Goal: Task Accomplishment & Management: Use online tool/utility

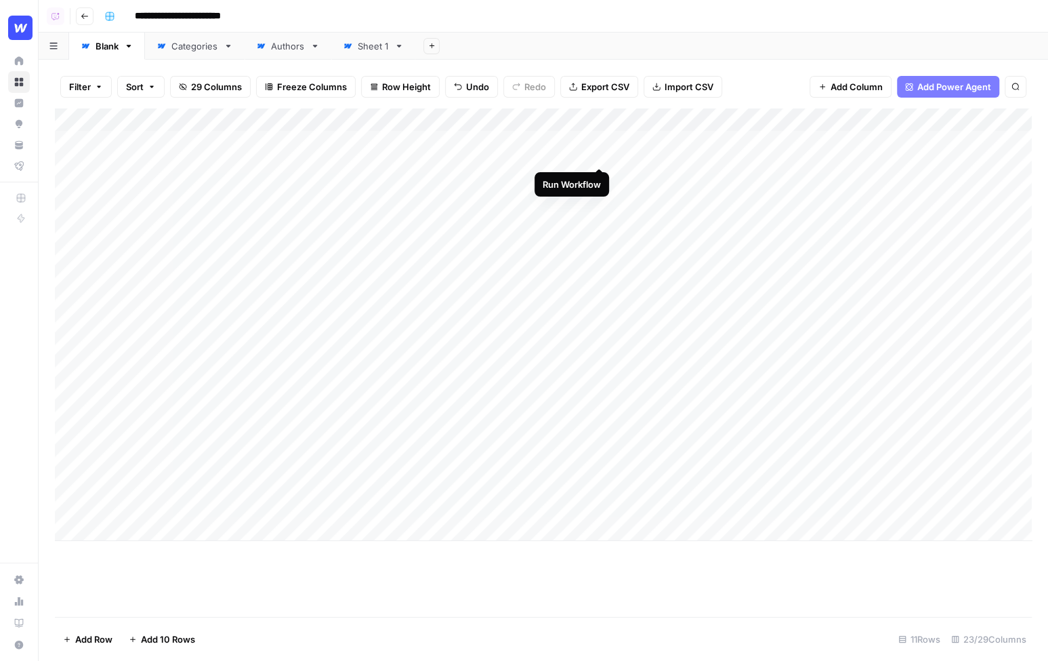
click at [600, 144] on div "Add Column" at bounding box center [543, 324] width 977 height 432
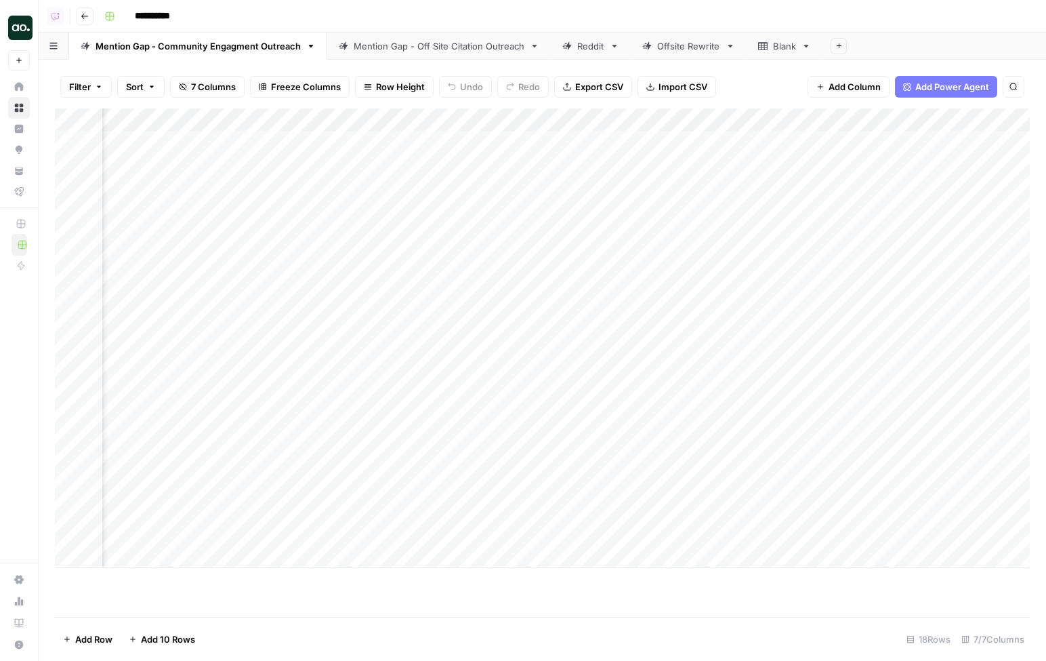
scroll to position [0, 1020]
click at [921, 142] on div "Add Column" at bounding box center [542, 337] width 975 height 459
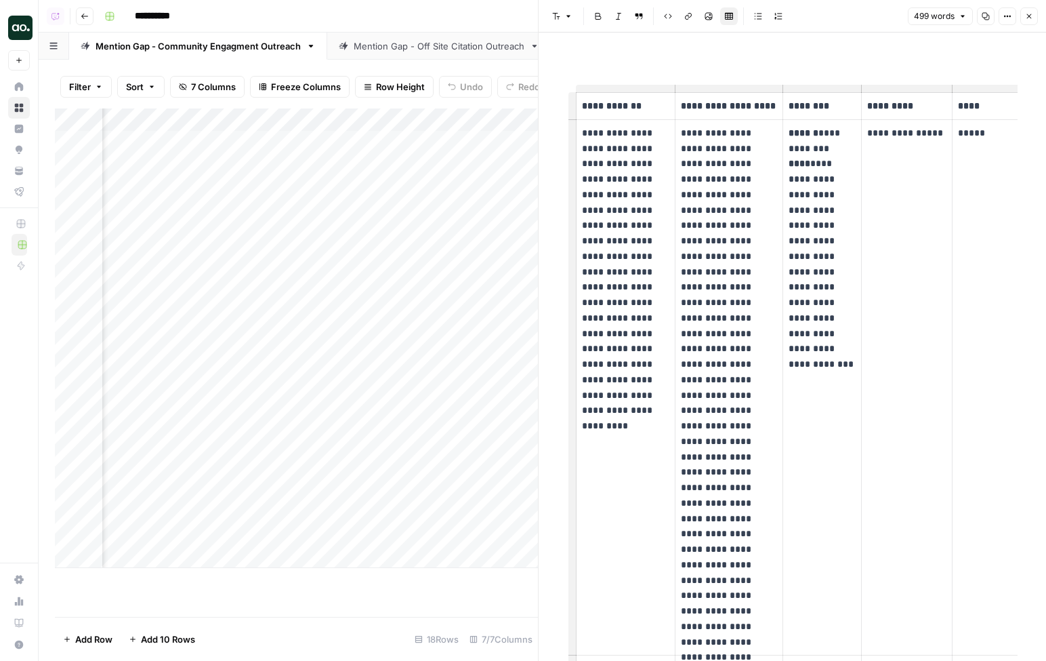
scroll to position [0, 69]
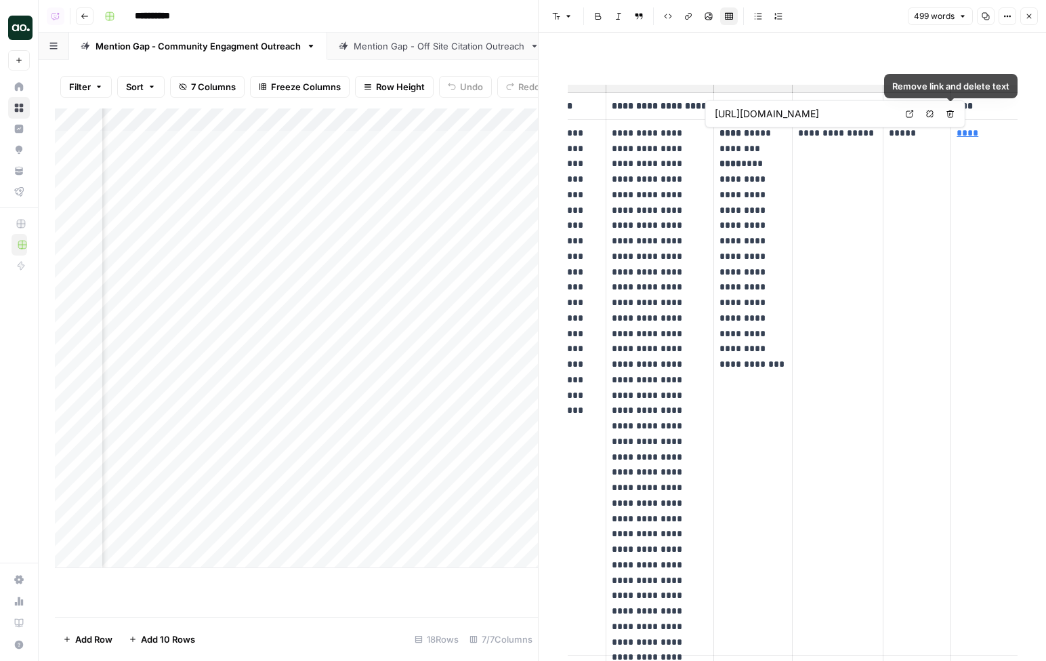
click at [911, 116] on icon at bounding box center [910, 114] width 8 height 8
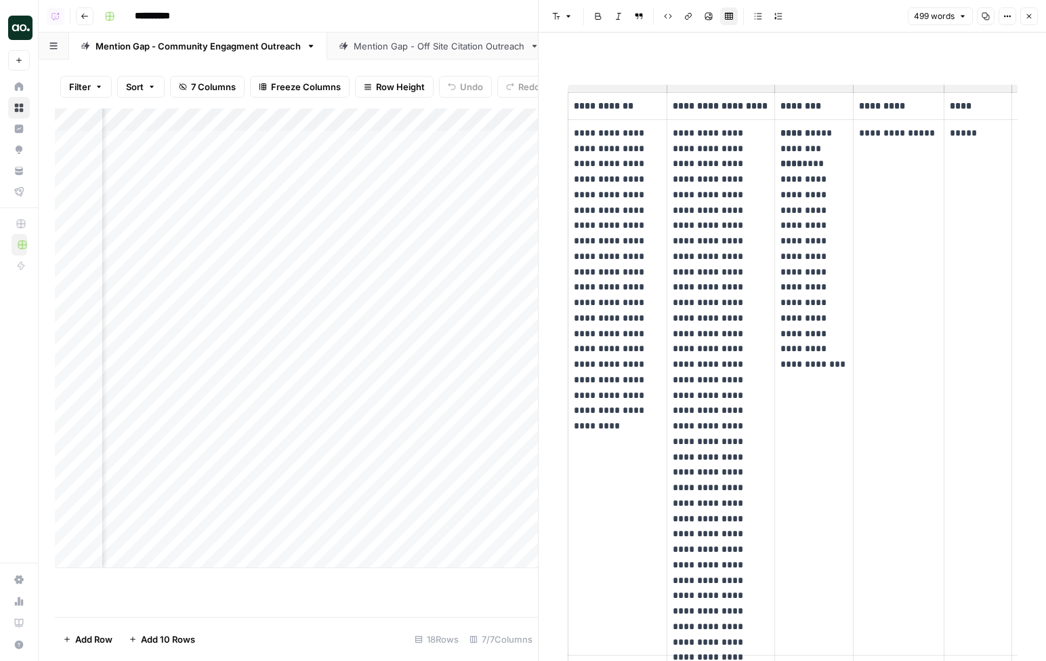
scroll to position [0, 0]
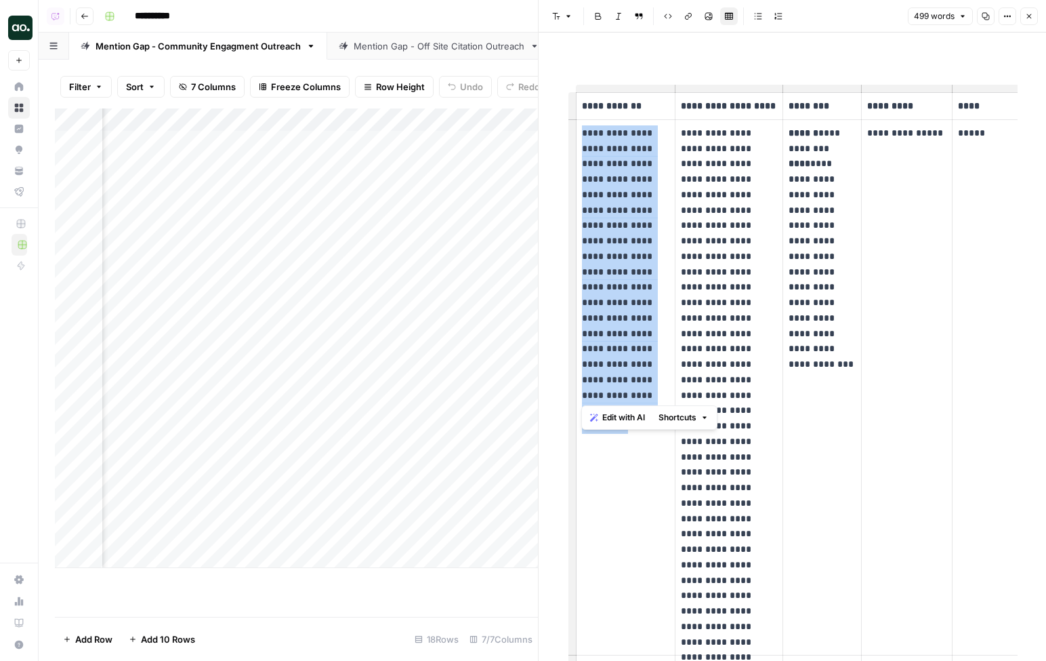
drag, startPoint x: 643, startPoint y: 392, endPoint x: 579, endPoint y: 139, distance: 261.3
click at [579, 139] on td "**********" at bounding box center [626, 387] width 100 height 536
click at [579, 140] on td "**********" at bounding box center [626, 387] width 100 height 536
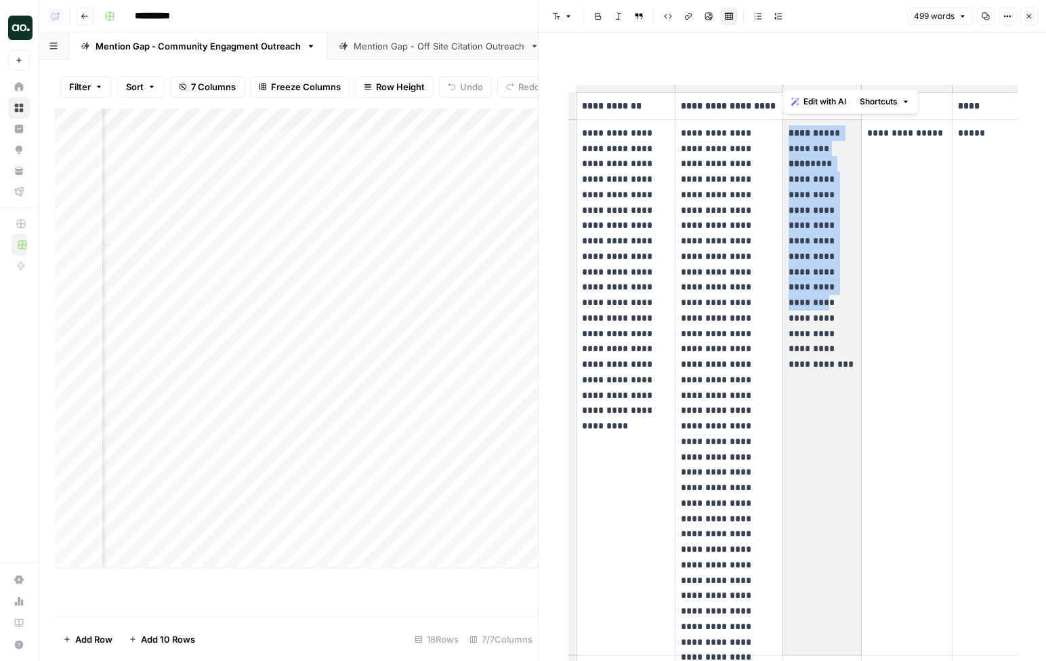
drag, startPoint x: 789, startPoint y: 135, endPoint x: 843, endPoint y: 289, distance: 163.7
click at [843, 289] on p "**********" at bounding box center [822, 240] width 67 height 231
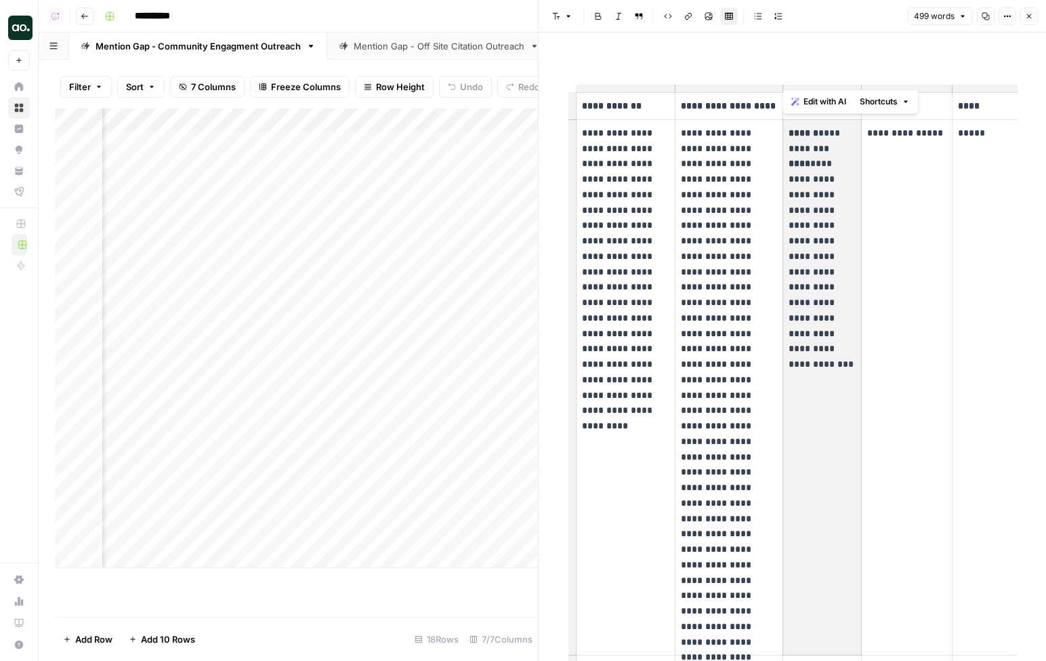
click at [843, 289] on p "**********" at bounding box center [822, 240] width 67 height 231
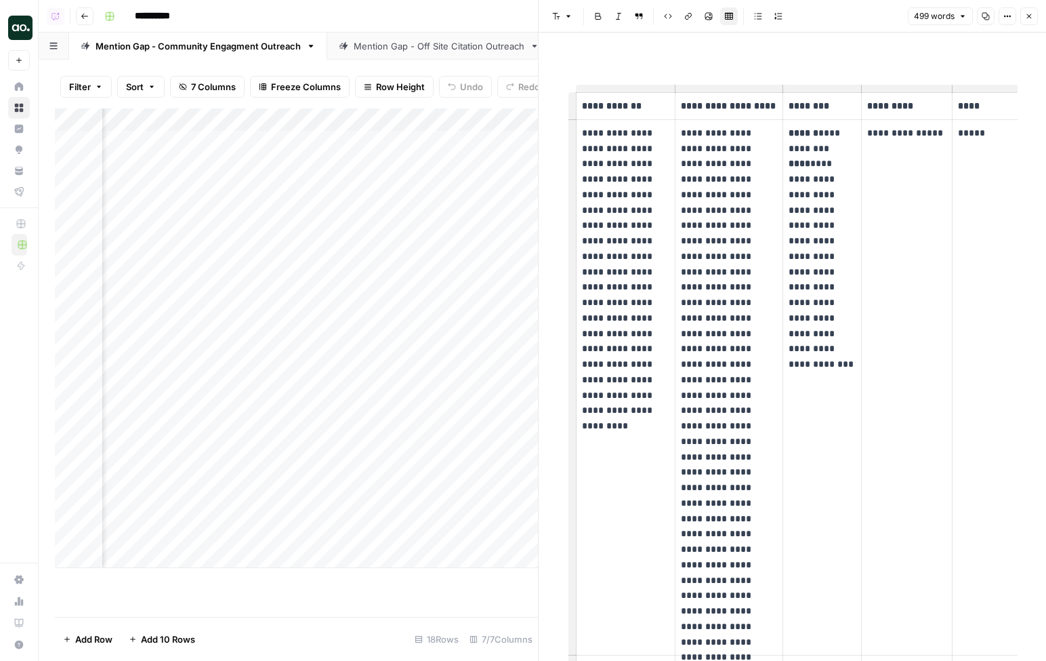
click at [683, 136] on p "**********" at bounding box center [729, 387] width 96 height 524
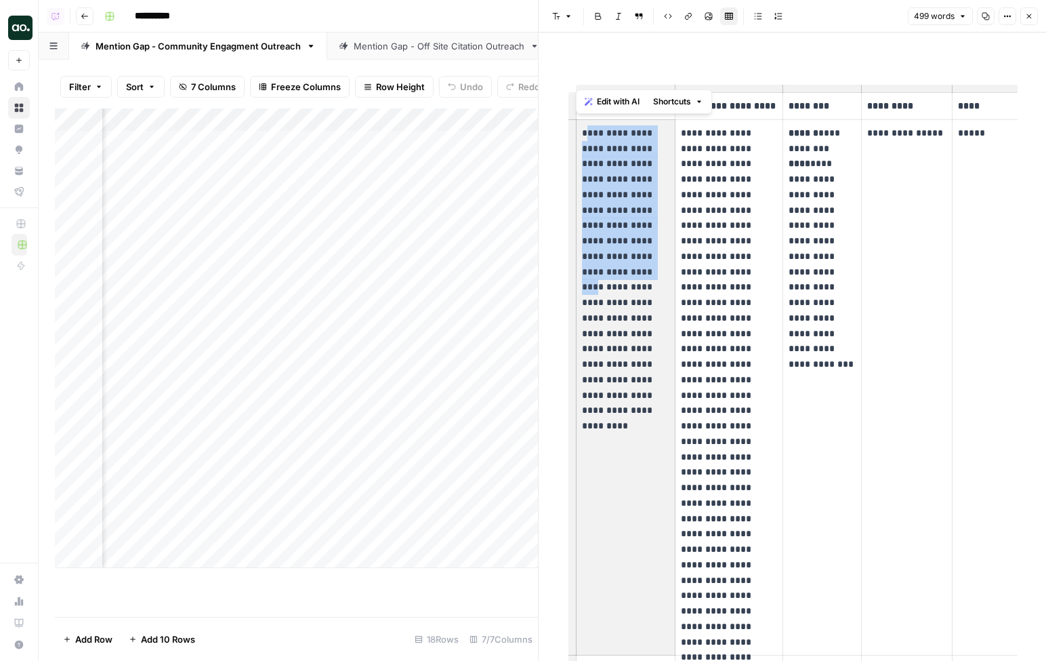
drag, startPoint x: 585, startPoint y: 134, endPoint x: 629, endPoint y: 262, distance: 135.0
click at [629, 262] on p "**********" at bounding box center [626, 264] width 88 height 278
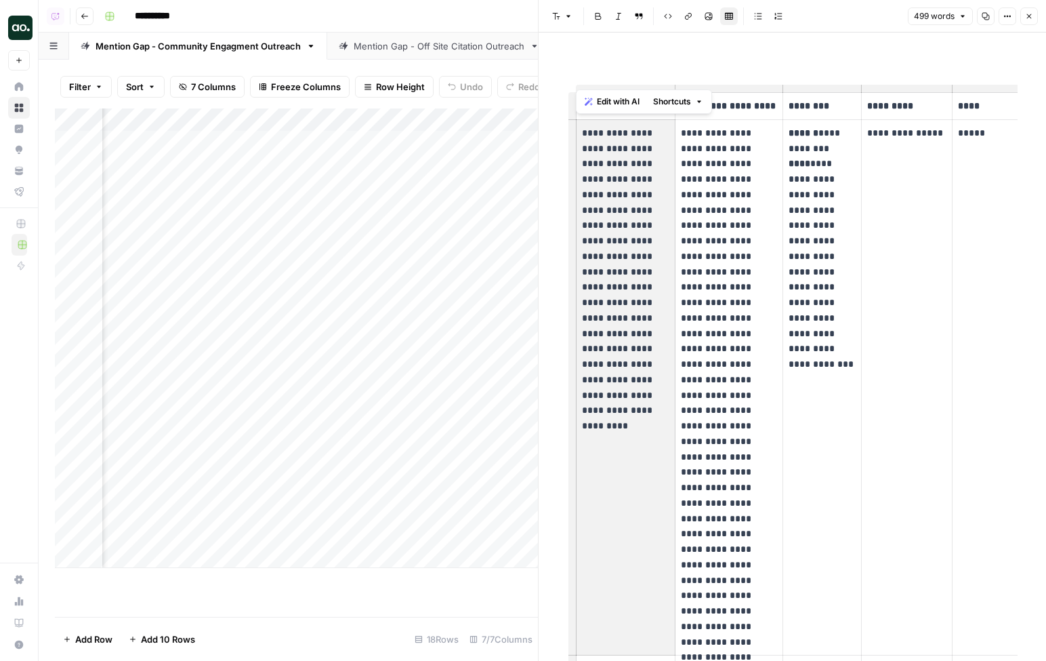
click at [629, 262] on p "**********" at bounding box center [626, 264] width 88 height 278
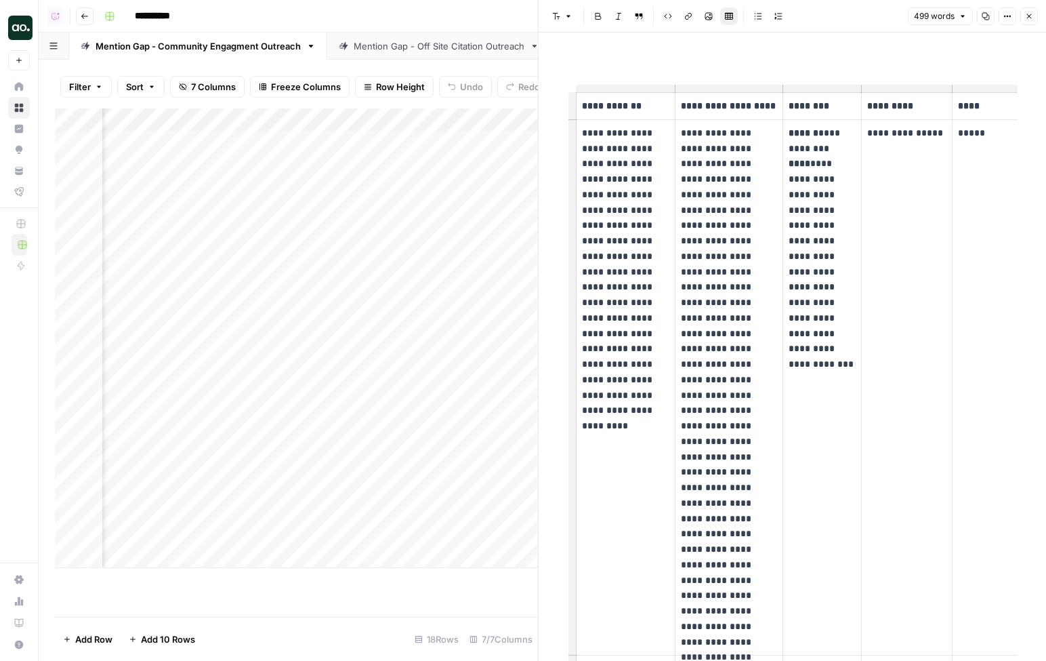
click at [630, 224] on p "**********" at bounding box center [626, 264] width 88 height 278
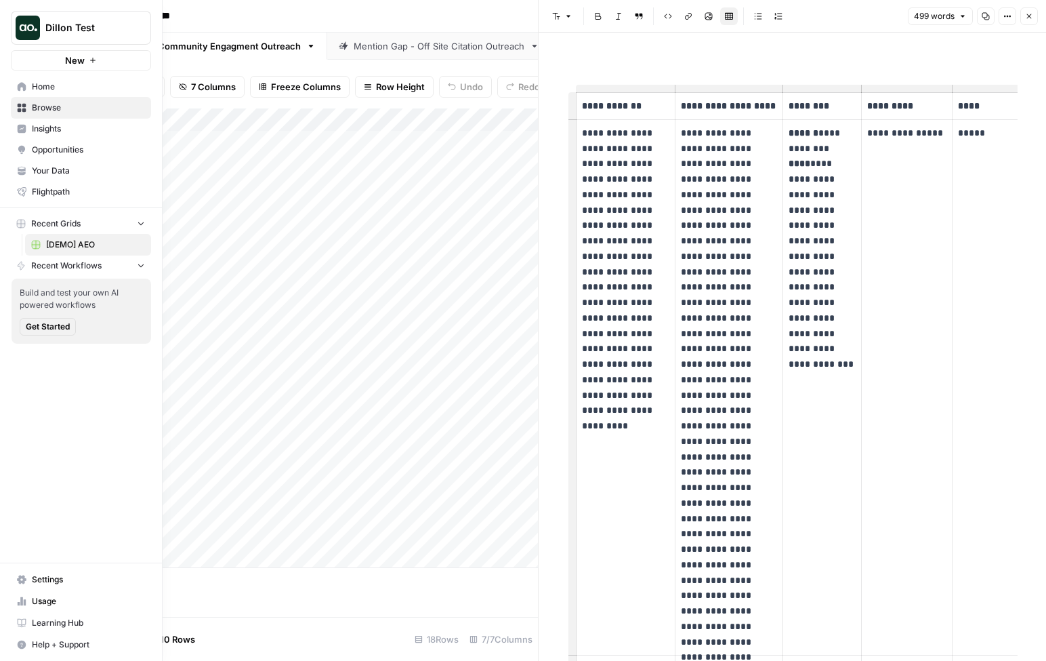
click at [47, 171] on span "Your Data" at bounding box center [88, 171] width 113 height 12
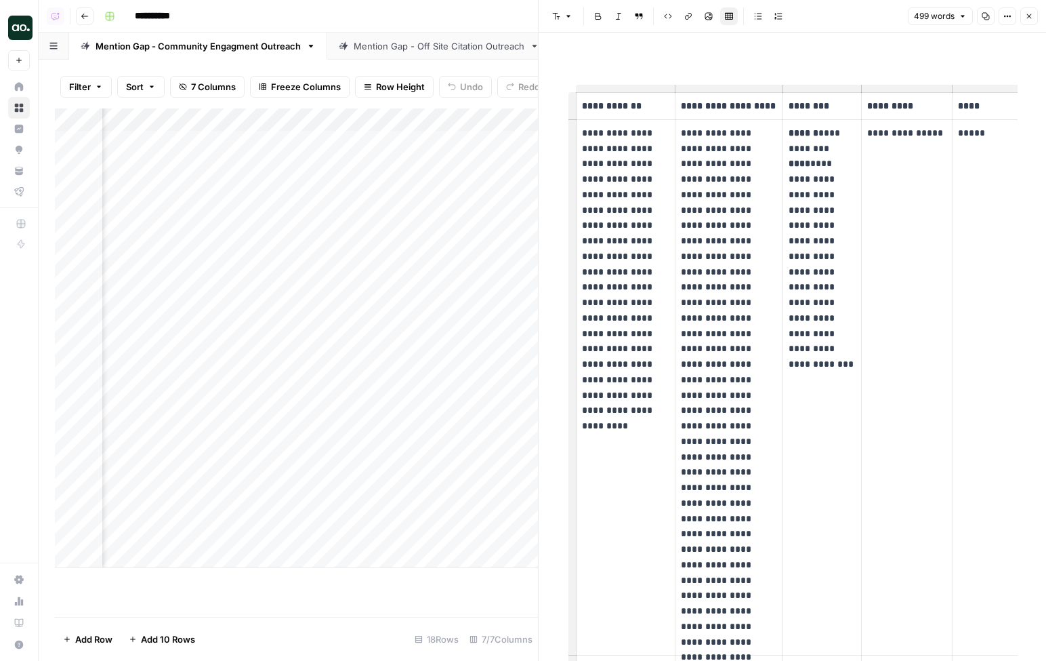
click at [442, 54] on link "Mention Gap - Off Site Citation Outreach" at bounding box center [439, 46] width 224 height 27
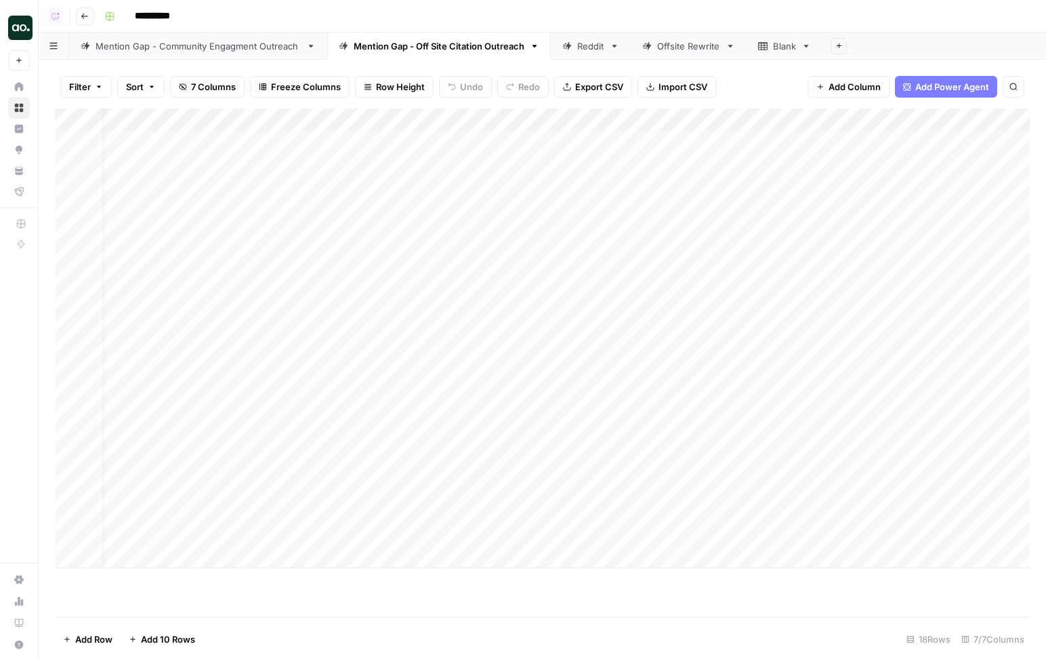
scroll to position [0, 300]
click at [942, 140] on div "Add Column" at bounding box center [542, 337] width 975 height 459
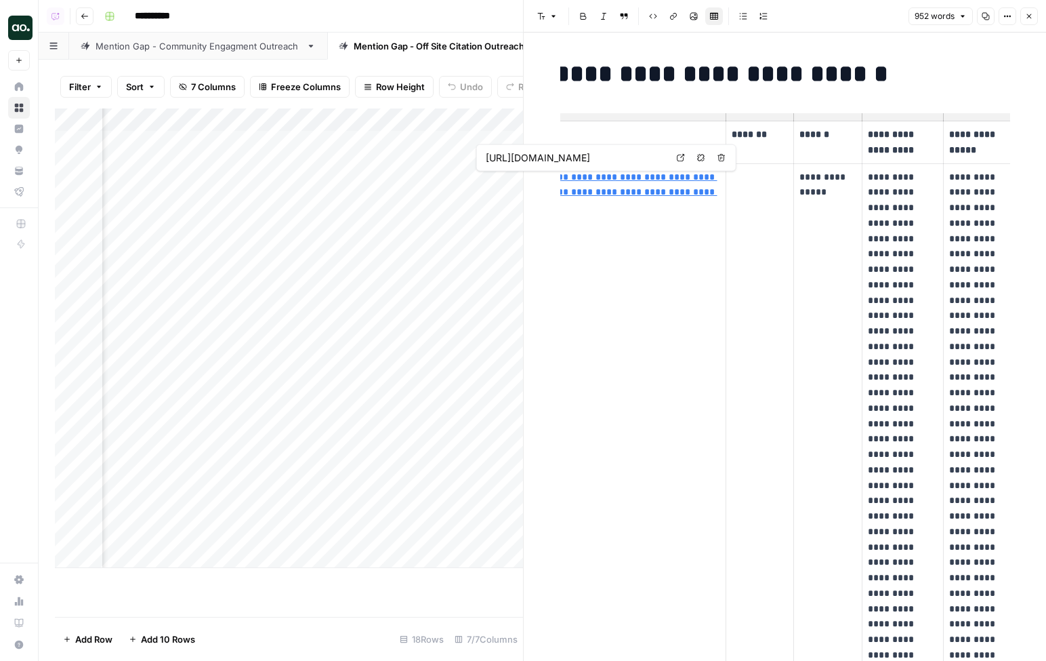
scroll to position [0, 89]
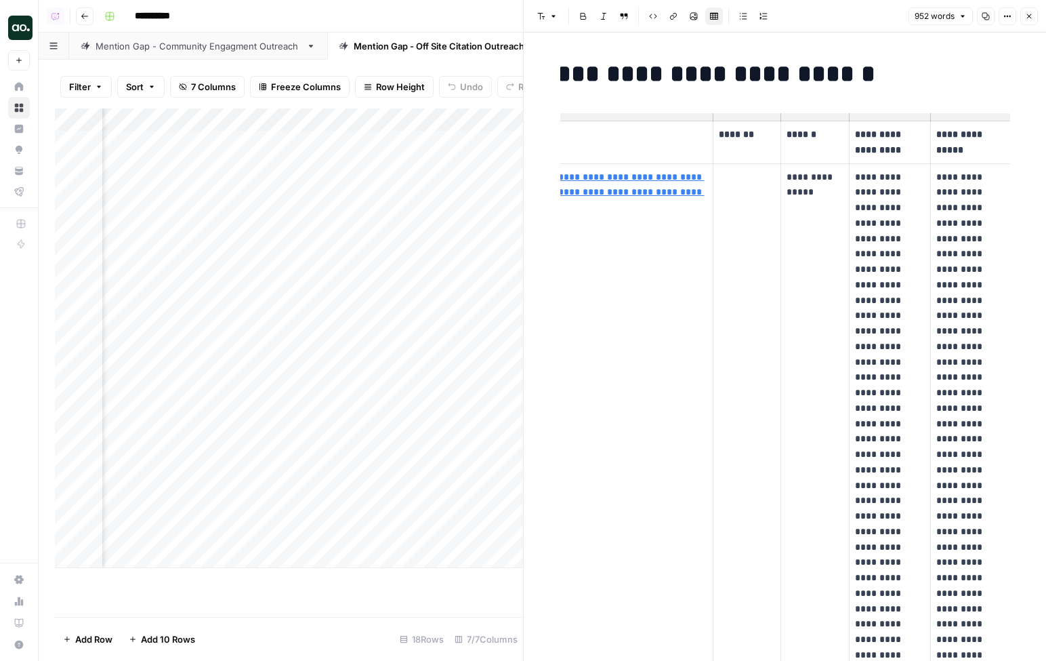
click at [791, 174] on p "**********" at bounding box center [815, 184] width 56 height 31
click at [734, 136] on p "*******" at bounding box center [747, 135] width 56 height 16
click at [825, 188] on p "**********" at bounding box center [815, 184] width 56 height 31
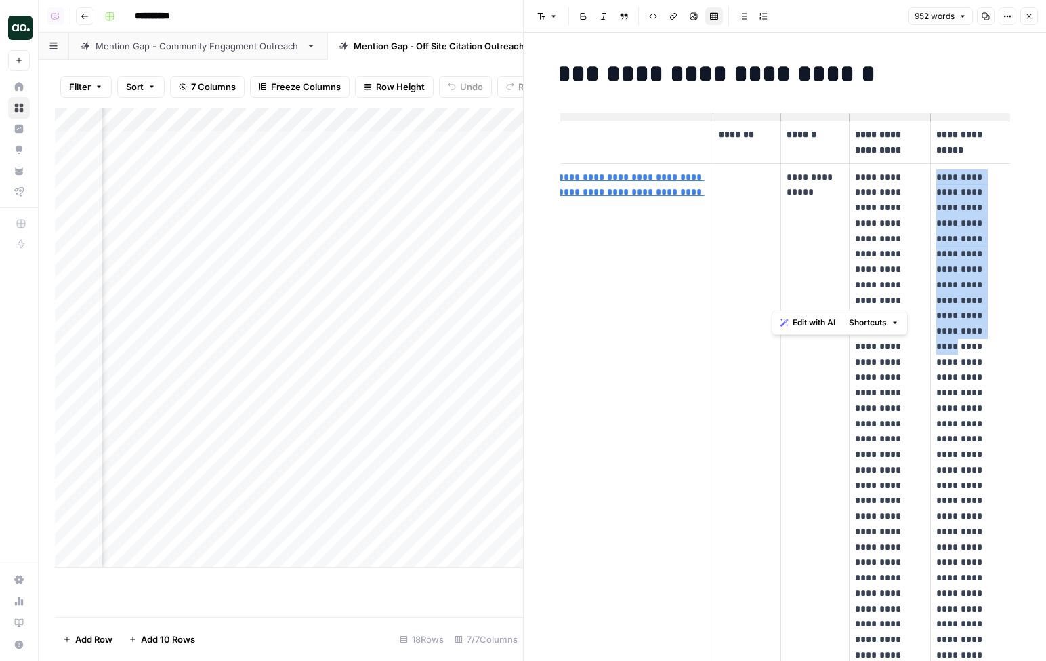
drag, startPoint x: 934, startPoint y: 178, endPoint x: 979, endPoint y: 303, distance: 133.1
click at [959, 303] on p "**********" at bounding box center [970, 477] width 69 height 617
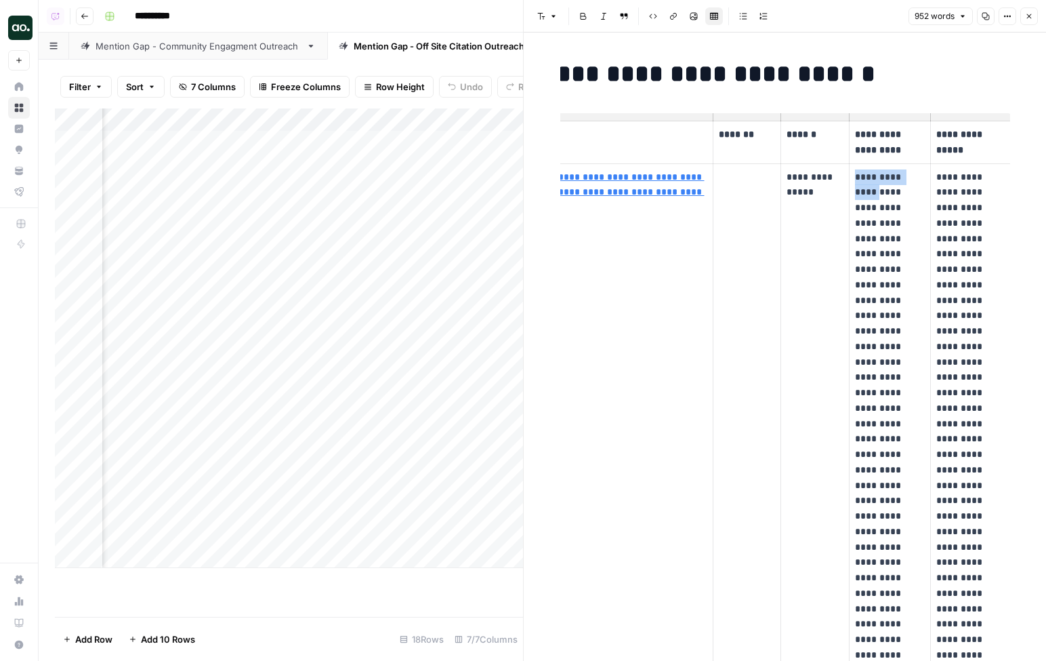
drag, startPoint x: 852, startPoint y: 178, endPoint x: 860, endPoint y: 194, distance: 17.9
click at [860, 194] on td "**********" at bounding box center [889, 477] width 81 height 628
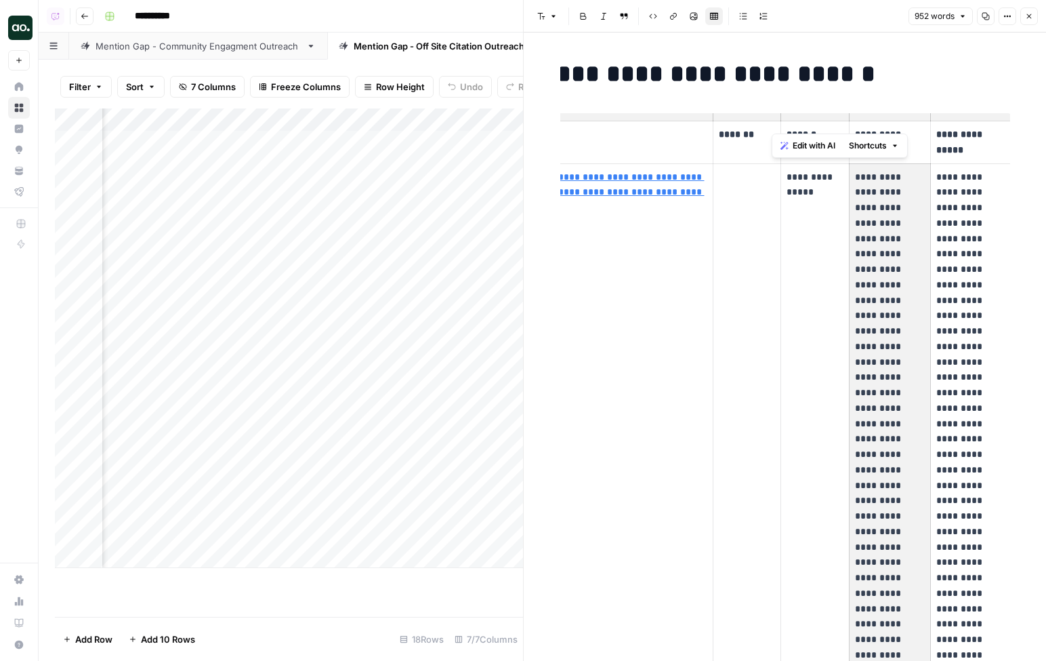
click at [877, 198] on p "**********" at bounding box center [890, 446] width 70 height 555
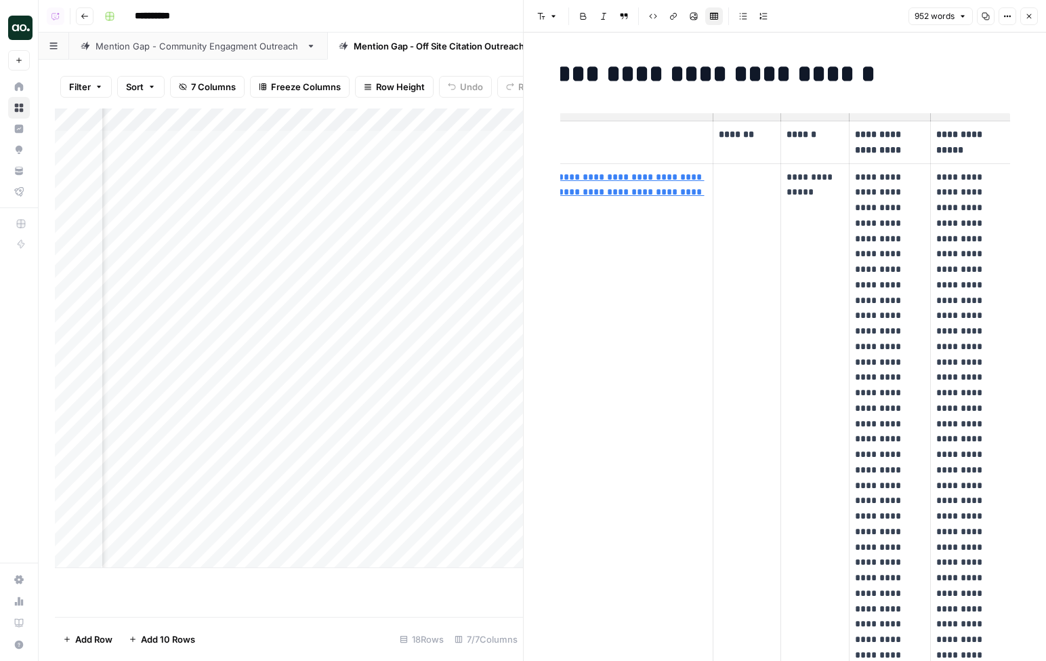
click at [951, 183] on p "**********" at bounding box center [970, 477] width 69 height 617
click at [959, 20] on icon "button" at bounding box center [1029, 16] width 8 height 8
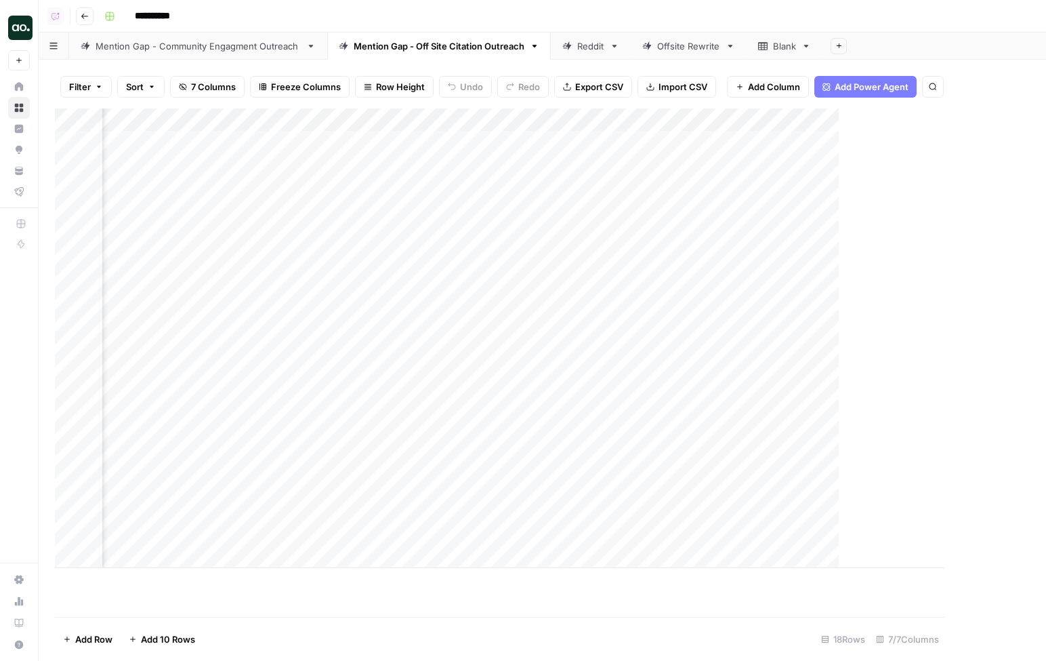
scroll to position [0, 284]
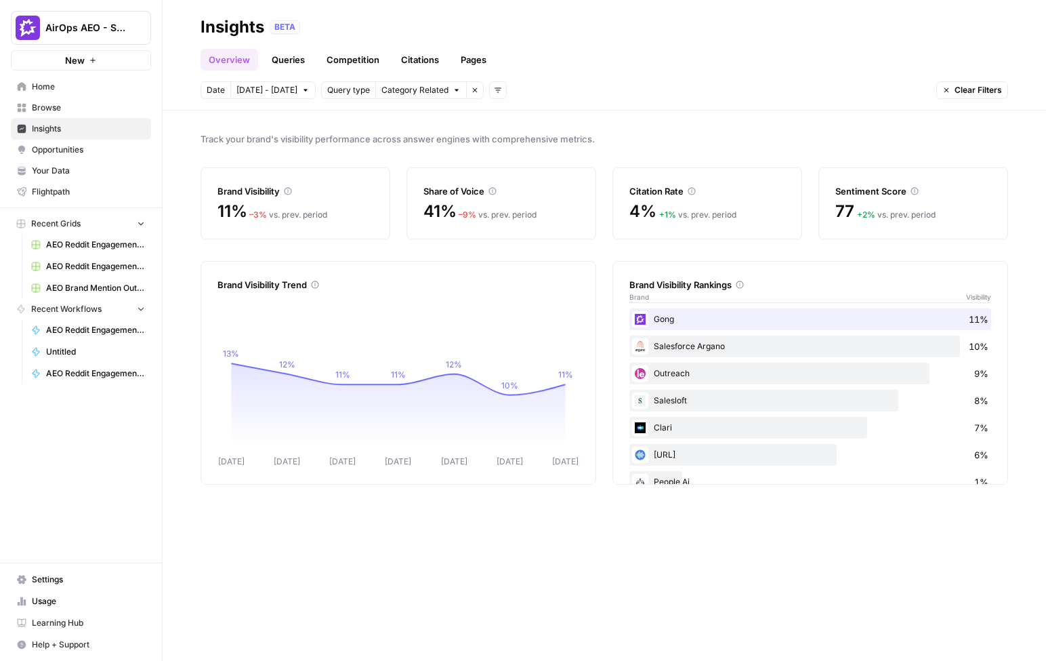
click at [81, 32] on span "AirOps AEO - Single Brand (Gong)" at bounding box center [86, 28] width 82 height 14
type input "web"
click at [93, 98] on span "Webflow" at bounding box center [130, 102] width 179 height 14
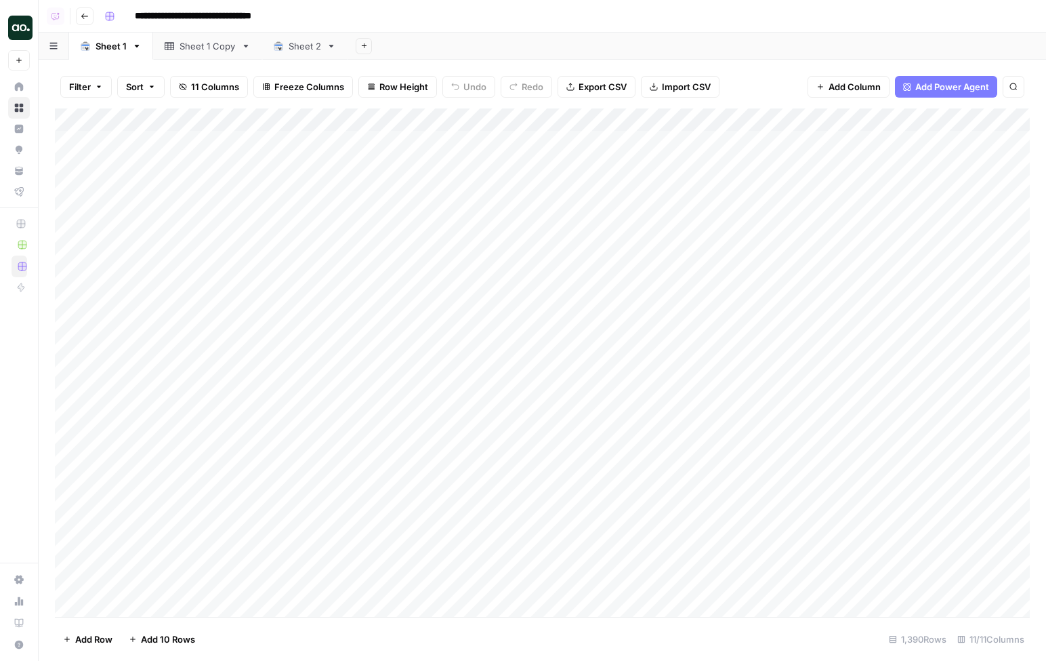
click at [658, 45] on div "Add Sheet" at bounding box center [697, 46] width 699 height 27
click at [533, 126] on div "Add Column" at bounding box center [542, 362] width 975 height 508
click at [586, 63] on div "Filter Sort 11 Columns Freeze Columns Row Height Undo Redo Export CSV Import CS…" at bounding box center [542, 360] width 1007 height 601
click at [797, 65] on div "Filter Sort 11 Columns Freeze Columns Row Height Undo Redo Export CSV Import CS…" at bounding box center [542, 86] width 975 height 43
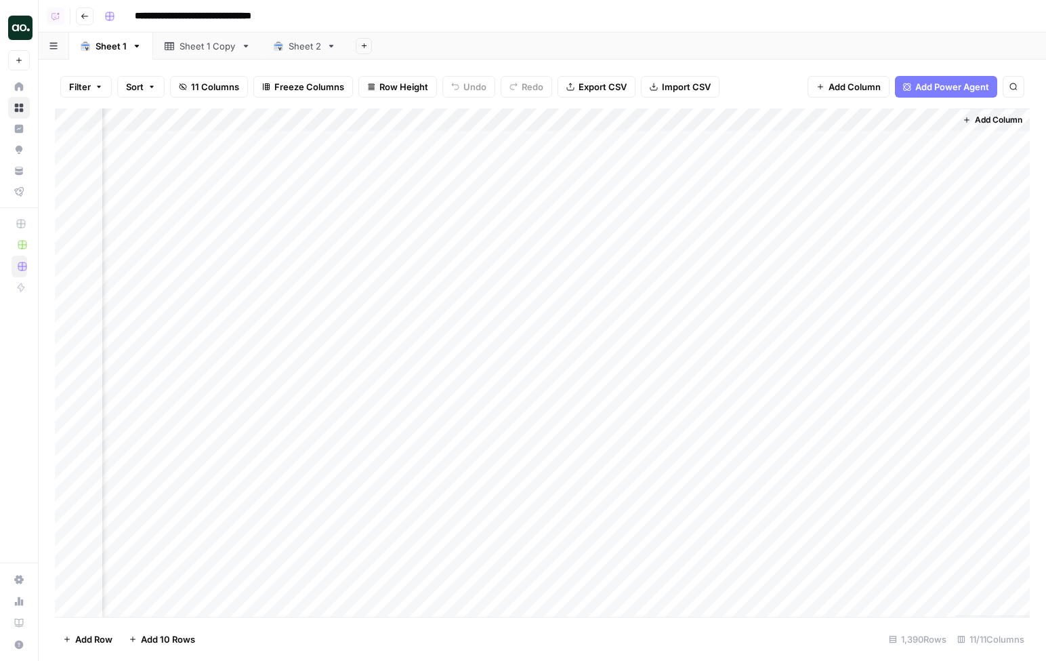
click at [684, 57] on div "Add Sheet" at bounding box center [697, 46] width 699 height 27
click at [869, 33] on div "Add Sheet" at bounding box center [697, 46] width 699 height 27
click at [801, 39] on div "Add Sheet" at bounding box center [697, 46] width 699 height 27
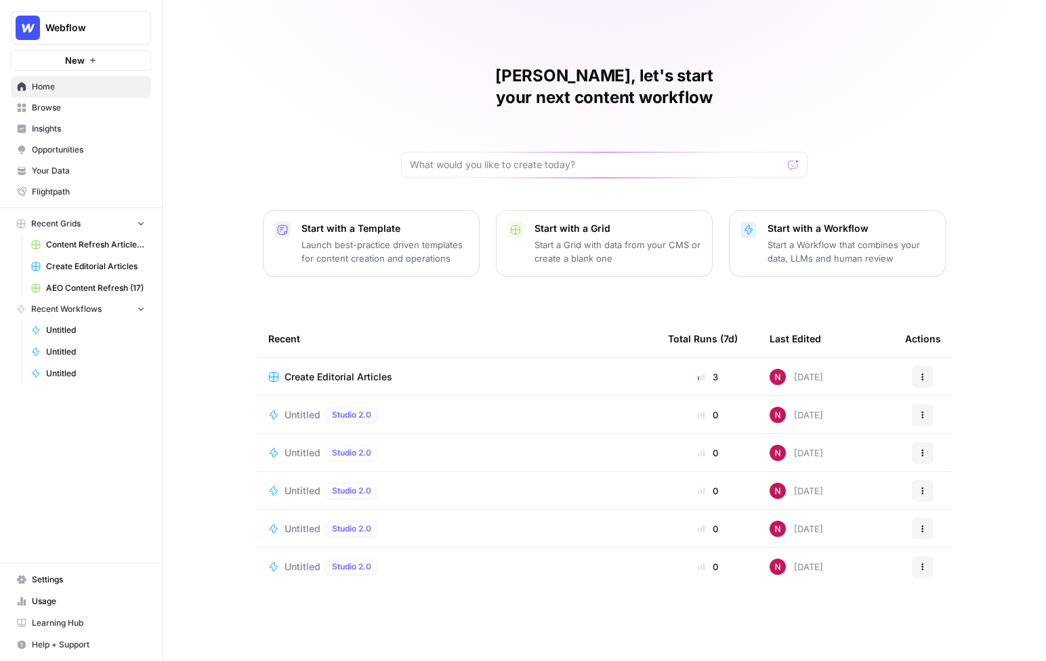
click at [60, 134] on span "Insights" at bounding box center [88, 129] width 113 height 12
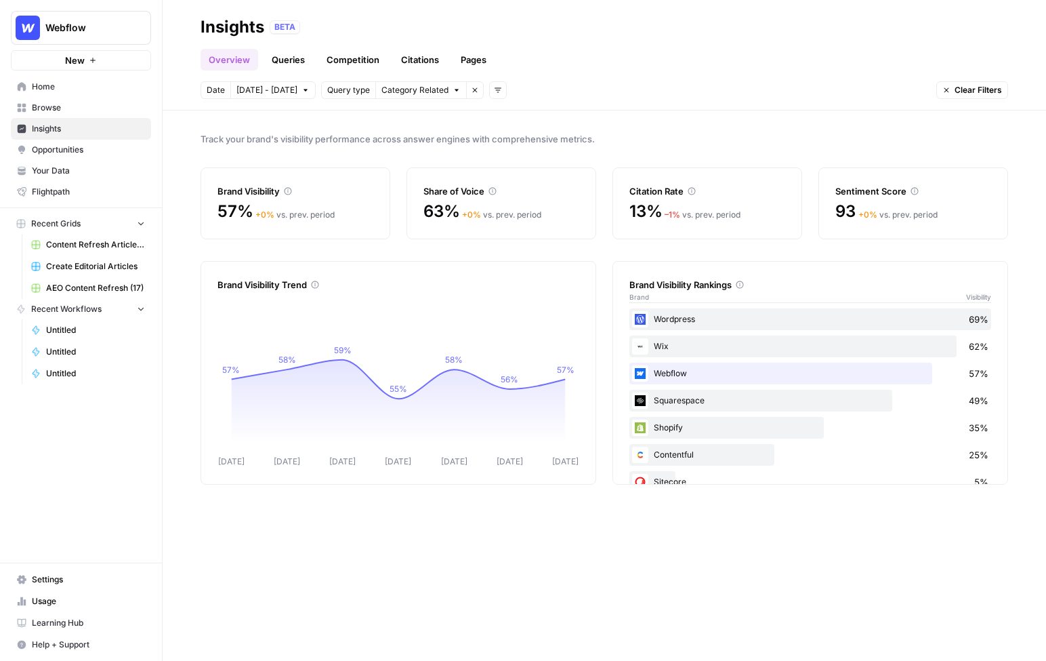
click at [270, 89] on span "Oct 2 - Oct 8" at bounding box center [266, 90] width 61 height 12
click at [407, 91] on span "Category Related" at bounding box center [414, 90] width 67 height 12
click at [494, 89] on icon "button" at bounding box center [498, 90] width 8 height 8
click at [496, 116] on span "Topic" at bounding box center [504, 119] width 35 height 14
click at [528, 91] on span "Select topics" at bounding box center [552, 90] width 49 height 12
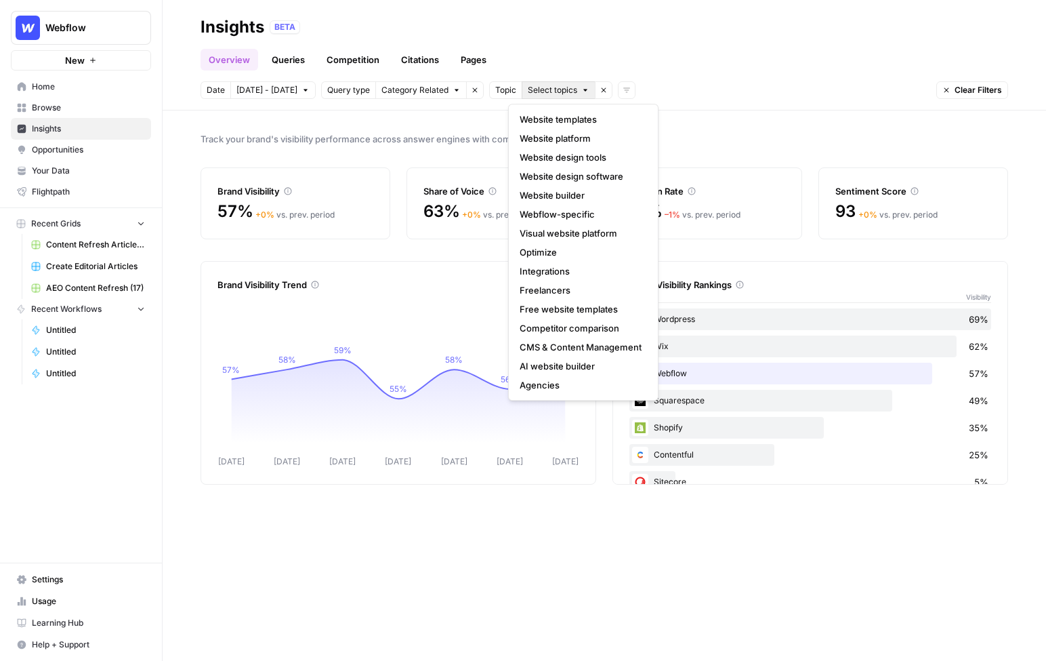
click at [602, 91] on icon "button" at bounding box center [604, 90] width 5 height 5
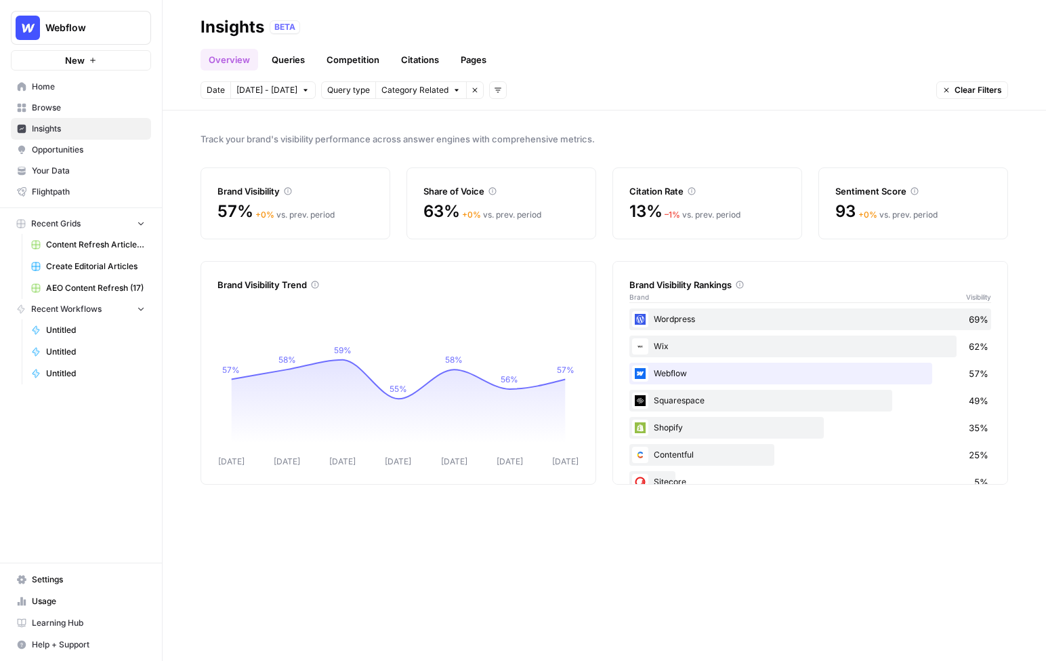
click at [494, 90] on icon "button" at bounding box center [498, 90] width 8 height 8
click at [499, 135] on span "Platform" at bounding box center [504, 138] width 35 height 14
click at [512, 91] on span "Platform" at bounding box center [511, 90] width 33 height 12
click at [556, 86] on span "Select platform" at bounding box center [569, 90] width 59 height 12
click at [623, 91] on icon "button" at bounding box center [625, 90] width 5 height 5
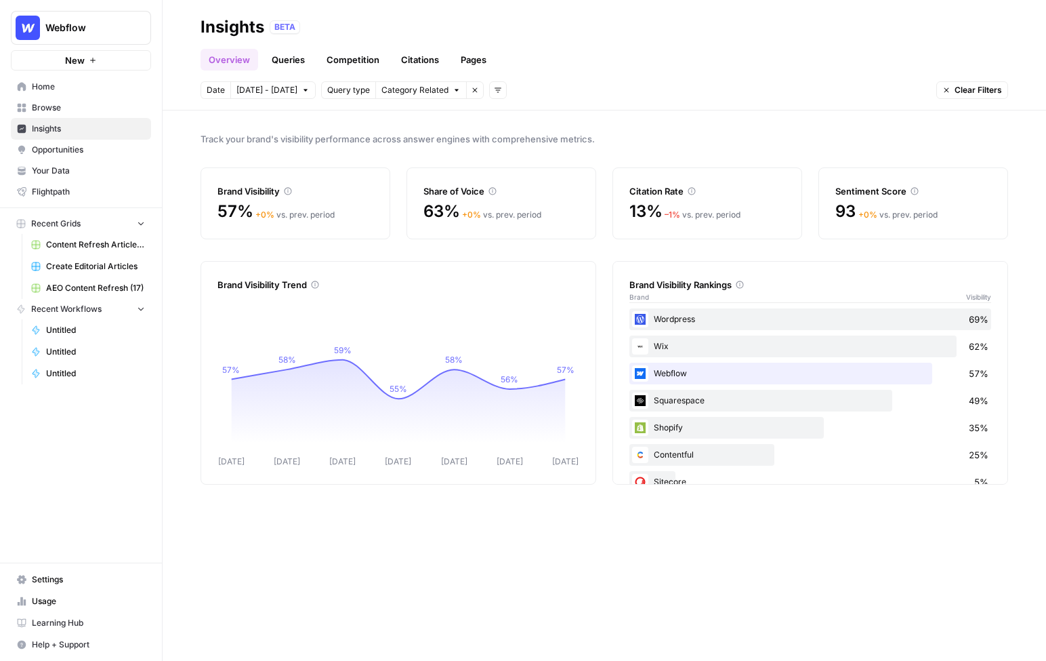
click at [287, 60] on link "Queries" at bounding box center [288, 60] width 49 height 22
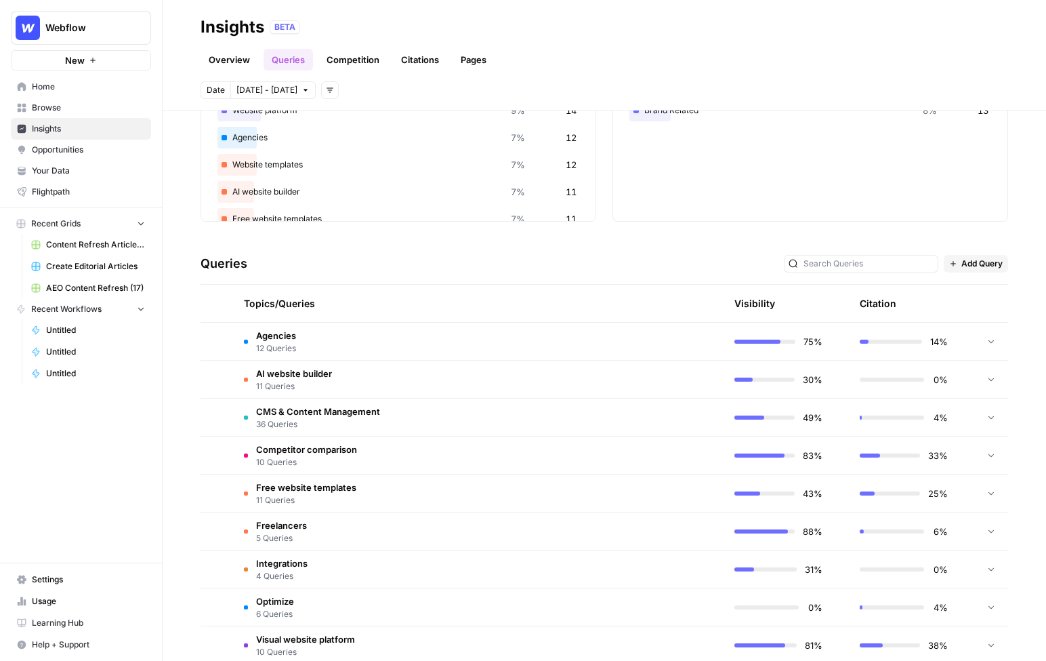
scroll to position [150, 0]
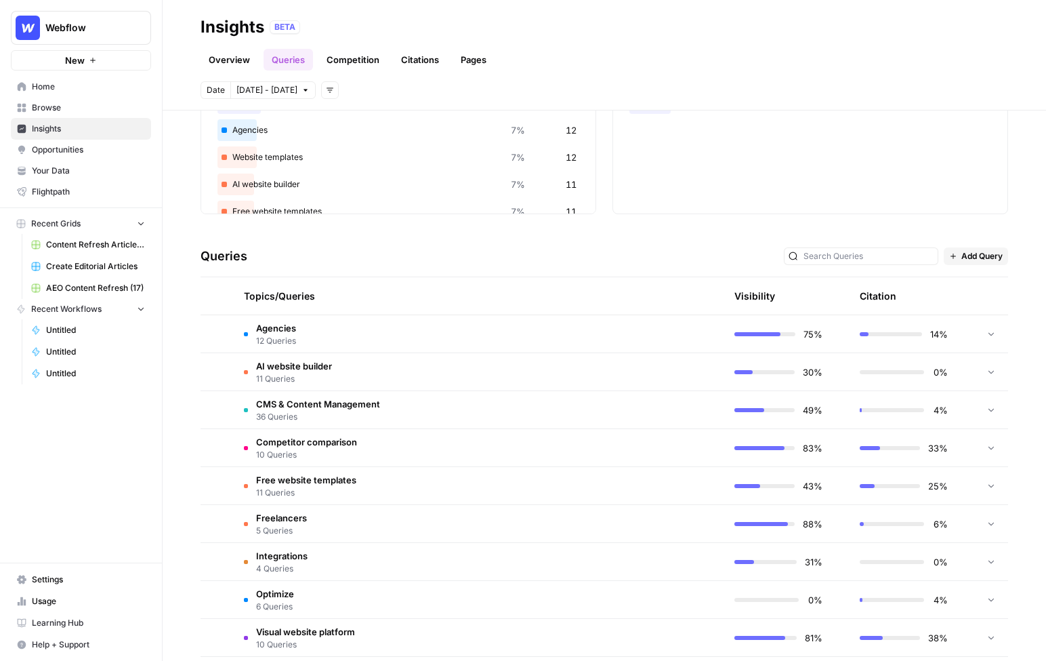
click at [987, 334] on icon at bounding box center [990, 333] width 9 height 9
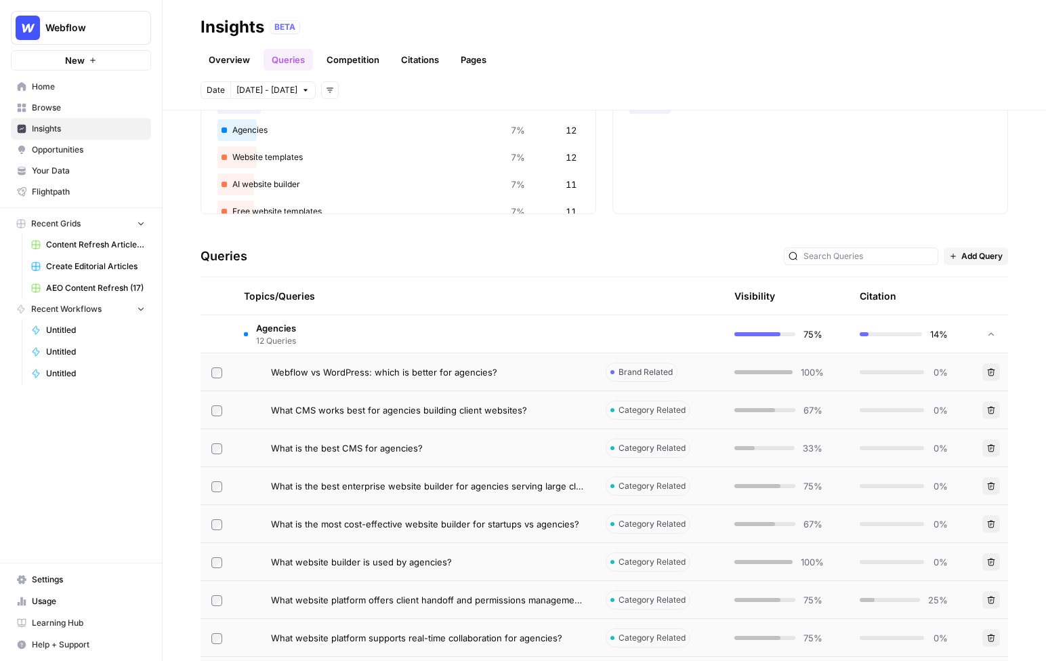
click at [993, 333] on icon at bounding box center [990, 333] width 5 height 3
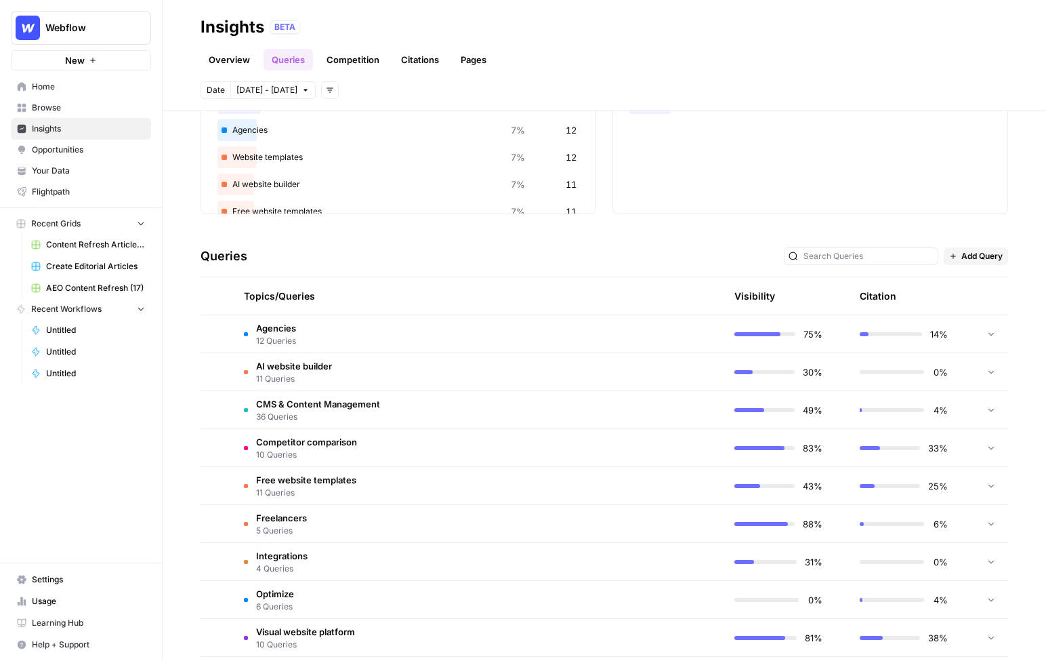
click at [644, 330] on td at bounding box center [659, 333] width 129 height 37
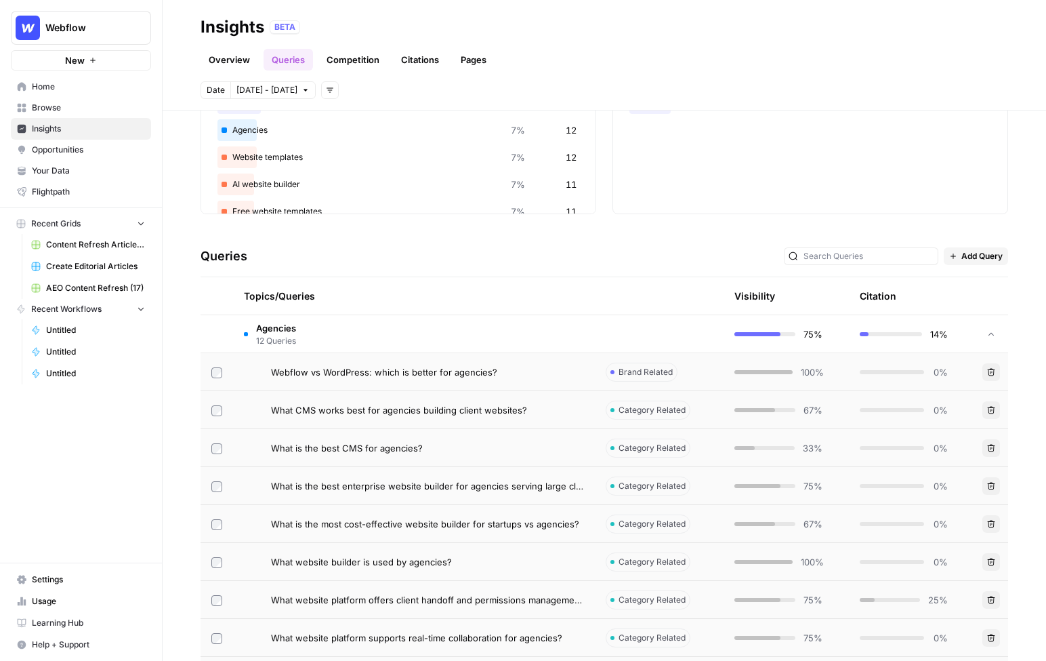
click at [536, 369] on div "Webflow vs WordPress: which is better for agencies?" at bounding box center [427, 372] width 313 height 14
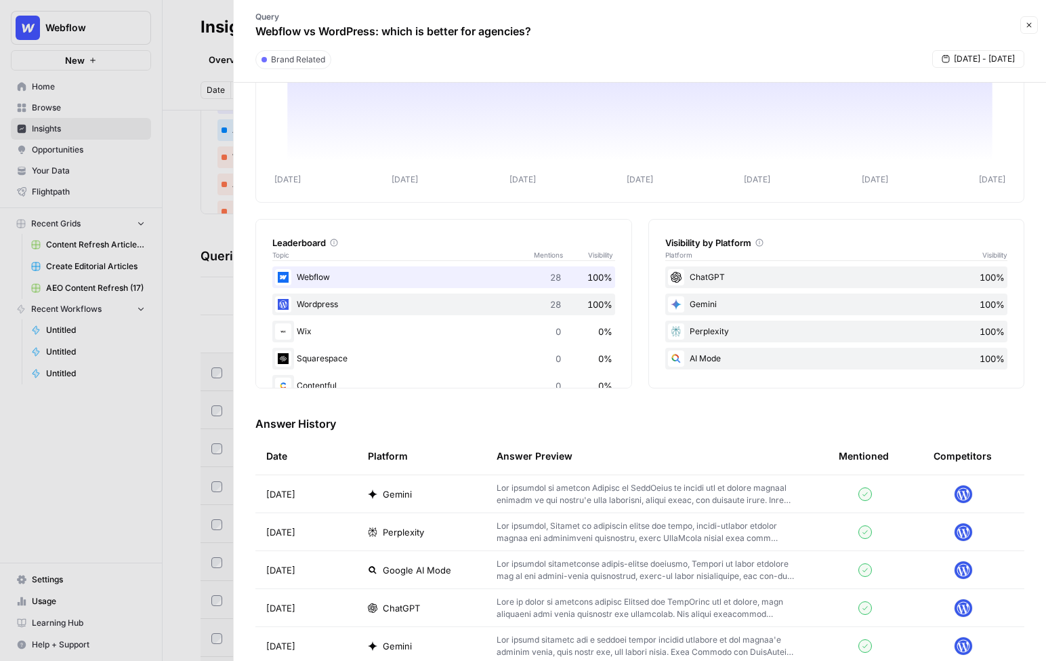
scroll to position [87, 0]
click at [440, 498] on td "Gemini" at bounding box center [421, 491] width 129 height 37
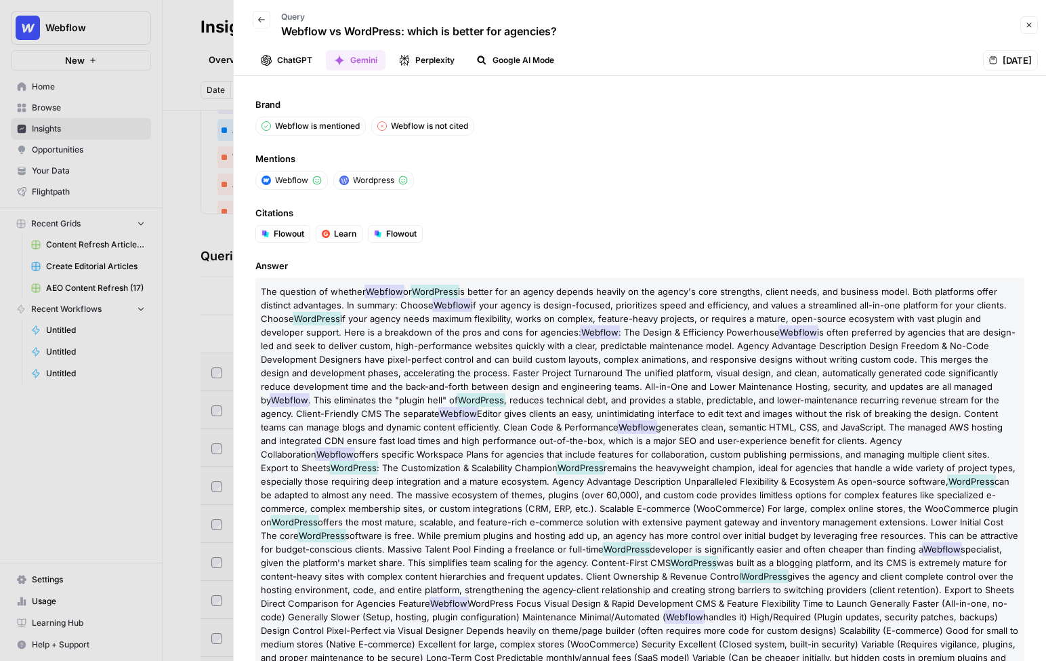
click at [200, 272] on div at bounding box center [523, 330] width 1046 height 661
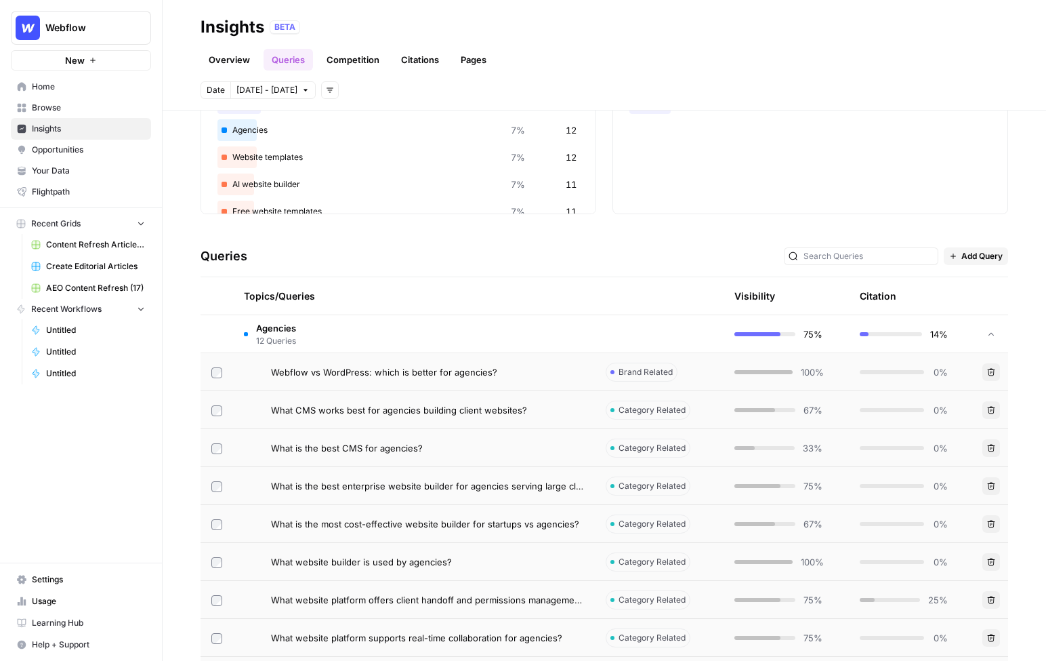
click at [427, 58] on link "Citations" at bounding box center [420, 60] width 54 height 22
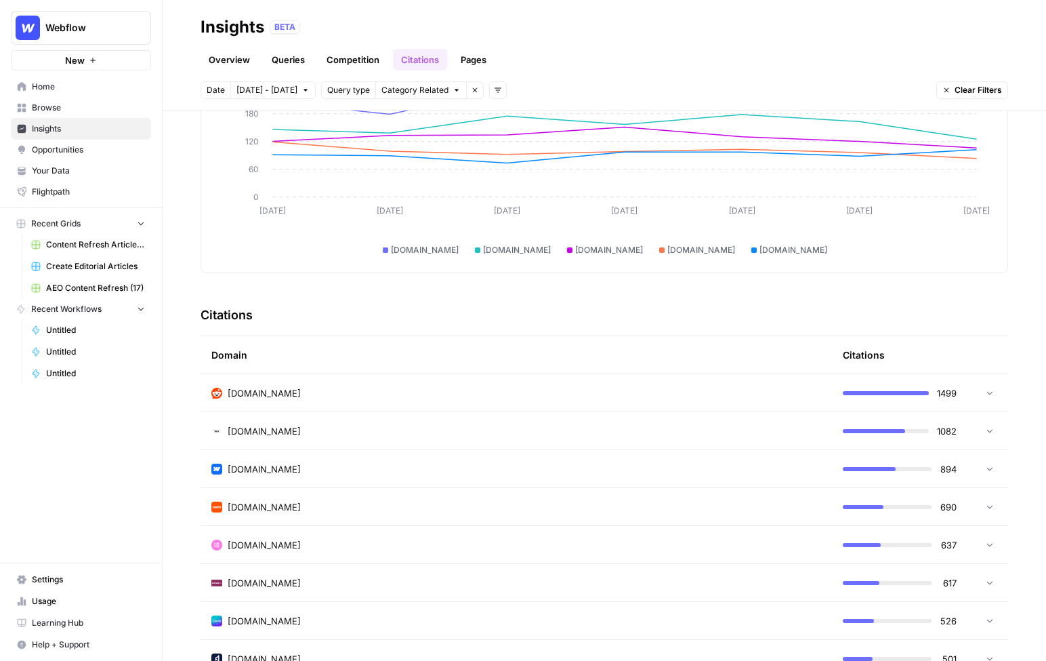
scroll to position [137, 0]
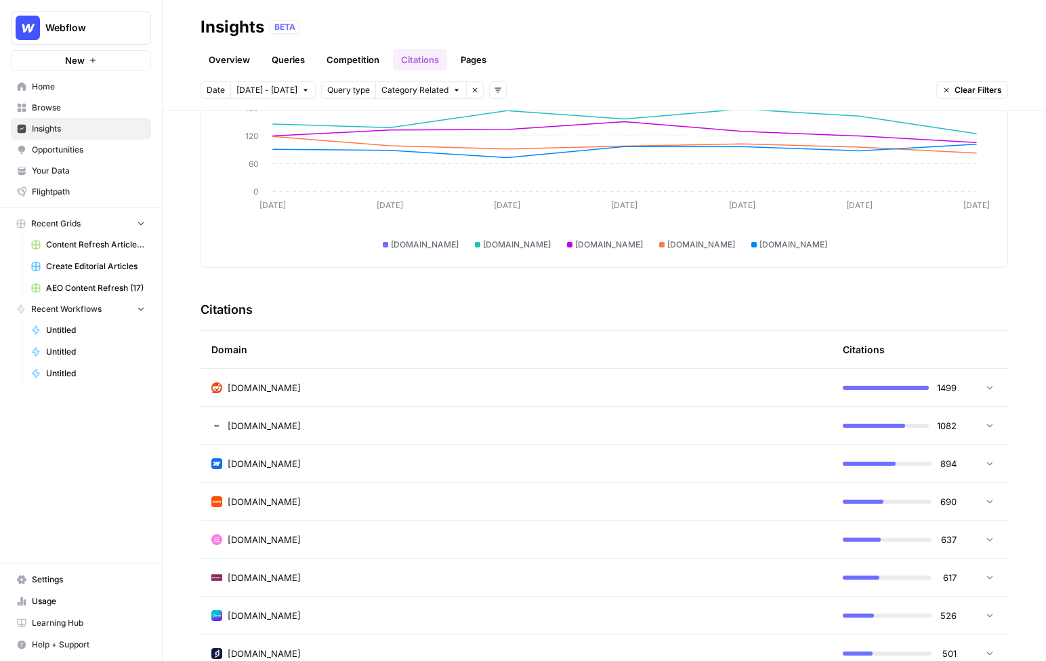
click at [724, 381] on div "reddit.com" at bounding box center [516, 388] width 610 height 14
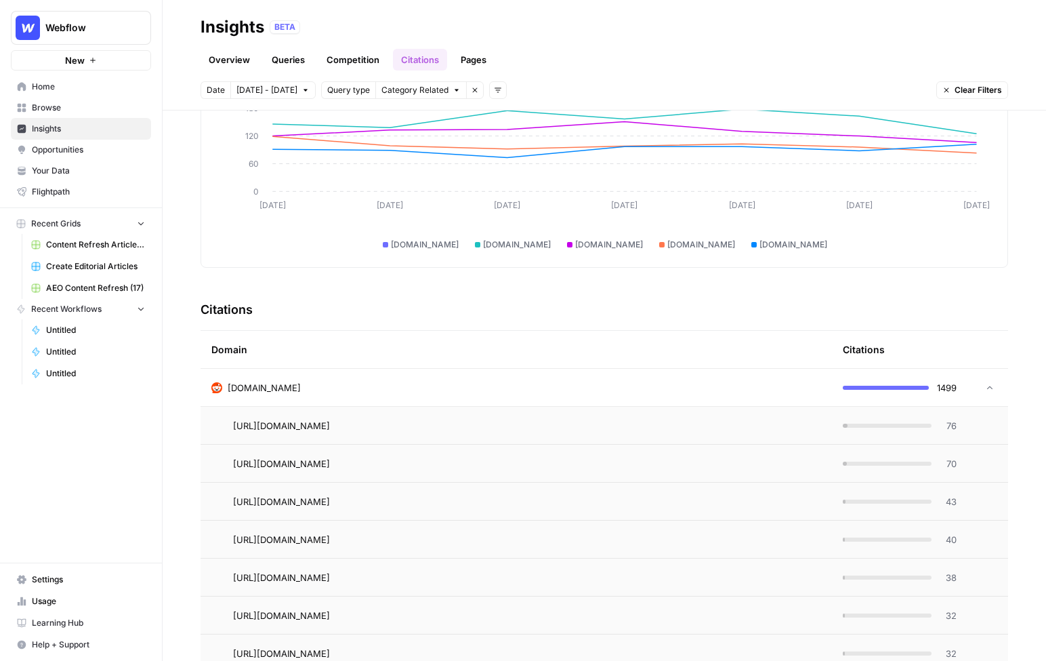
scroll to position [222, 0]
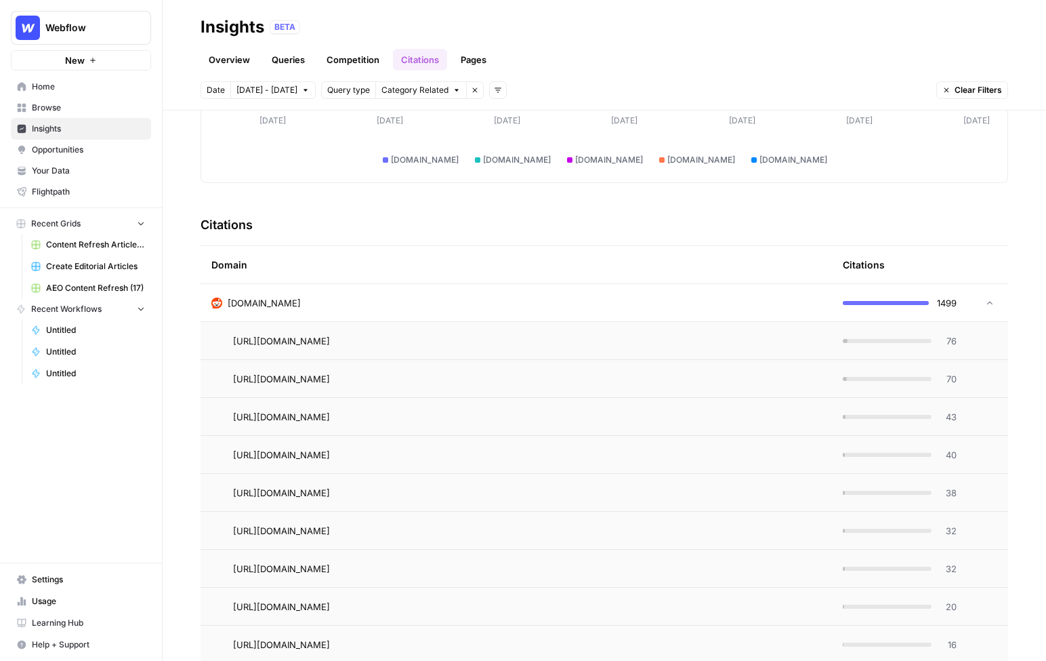
click at [765, 334] on div "https://www.reddit.com/r/Frontend/comments/158i5pi/what_cms_would_you_pick_for_…" at bounding box center [527, 341] width 588 height 16
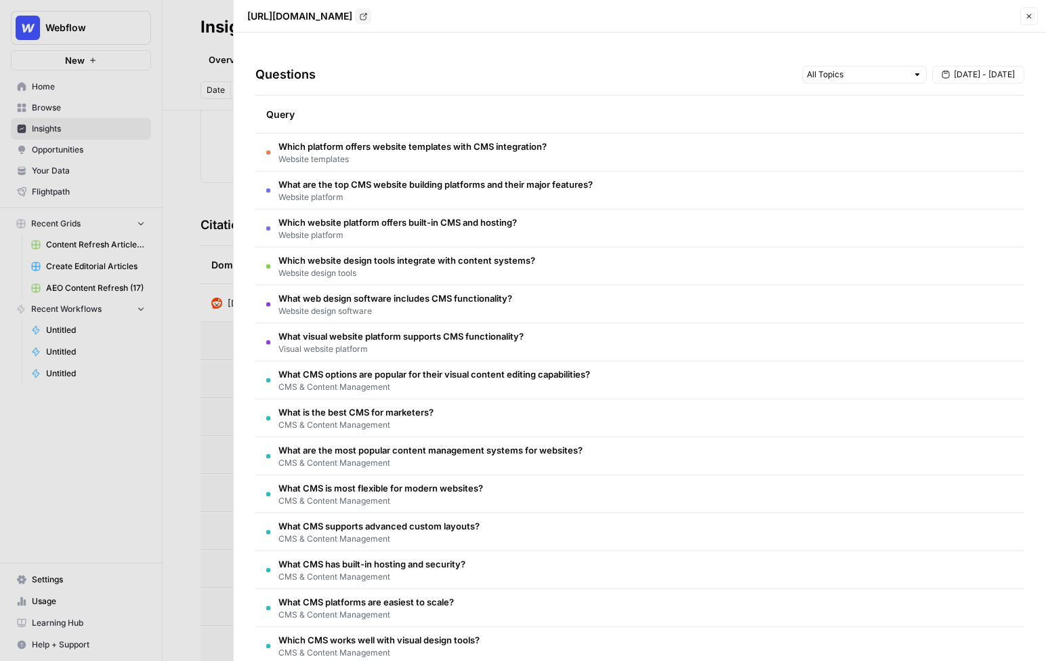
click at [195, 157] on div at bounding box center [523, 330] width 1046 height 661
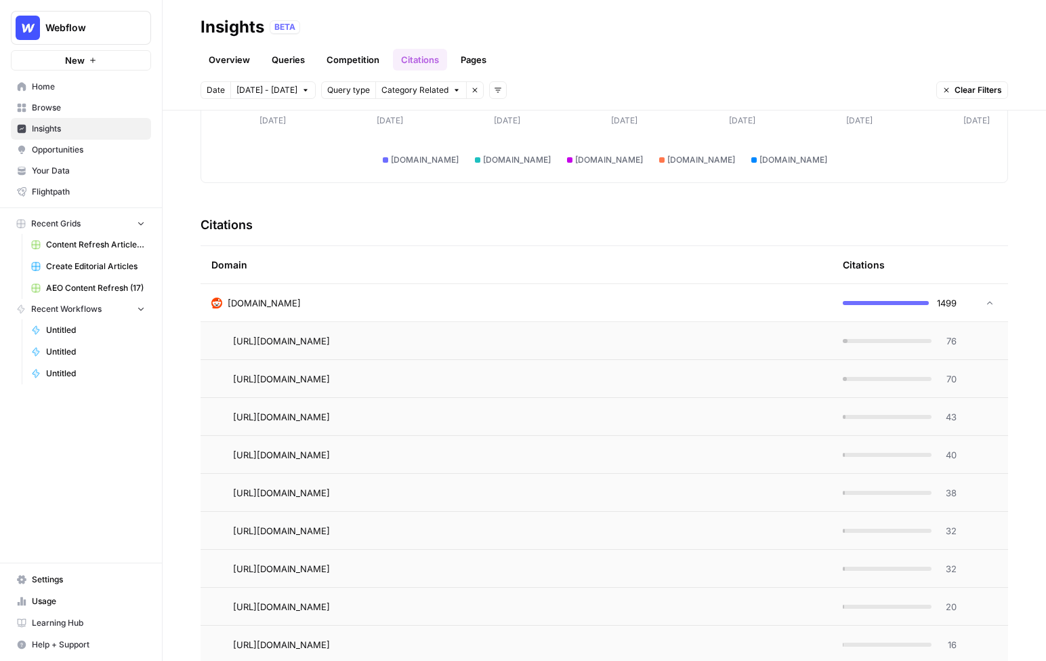
click at [582, 302] on div "reddit.com" at bounding box center [516, 303] width 610 height 14
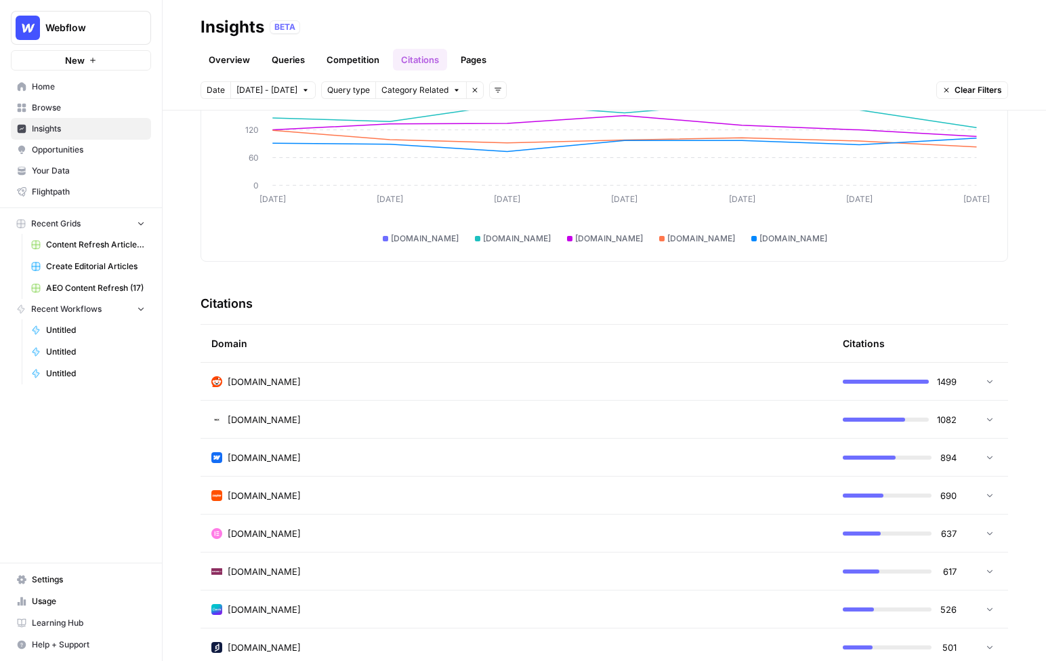
scroll to position [141, 0]
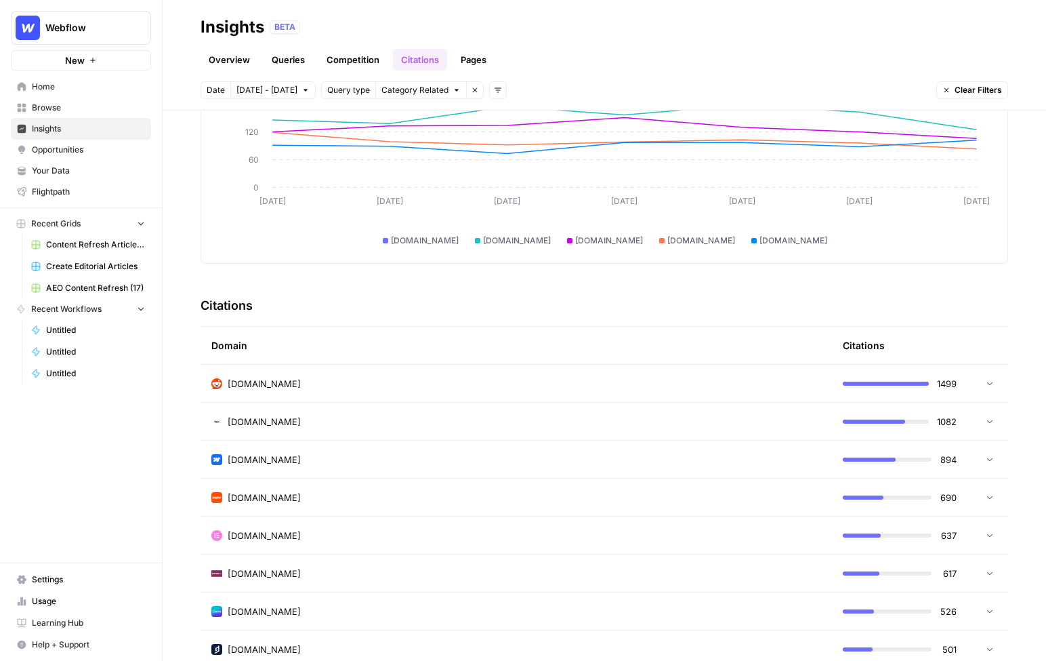
click at [72, 153] on span "Opportunities" at bounding box center [88, 150] width 113 height 12
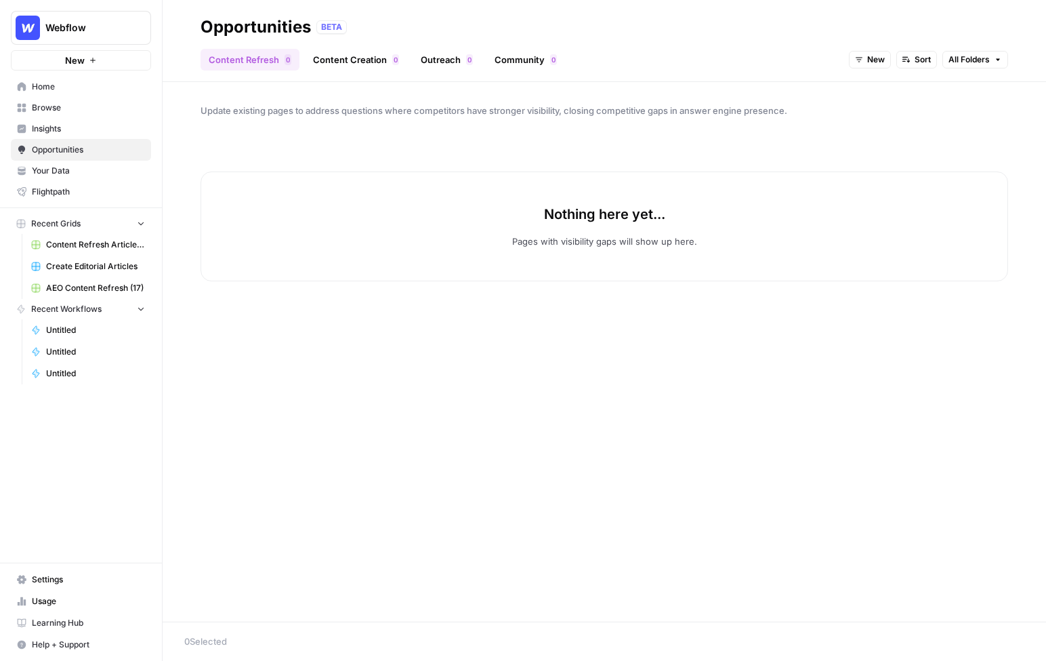
click at [878, 58] on span "New" at bounding box center [876, 60] width 18 height 12
click at [878, 89] on span "All Opportunities" at bounding box center [896, 90] width 69 height 14
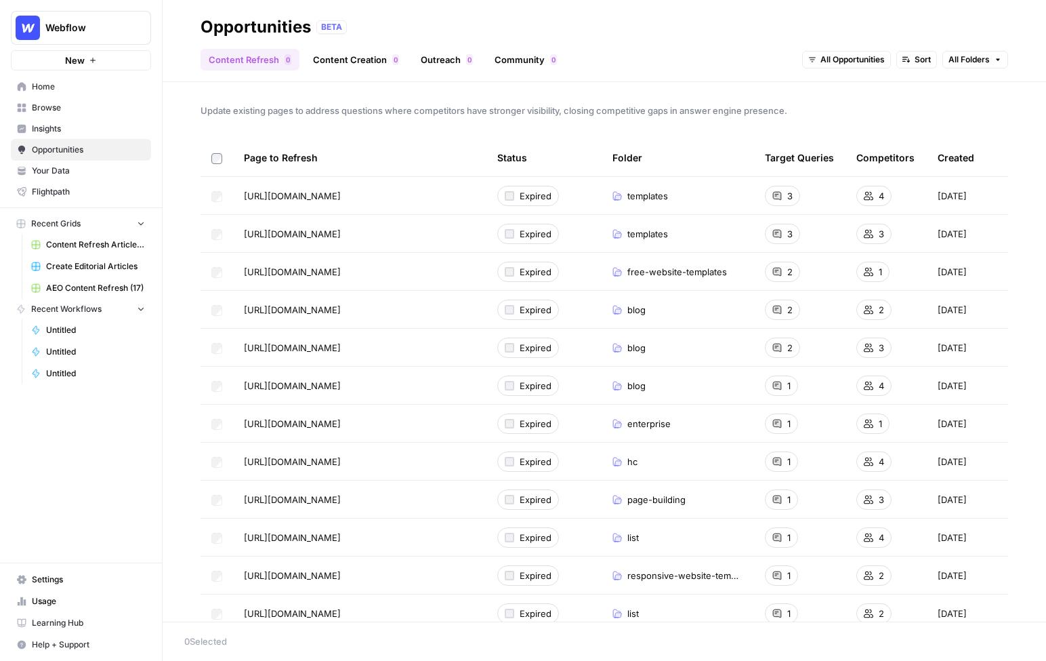
click at [361, 63] on link "Content Creation 0" at bounding box center [356, 60] width 102 height 22
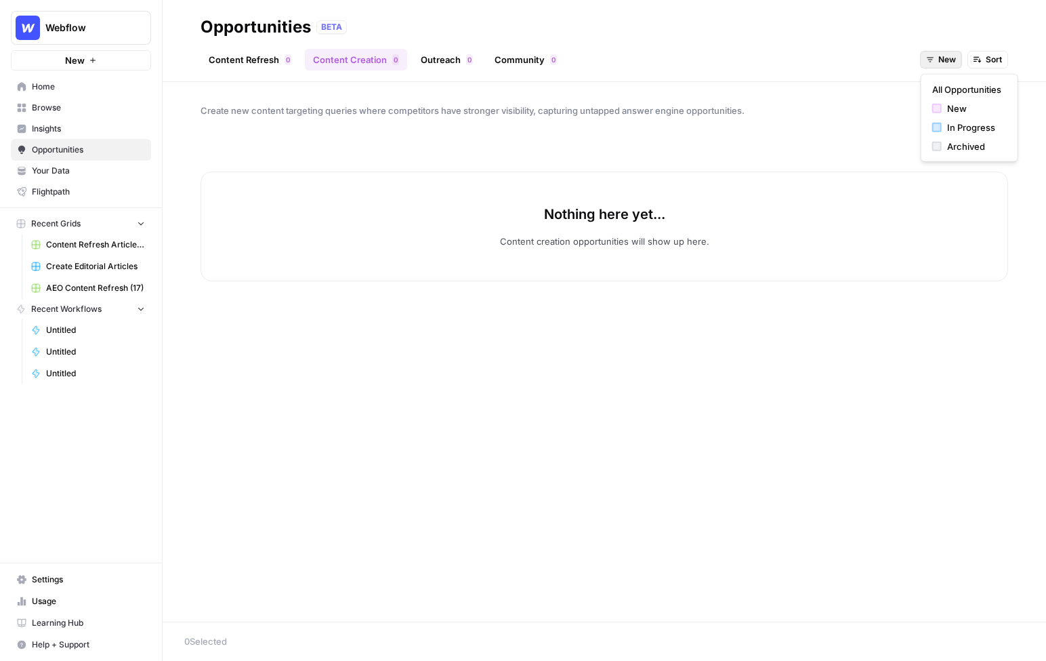
click at [931, 60] on icon "button" at bounding box center [930, 60] width 7 height 5
click at [936, 90] on span "All Opportunities" at bounding box center [966, 90] width 69 height 14
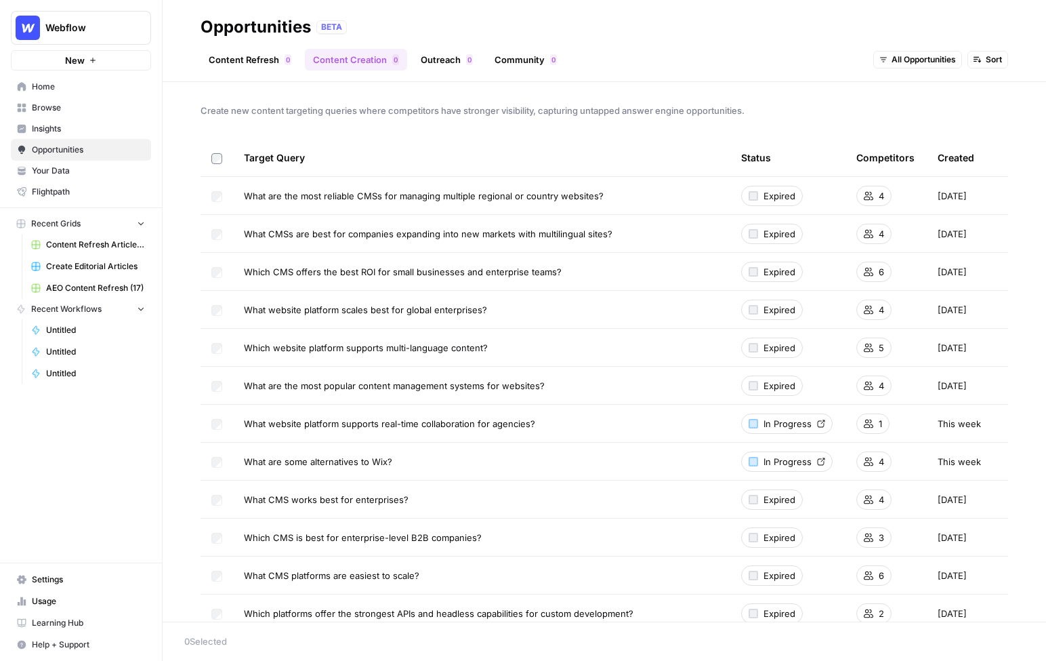
click at [456, 61] on link "Outreach 0" at bounding box center [447, 60] width 68 height 22
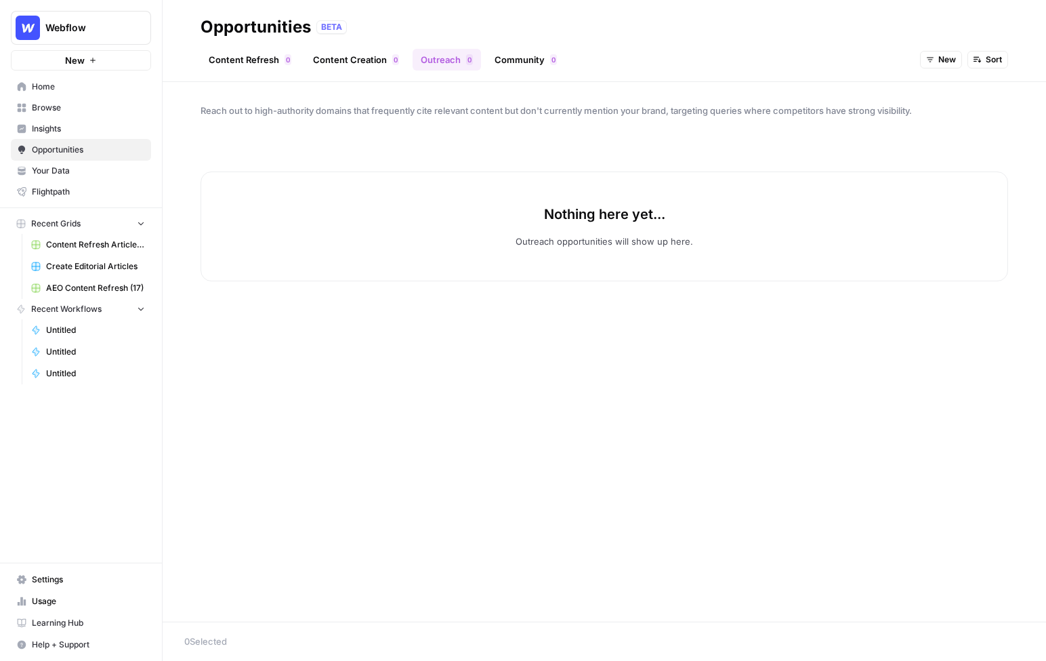
click at [942, 55] on span "New" at bounding box center [947, 60] width 18 height 12
click at [938, 89] on span "All Opportunities" at bounding box center [966, 90] width 69 height 14
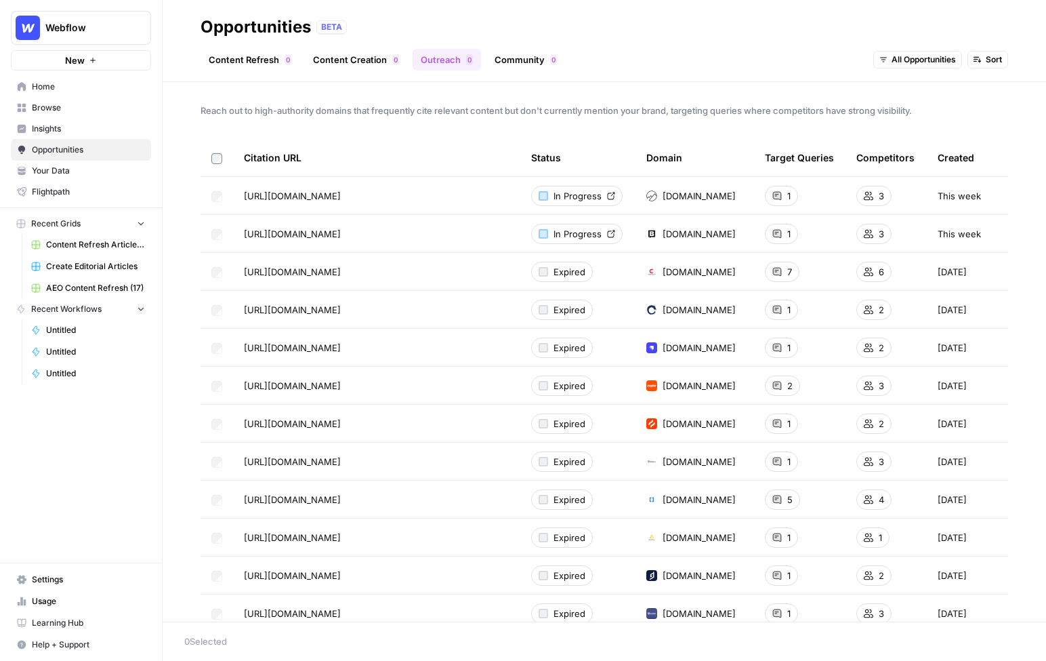
click at [533, 63] on link "Community 0" at bounding box center [525, 60] width 79 height 22
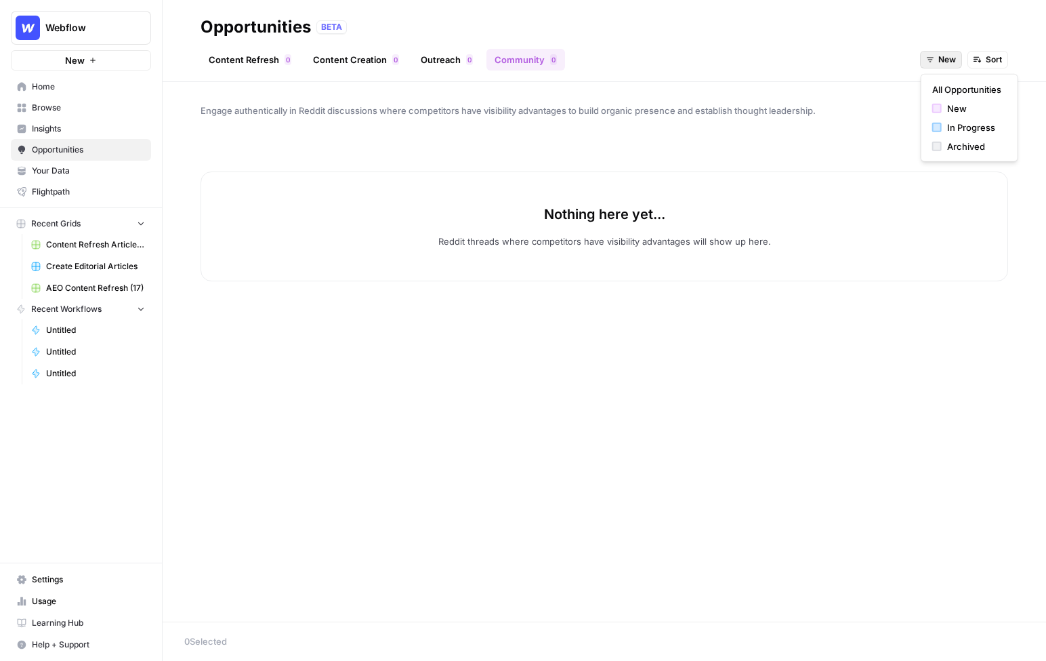
click at [928, 58] on icon "button" at bounding box center [930, 60] width 8 height 8
click at [938, 85] on span "All Opportunities" at bounding box center [966, 90] width 69 height 14
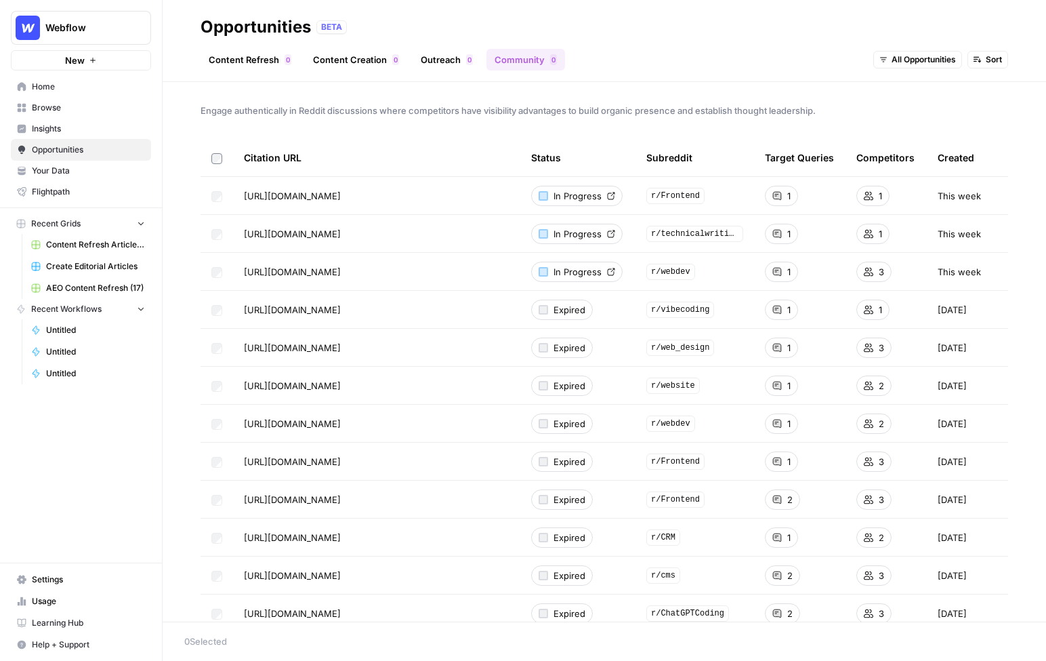
click at [568, 189] on span "In Progress" at bounding box center [578, 196] width 48 height 14
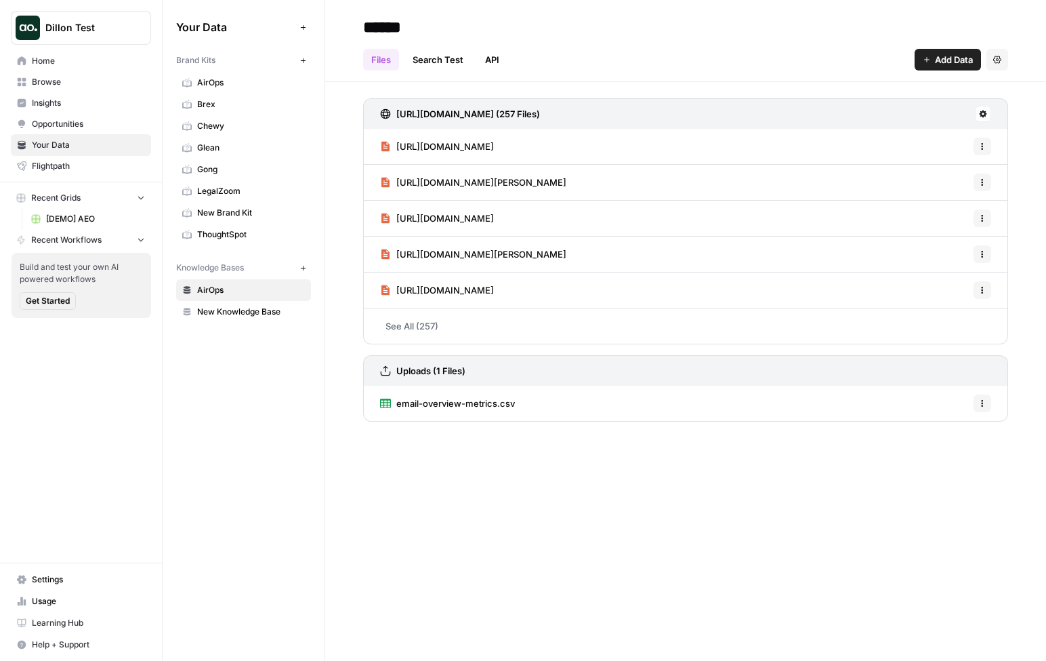
click at [91, 30] on span "Dillon Test" at bounding box center [86, 28] width 82 height 14
type input "web"
click at [99, 101] on span "Webflow" at bounding box center [130, 102] width 179 height 14
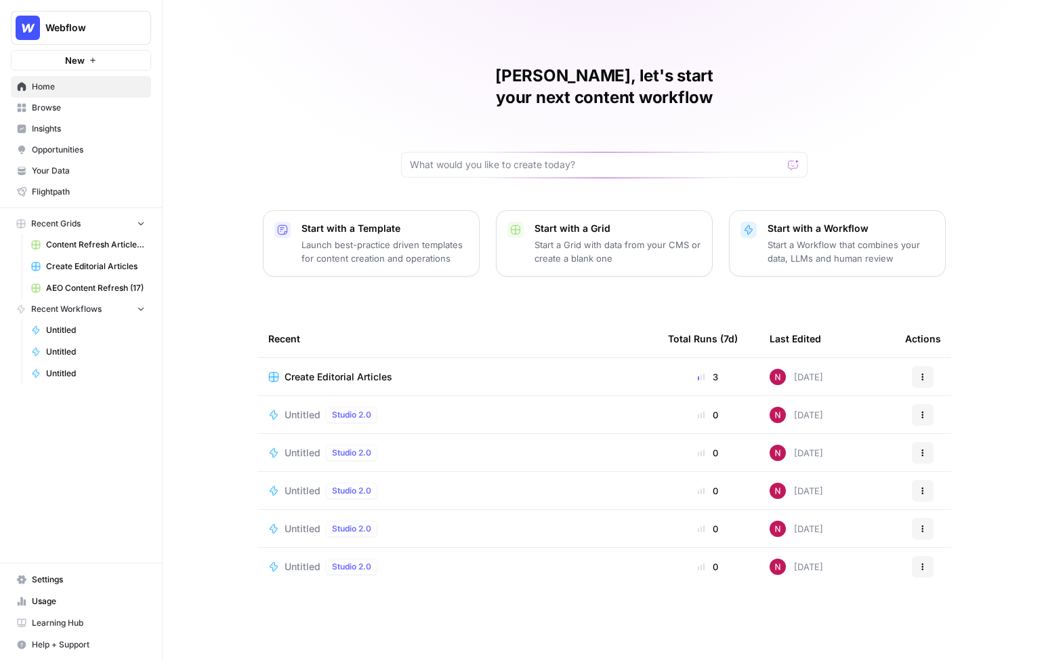
click at [66, 174] on span "Your Data" at bounding box center [88, 171] width 113 height 12
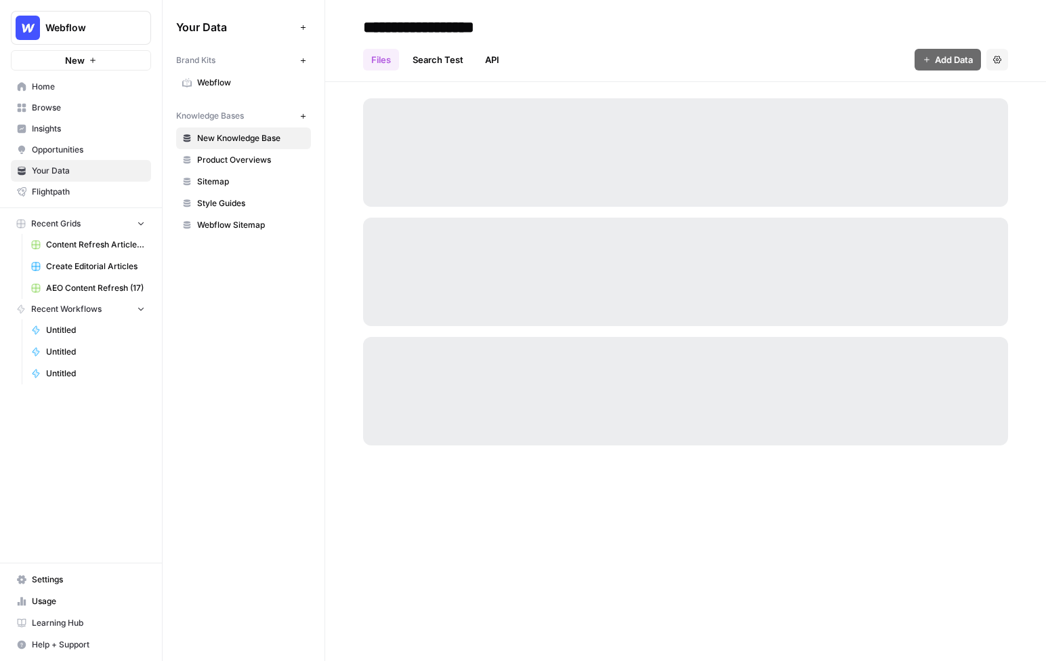
click at [238, 79] on span "Webflow" at bounding box center [251, 83] width 108 height 12
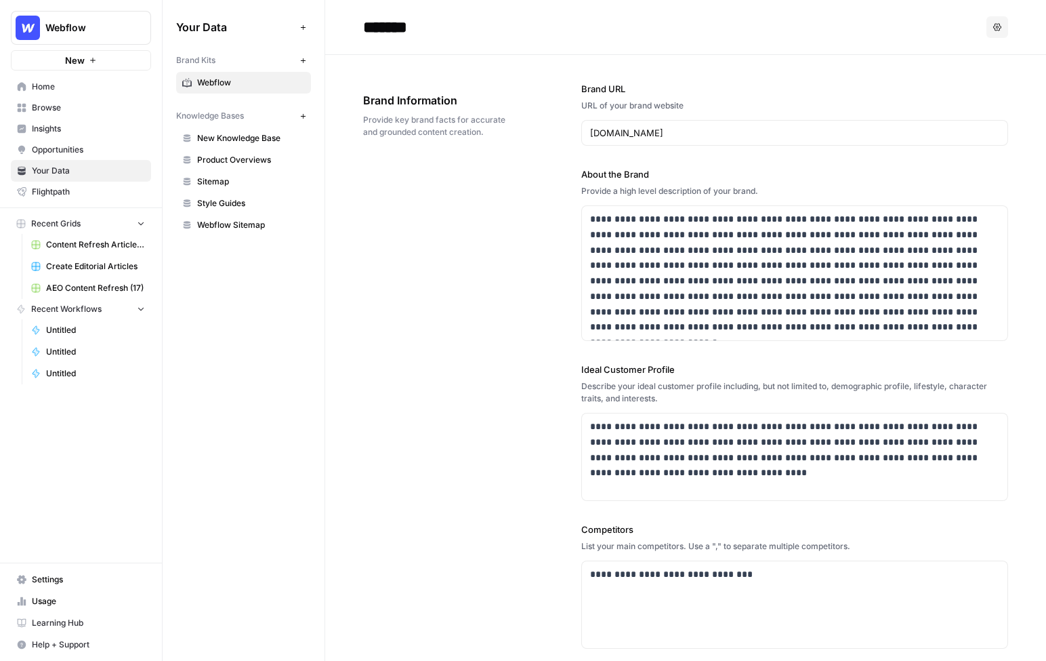
click at [257, 115] on div "Knowledge Bases" at bounding box center [235, 116] width 119 height 12
click at [255, 115] on div "Knowledge Bases" at bounding box center [235, 116] width 119 height 12
click at [274, 110] on div "Knowledge Bases" at bounding box center [235, 116] width 119 height 12
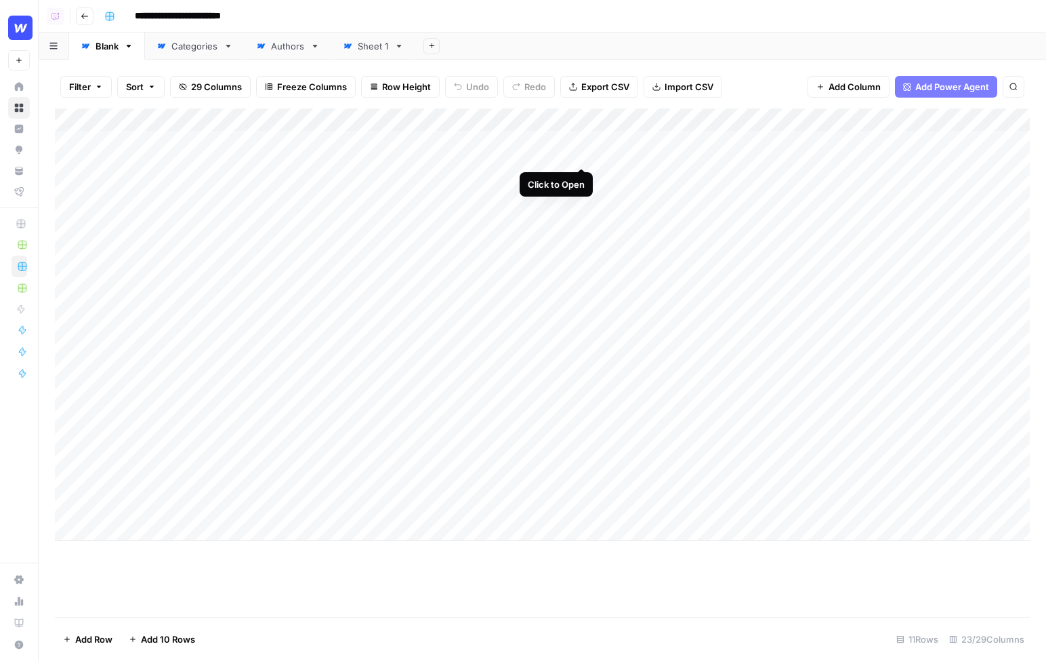
click at [581, 143] on div "Add Column" at bounding box center [542, 324] width 975 height 432
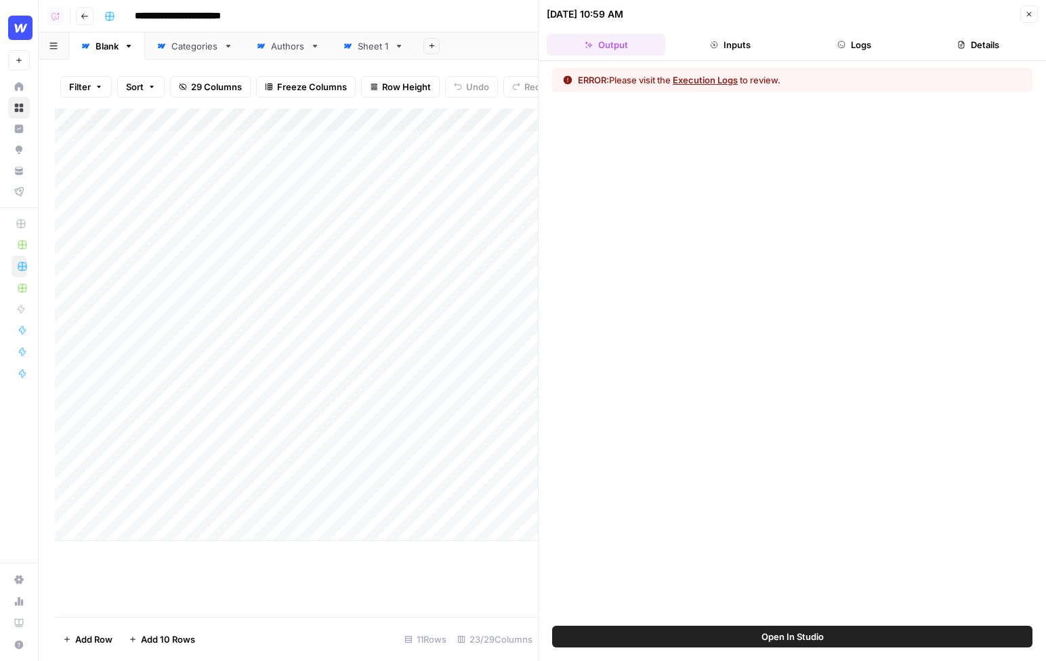
click at [713, 81] on button "Execution Logs" at bounding box center [705, 80] width 65 height 14
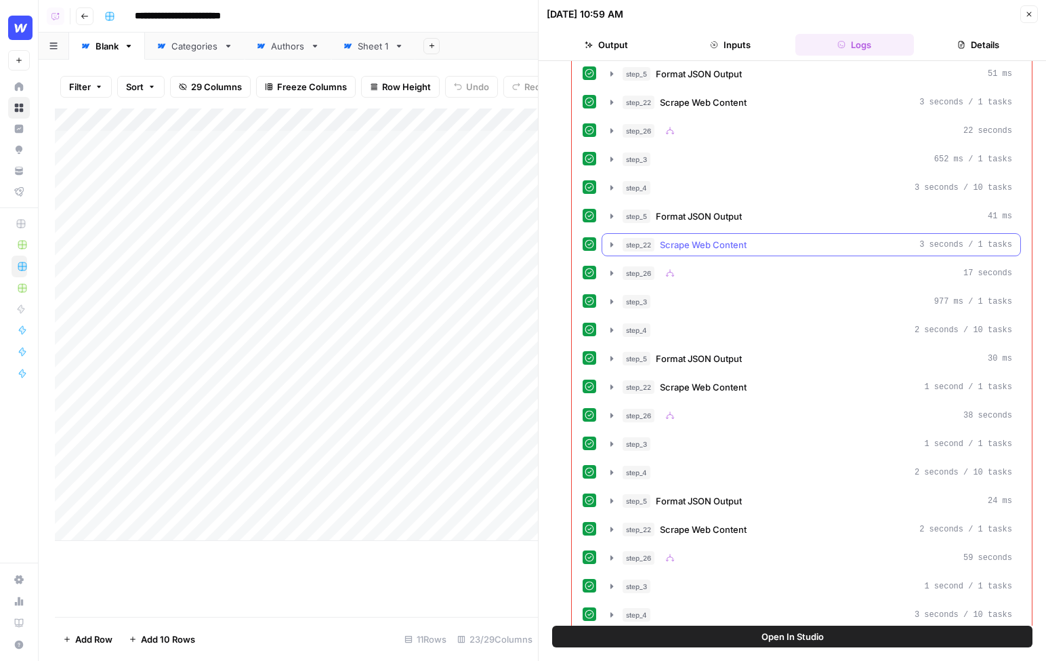
scroll to position [569, 0]
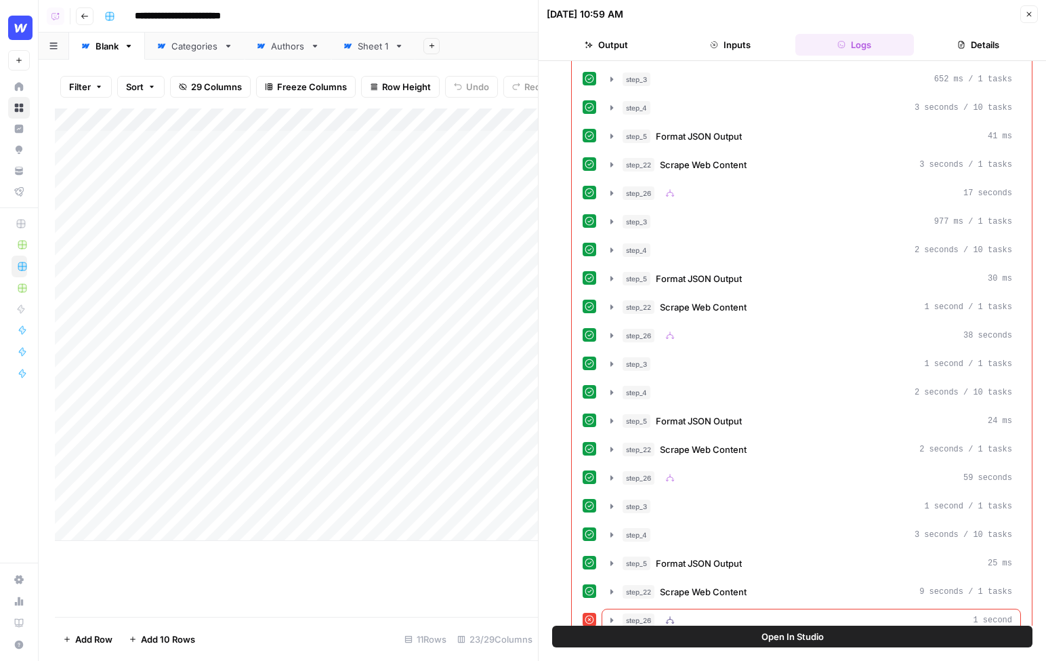
click at [886, 613] on div "step_26 1 second" at bounding box center [818, 620] width 390 height 14
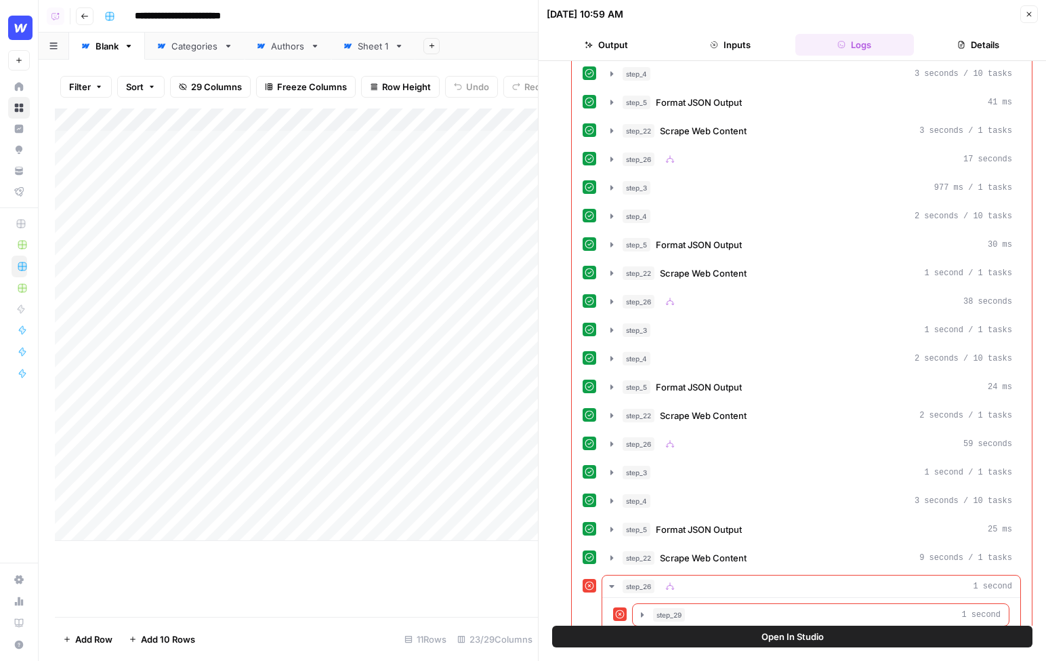
click at [696, 608] on div "step_29 1 second" at bounding box center [827, 615] width 348 height 14
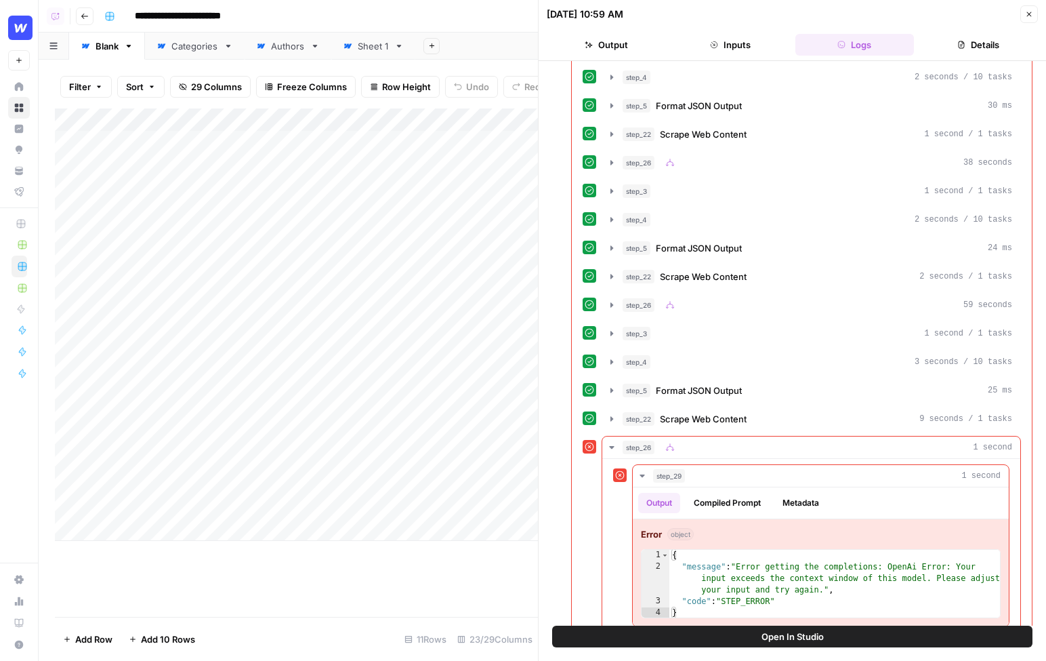
scroll to position [0, 0]
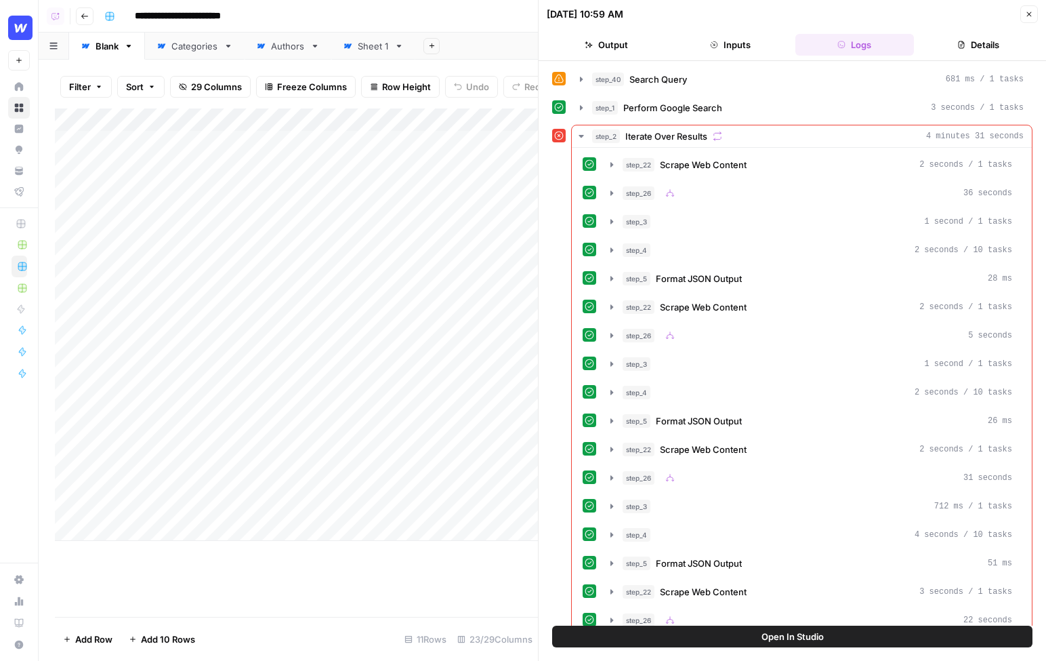
click at [1026, 15] on icon "button" at bounding box center [1029, 14] width 8 height 8
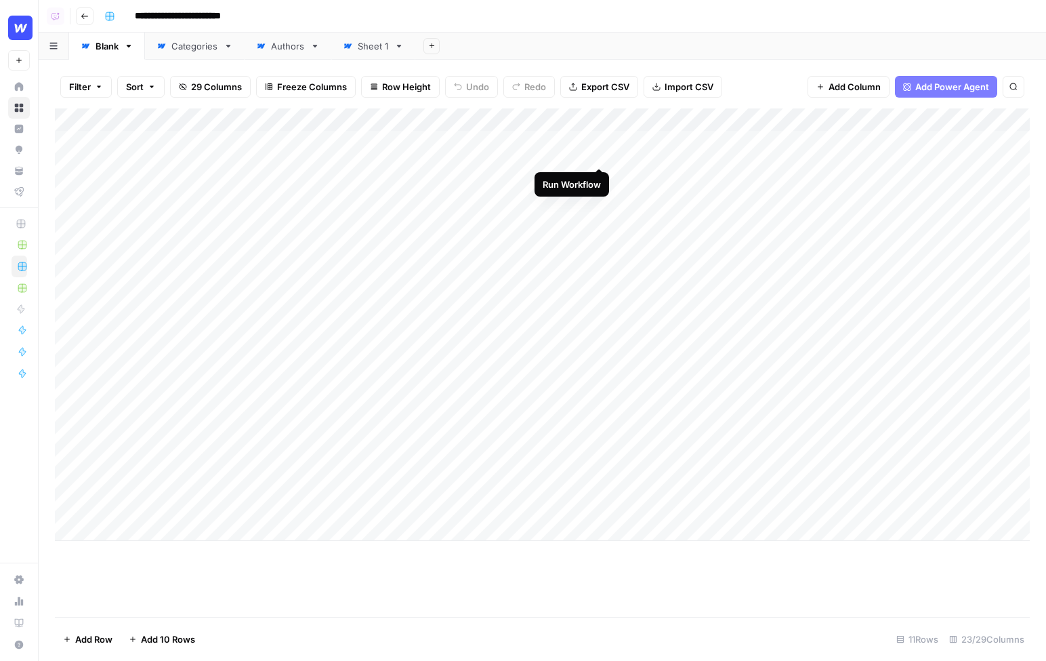
click at [600, 143] on div "Add Column" at bounding box center [542, 324] width 975 height 432
drag, startPoint x: 130, startPoint y: 142, endPoint x: 173, endPoint y: 471, distance: 332.0
click at [173, 471] on div "Add Column" at bounding box center [542, 324] width 975 height 432
click at [339, 71] on div "Filter Sort 29 Columns Freeze Columns Row Height Undo Redo Export CSV Import CS…" at bounding box center [542, 86] width 975 height 43
click at [566, 106] on div "Filter Sort 29 Columns Freeze Columns Row Height Undo Redo Export CSV Import CS…" at bounding box center [542, 86] width 975 height 43
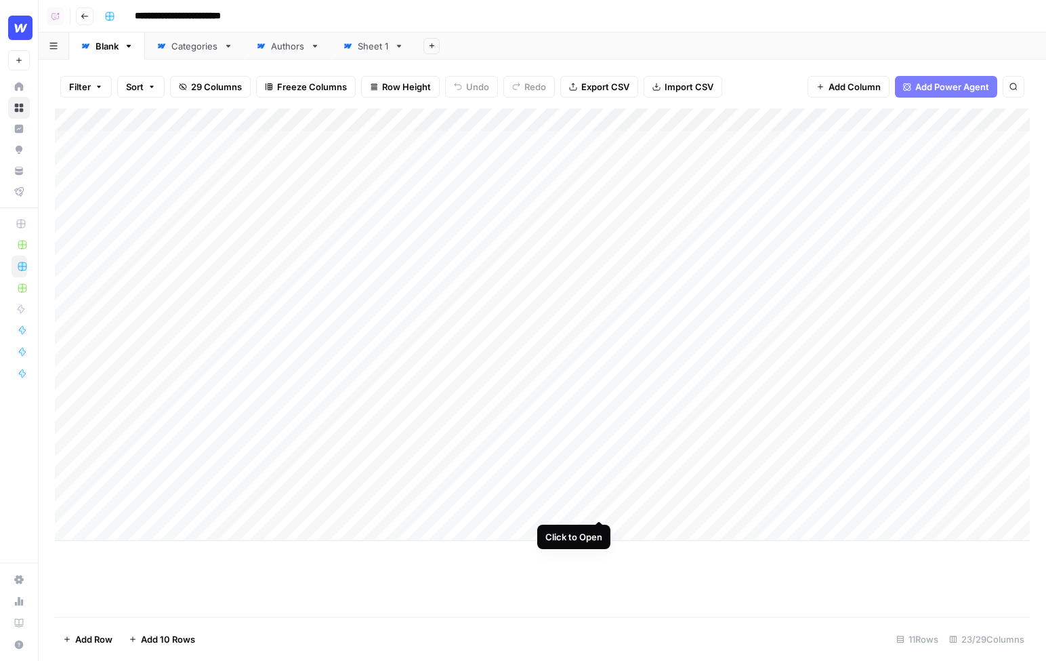
click at [602, 495] on div "Add Column" at bounding box center [542, 324] width 975 height 432
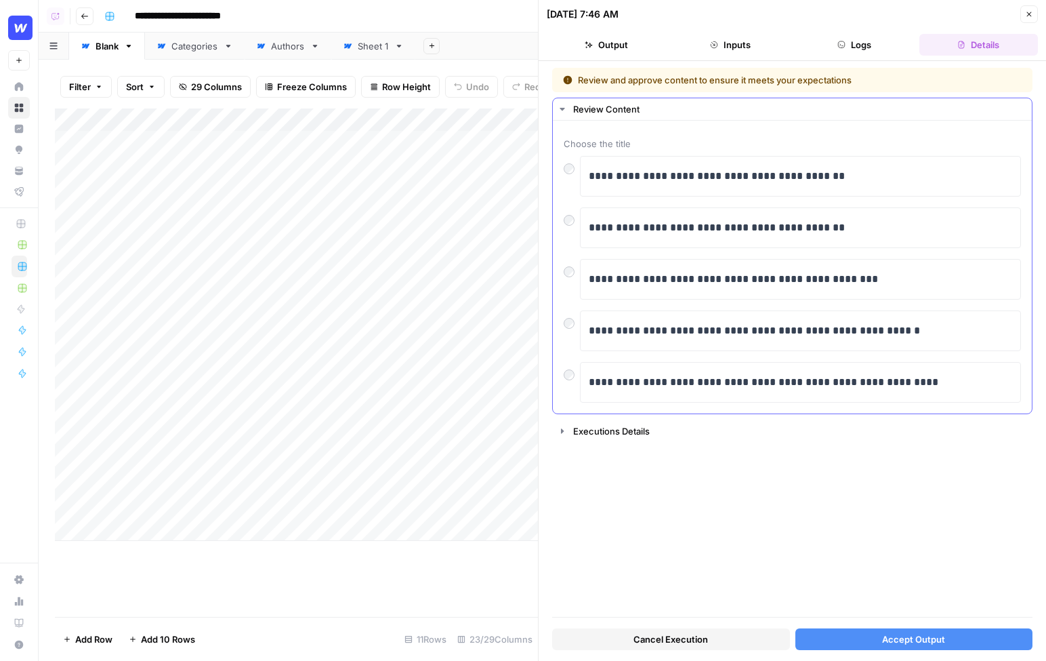
click at [568, 275] on div at bounding box center [572, 268] width 16 height 19
click at [873, 228] on p "**********" at bounding box center [801, 228] width 425 height 18
click at [884, 229] on p "**********" at bounding box center [801, 228] width 425 height 18
click at [885, 635] on span "Accept Output" at bounding box center [913, 639] width 63 height 14
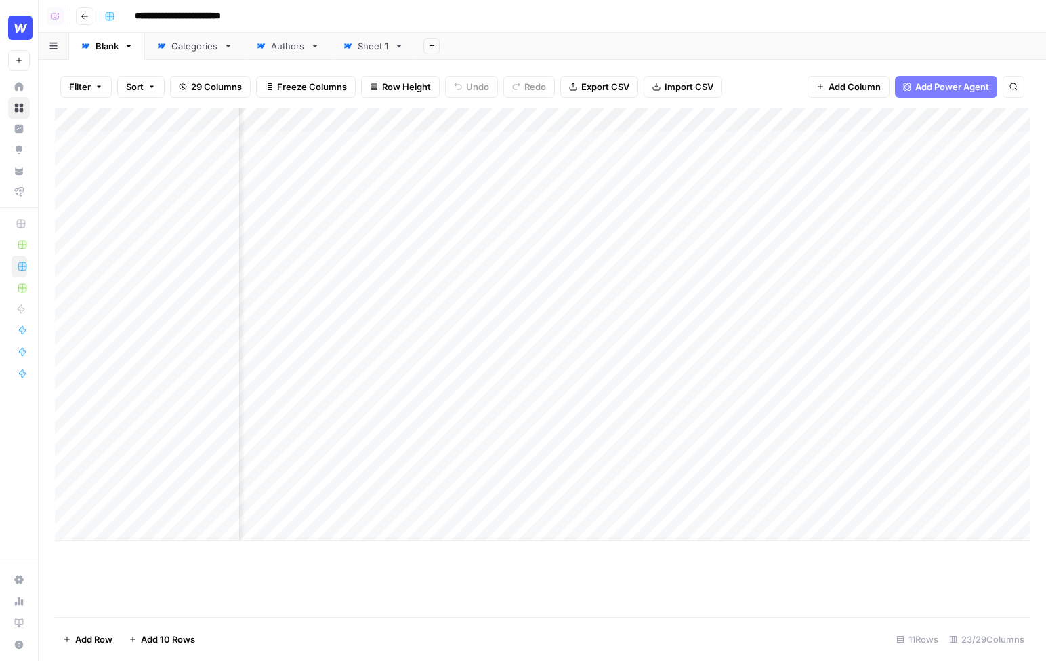
scroll to position [0, 705]
click at [630, 176] on div "Add Column" at bounding box center [542, 324] width 975 height 432
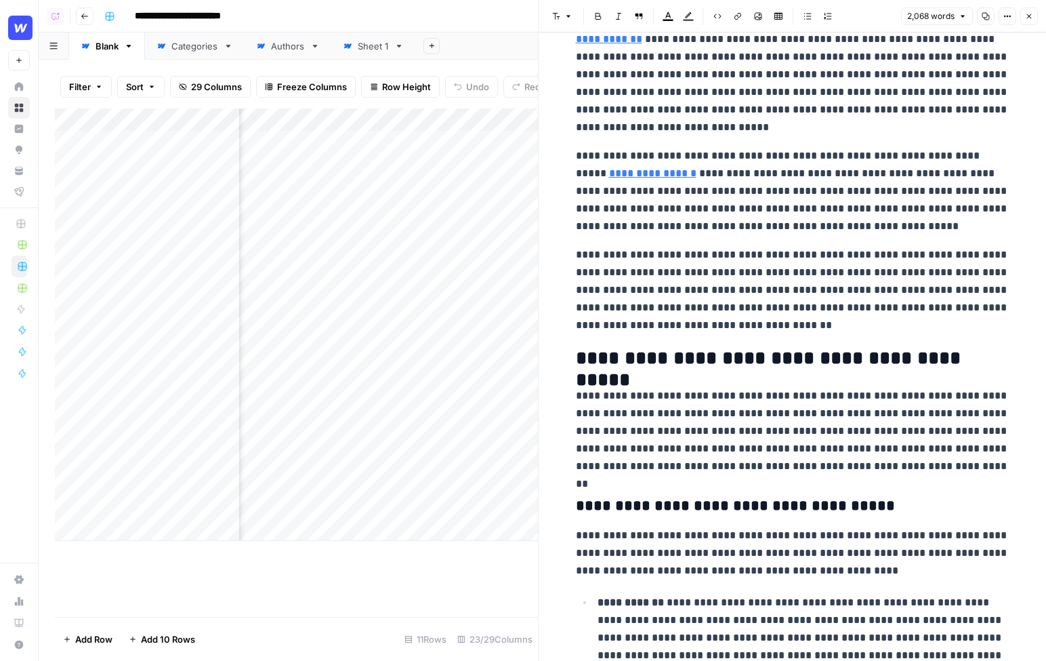
scroll to position [434, 0]
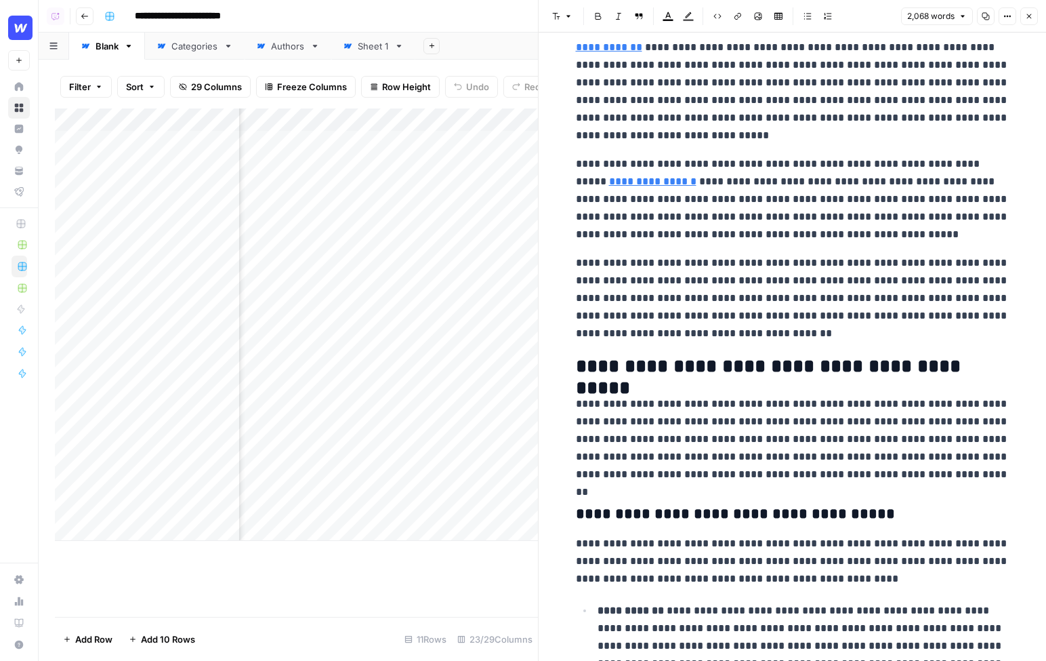
click at [703, 335] on p "**********" at bounding box center [793, 298] width 434 height 88
click at [700, 331] on p "**********" at bounding box center [793, 298] width 434 height 88
drag, startPoint x: 720, startPoint y: 336, endPoint x: 571, endPoint y: 262, distance: 166.0
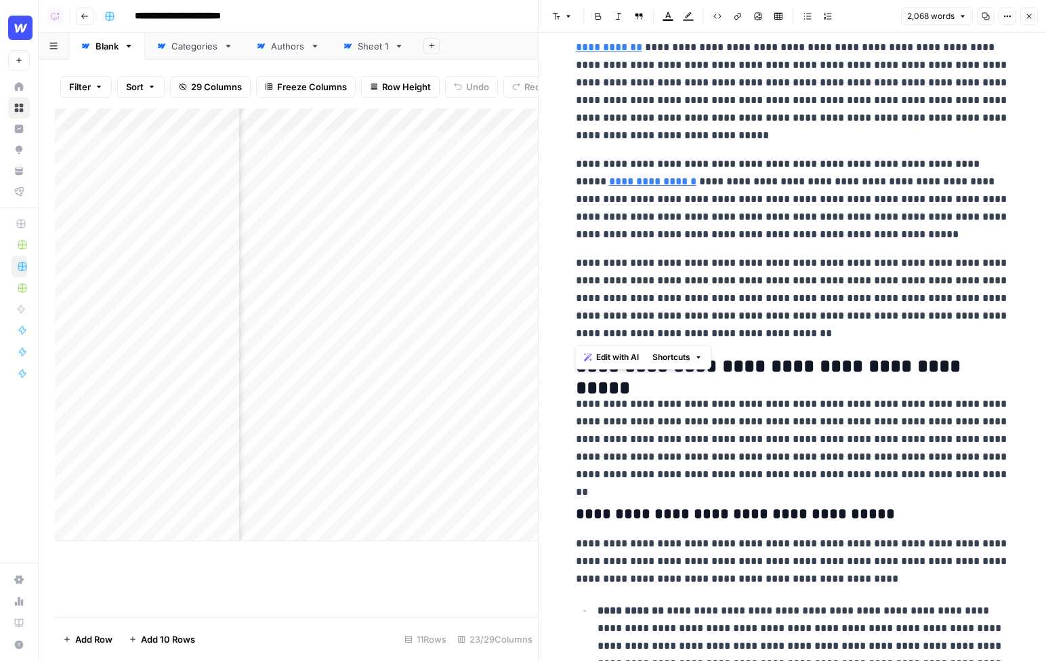
click at [615, 360] on span "Edit with AI" at bounding box center [617, 357] width 43 height 12
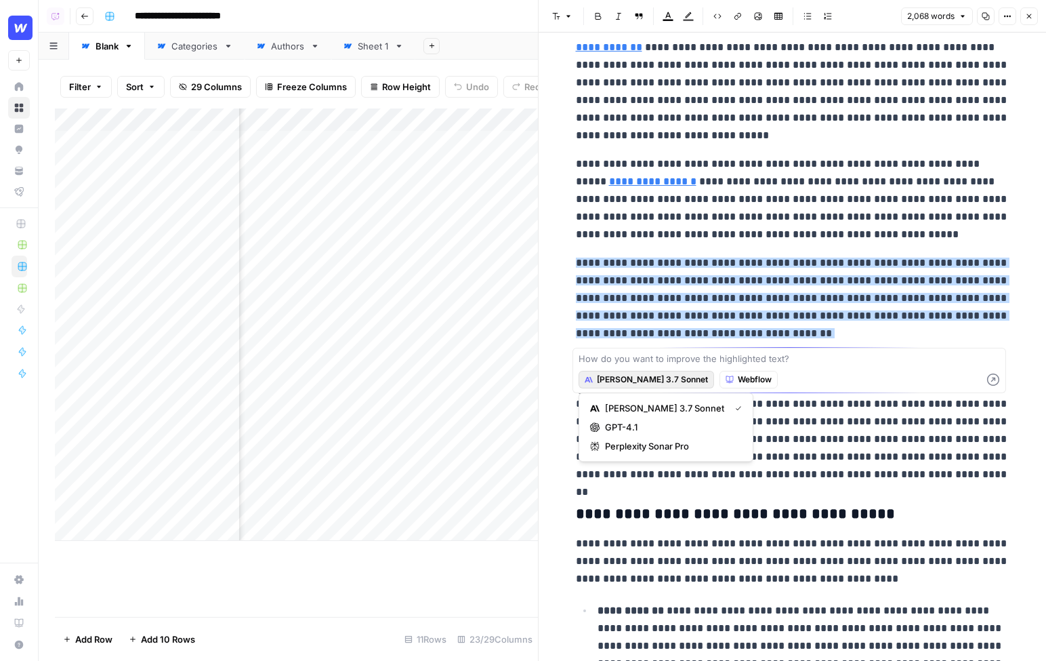
click at [627, 383] on span "[PERSON_NAME] 3.7 Sonnet" at bounding box center [652, 379] width 111 height 12
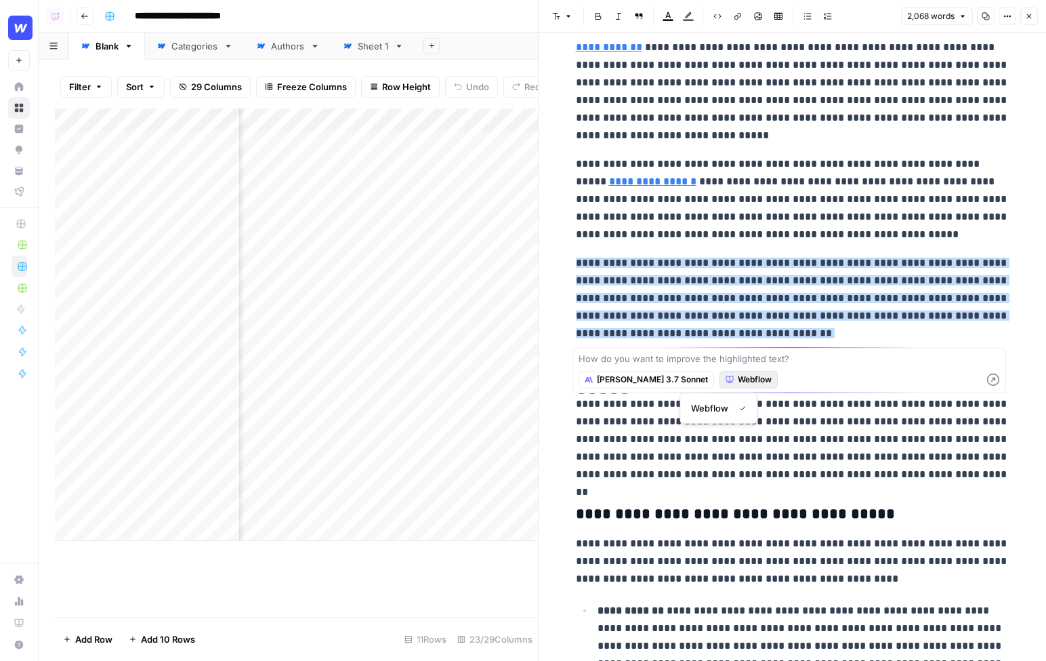
click at [726, 377] on icon "button" at bounding box center [730, 379] width 8 height 8
click at [663, 360] on textarea at bounding box center [789, 359] width 421 height 14
click at [642, 359] on textarea at bounding box center [789, 359] width 421 height 14
click at [728, 294] on span "**********" at bounding box center [793, 297] width 434 height 81
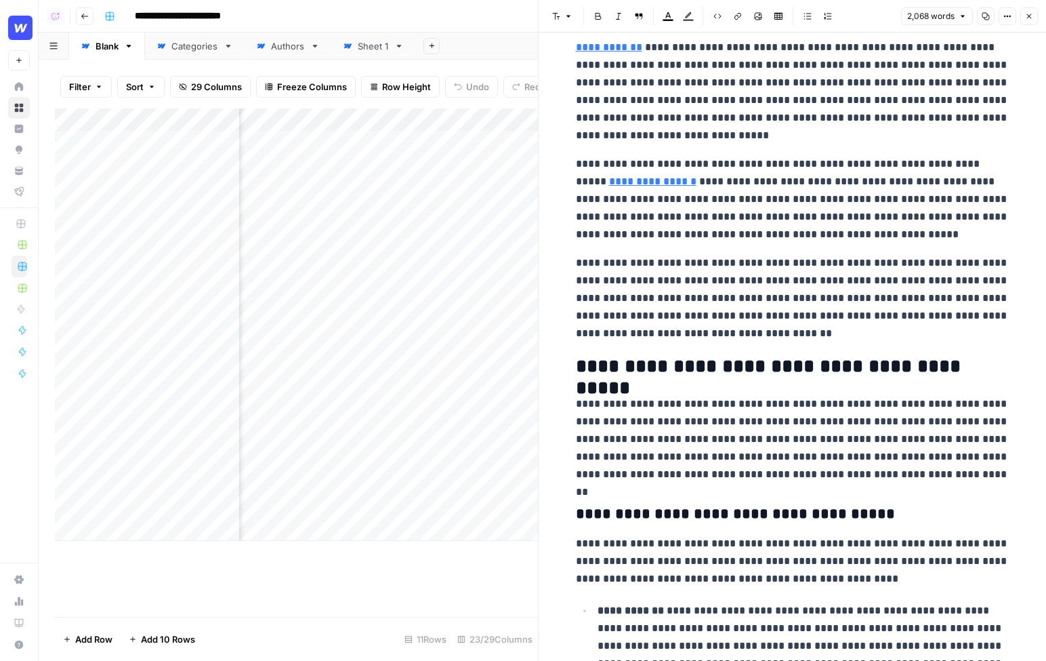
click at [1026, 13] on icon "button" at bounding box center [1029, 16] width 8 height 8
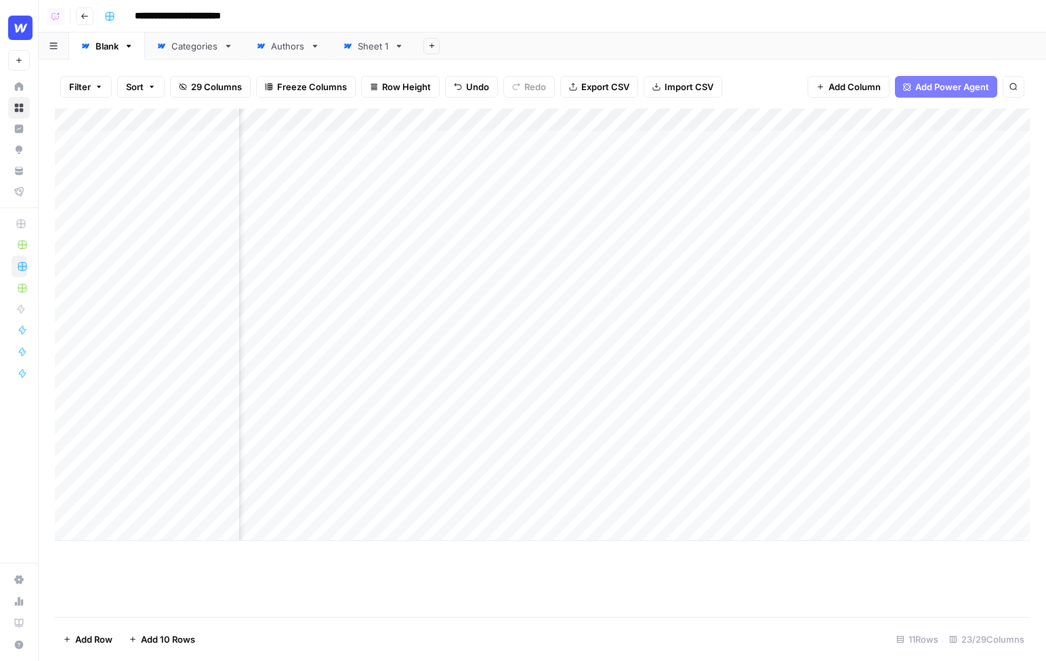
scroll to position [0, 2046]
click at [759, 63] on div "Filter Sort 29 Columns Freeze Columns Row Height Undo Redo Export CSV Import CS…" at bounding box center [542, 360] width 1007 height 601
click at [934, 30] on header "**********" at bounding box center [542, 16] width 1007 height 33
click at [934, 31] on header "**********" at bounding box center [542, 16] width 1007 height 33
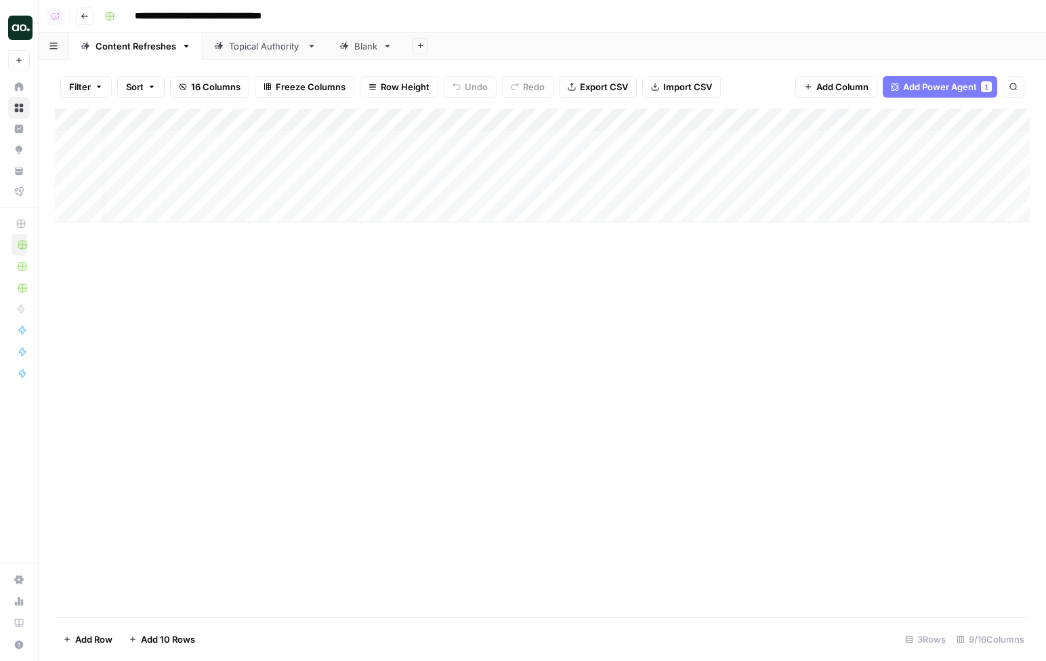
scroll to position [0, 8]
click at [600, 140] on div "Add Column" at bounding box center [542, 165] width 975 height 114
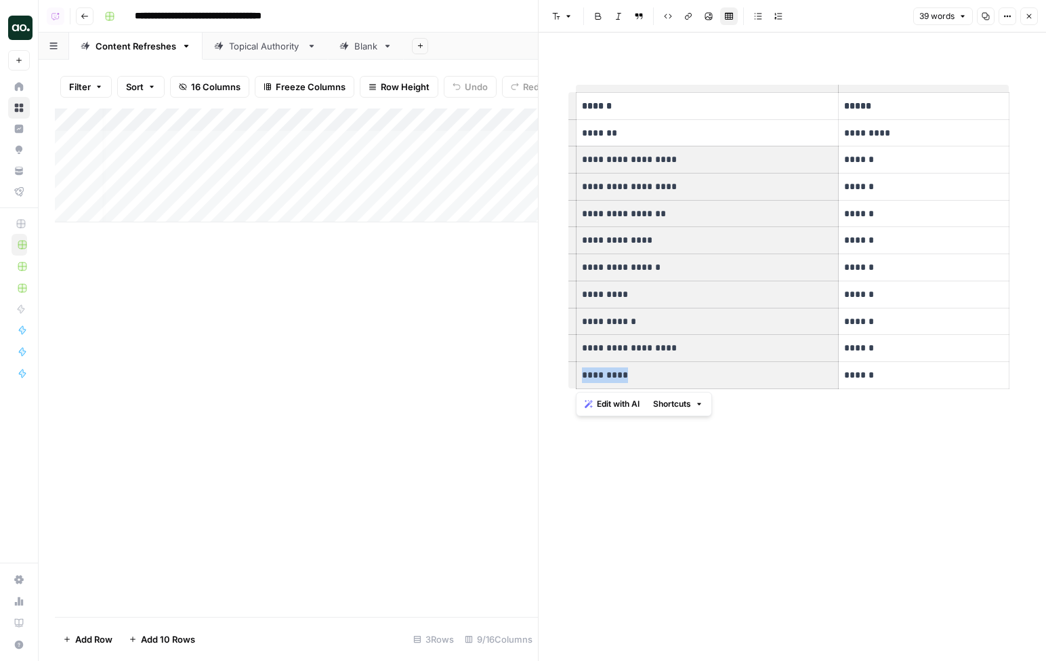
drag, startPoint x: 580, startPoint y: 156, endPoint x: 733, endPoint y: 367, distance: 261.0
click at [733, 367] on tbody "**********" at bounding box center [793, 241] width 434 height 296
click at [1028, 18] on icon "button" at bounding box center [1029, 16] width 8 height 8
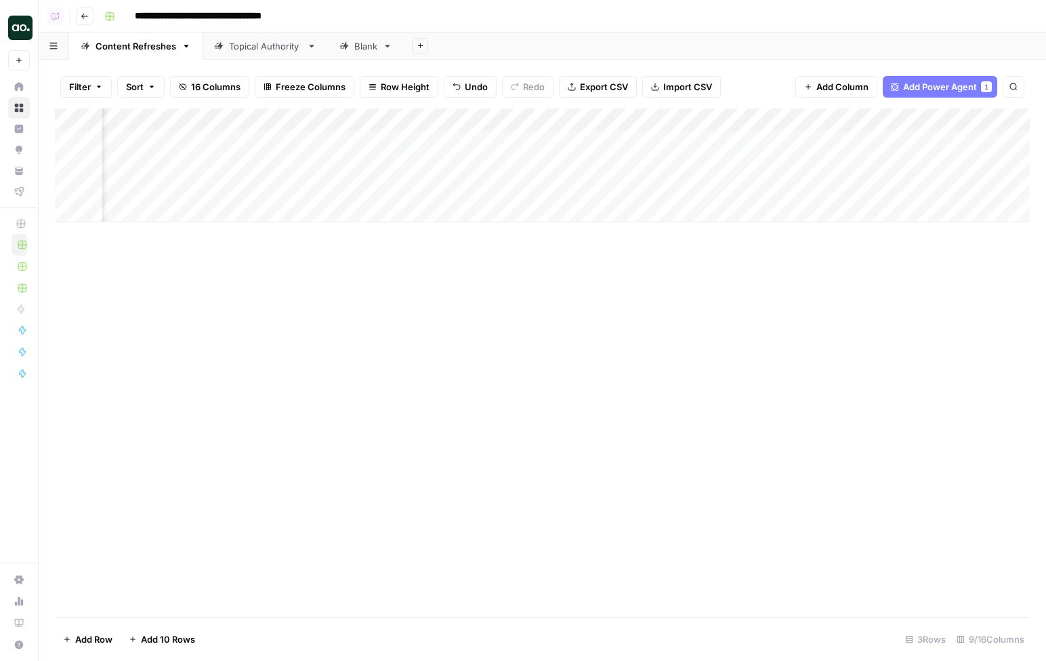
scroll to position [0, 79]
click at [771, 144] on div "Add Column" at bounding box center [542, 165] width 975 height 114
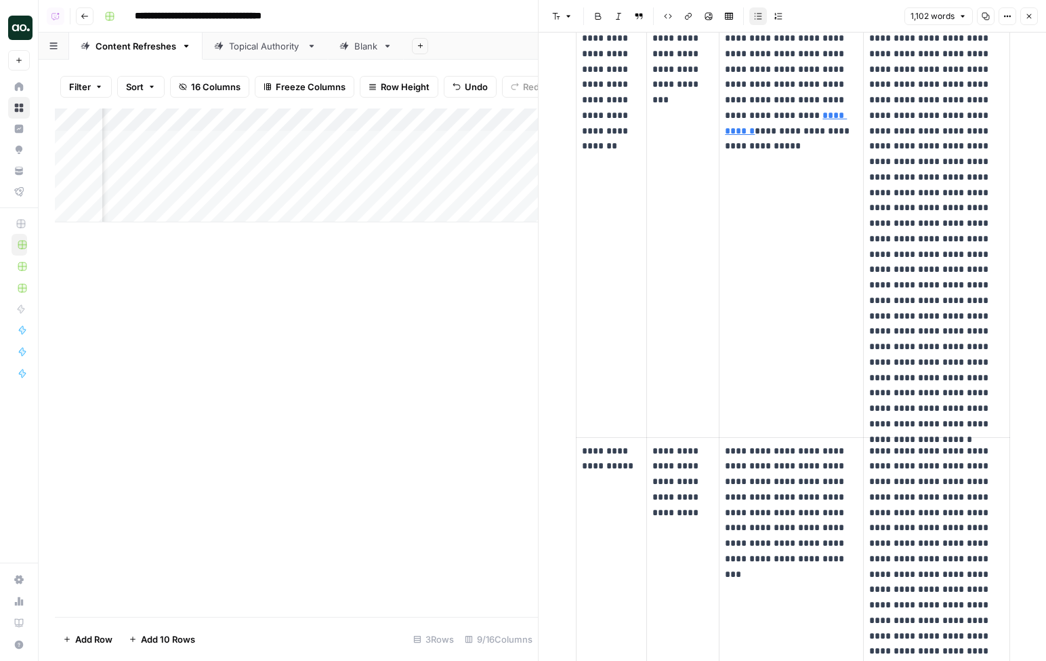
scroll to position [629, 0]
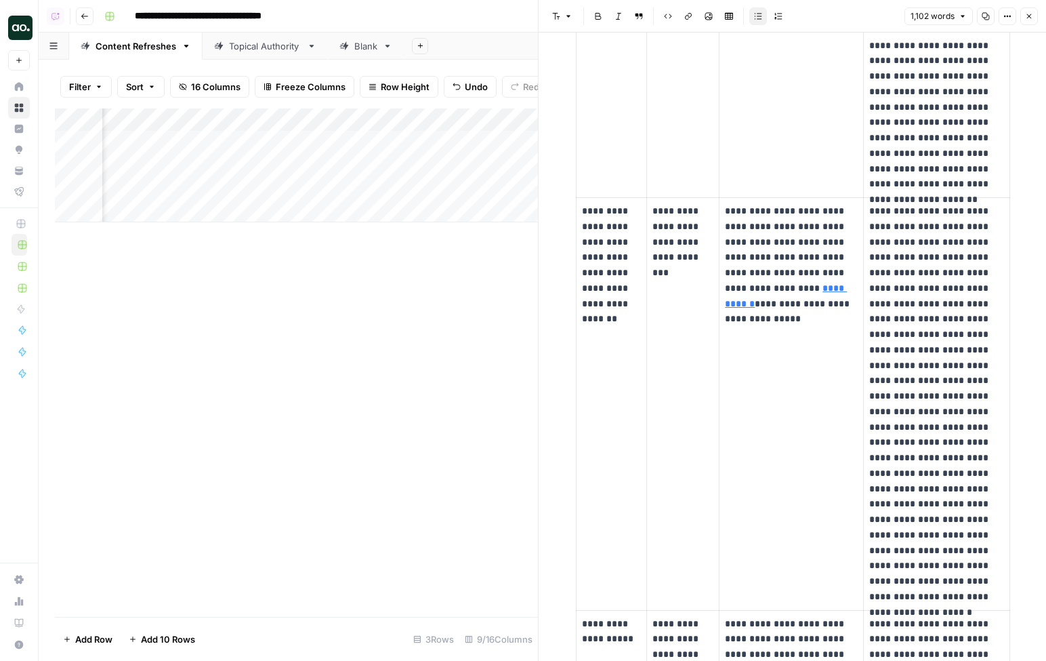
click at [1027, 12] on icon "button" at bounding box center [1029, 16] width 8 height 8
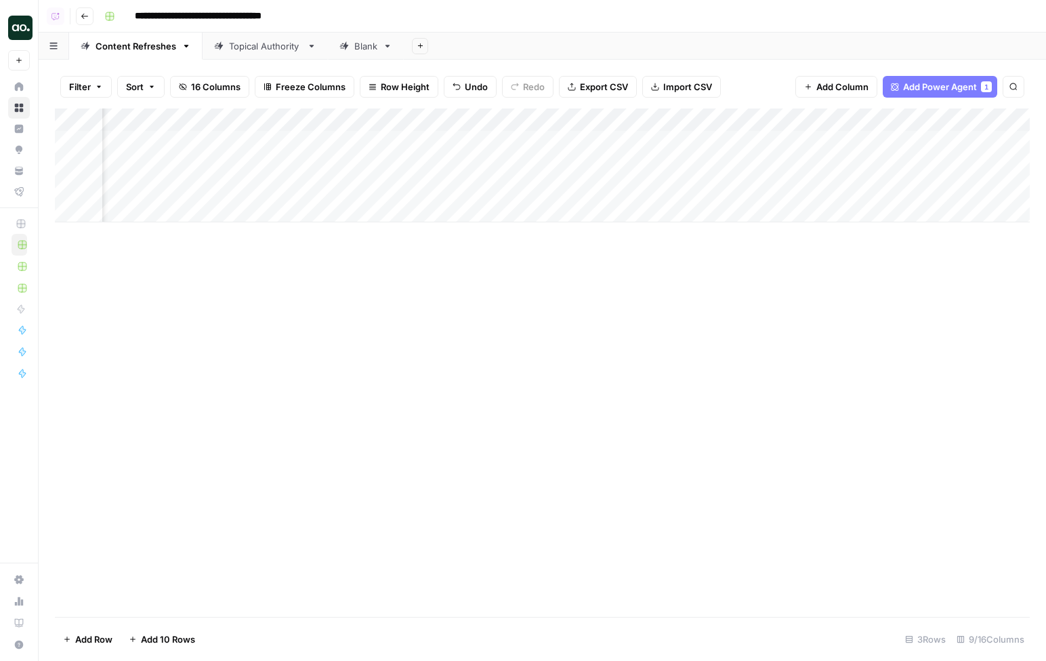
scroll to position [0, 416]
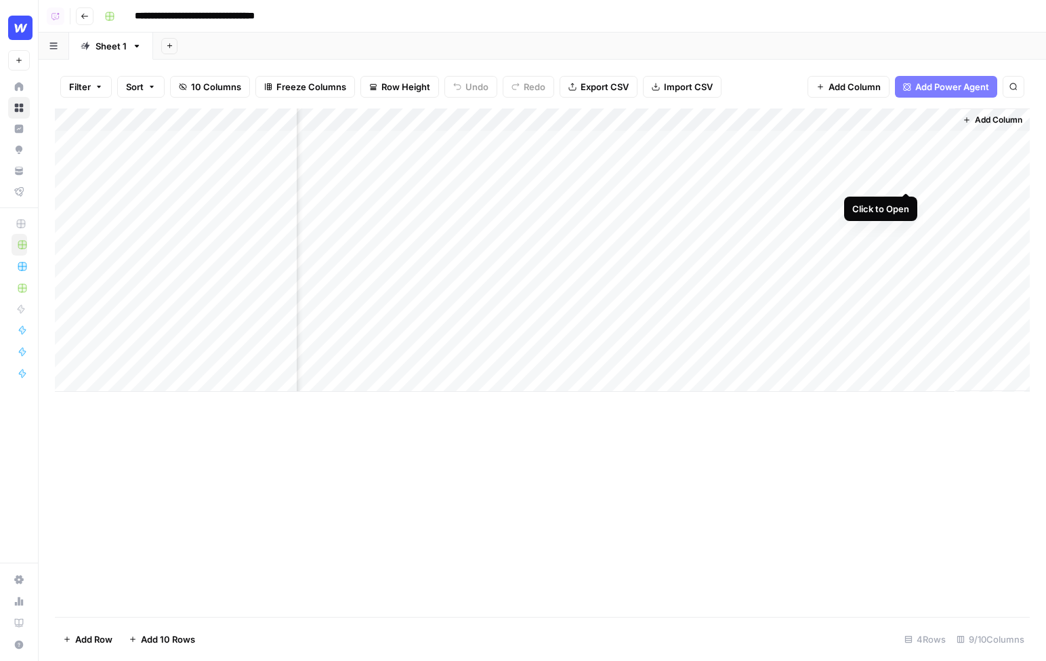
click at [904, 141] on div "Add Column" at bounding box center [542, 249] width 975 height 283
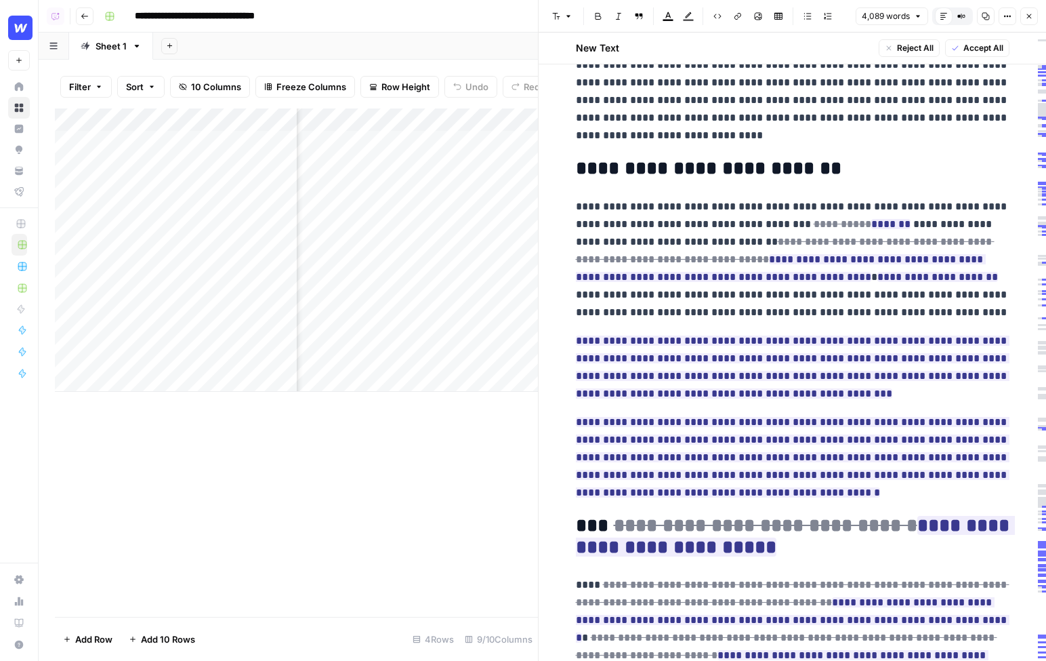
scroll to position [516, 0]
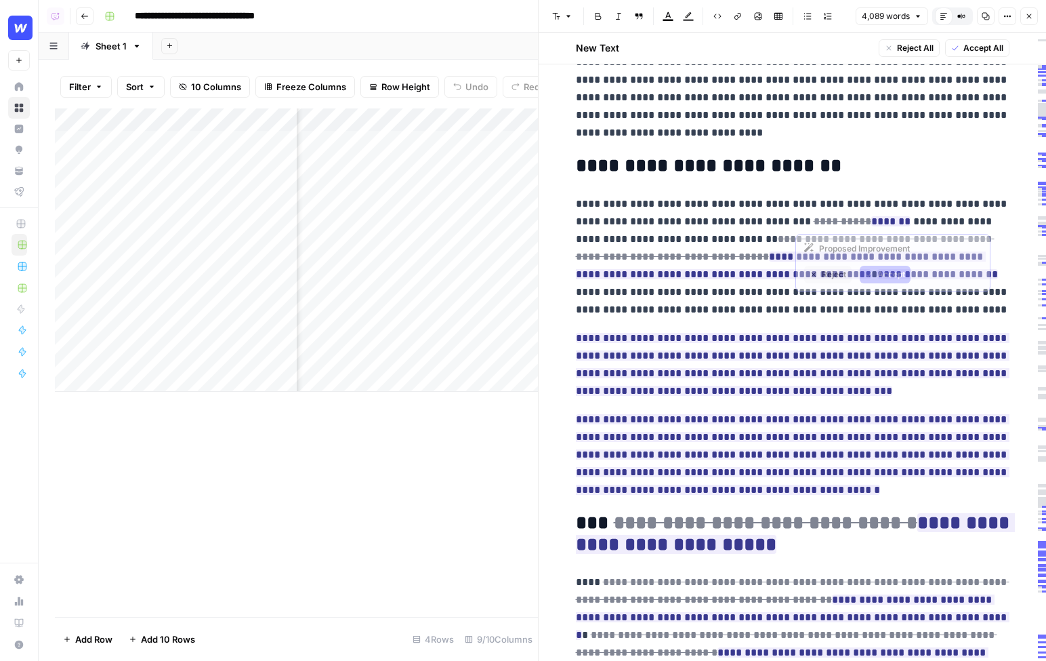
click at [850, 208] on p "**********" at bounding box center [793, 256] width 434 height 123
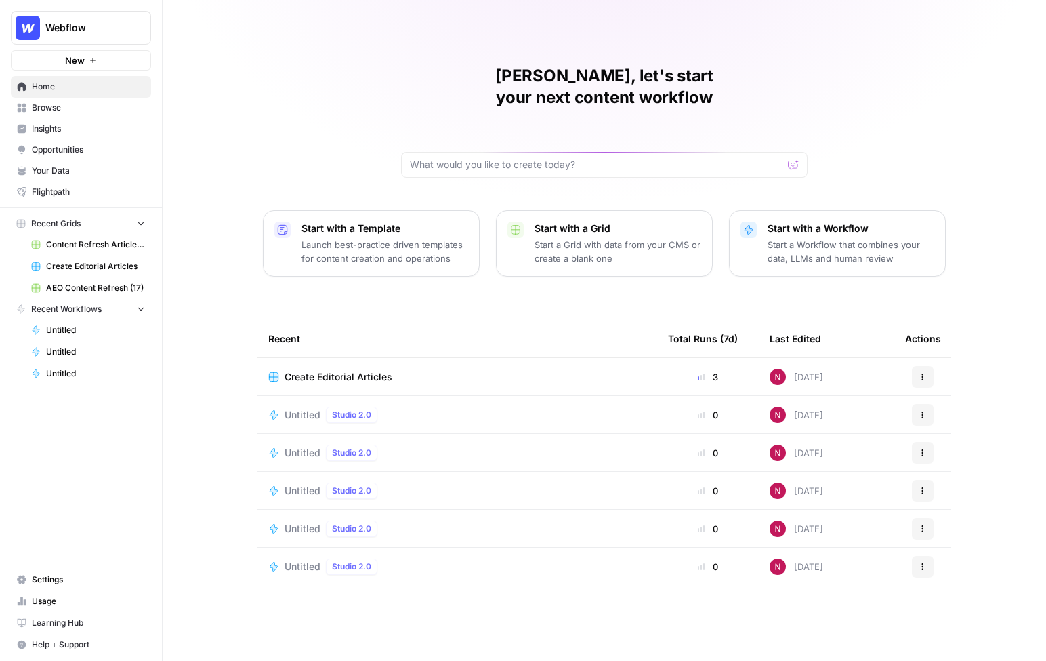
click at [813, 238] on p "Start a Workflow that combines your data, LLMs and human review" at bounding box center [851, 251] width 167 height 27
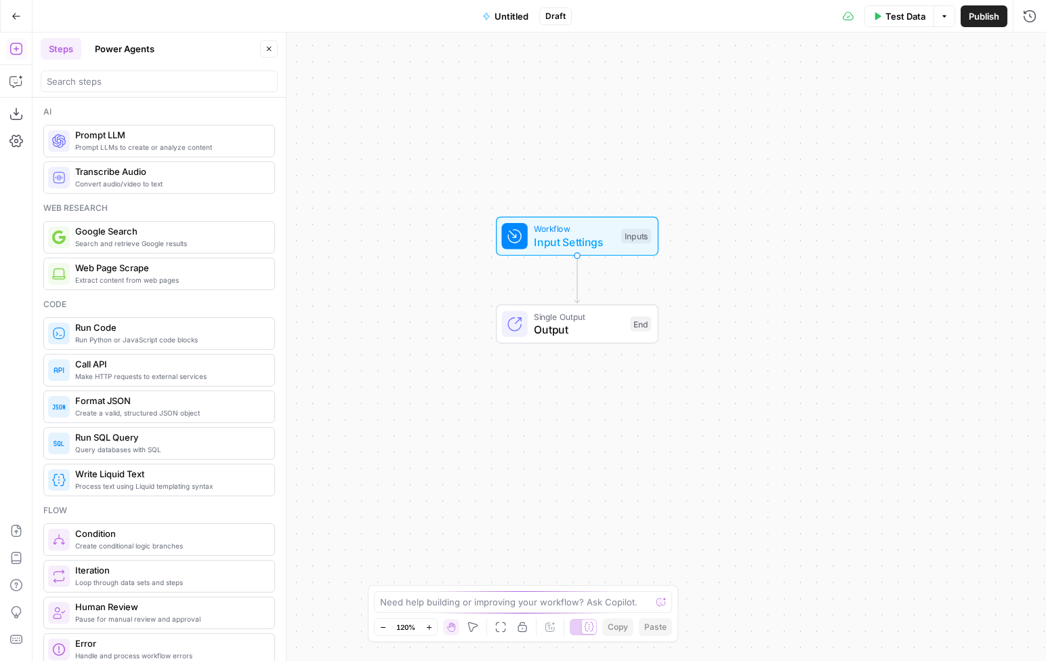
drag, startPoint x: 380, startPoint y: 339, endPoint x: 418, endPoint y: 271, distance: 77.7
click at [418, 271] on div "Workflow Input Settings Inputs Single Output Output End" at bounding box center [540, 347] width 1014 height 628
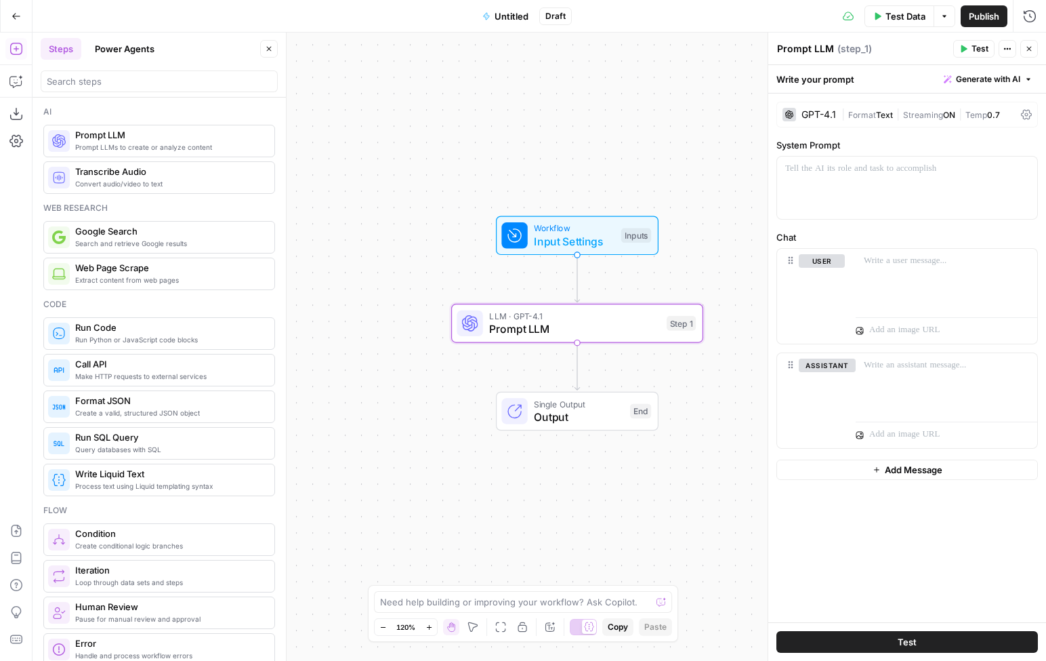
click at [819, 115] on div "GPT-4.1" at bounding box center [818, 114] width 35 height 9
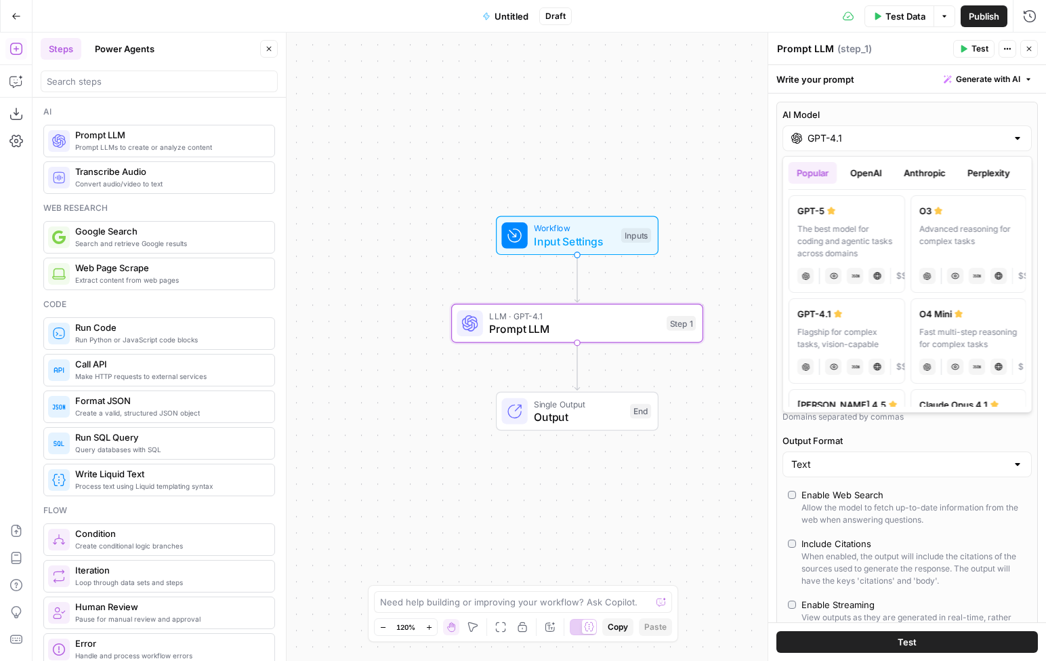
click at [820, 135] on input "GPT-4.1" at bounding box center [907, 138] width 199 height 14
click at [870, 167] on button "OpenAI" at bounding box center [866, 173] width 48 height 22
click at [916, 175] on button "Anthropic" at bounding box center [925, 173] width 58 height 22
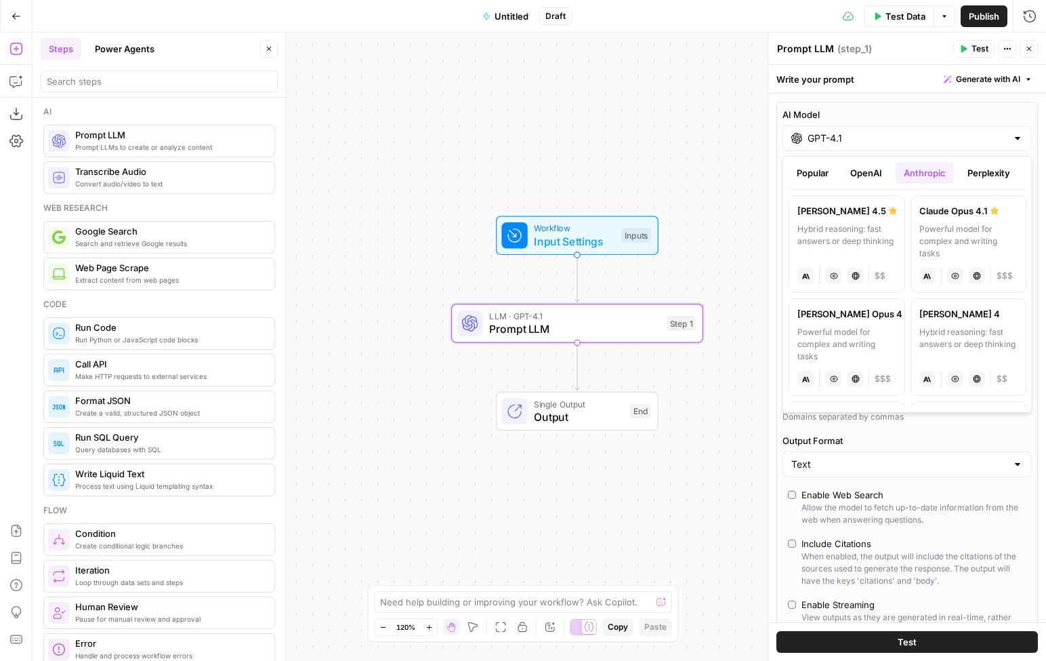
click at [969, 175] on button "Perplexity" at bounding box center [988, 173] width 59 height 22
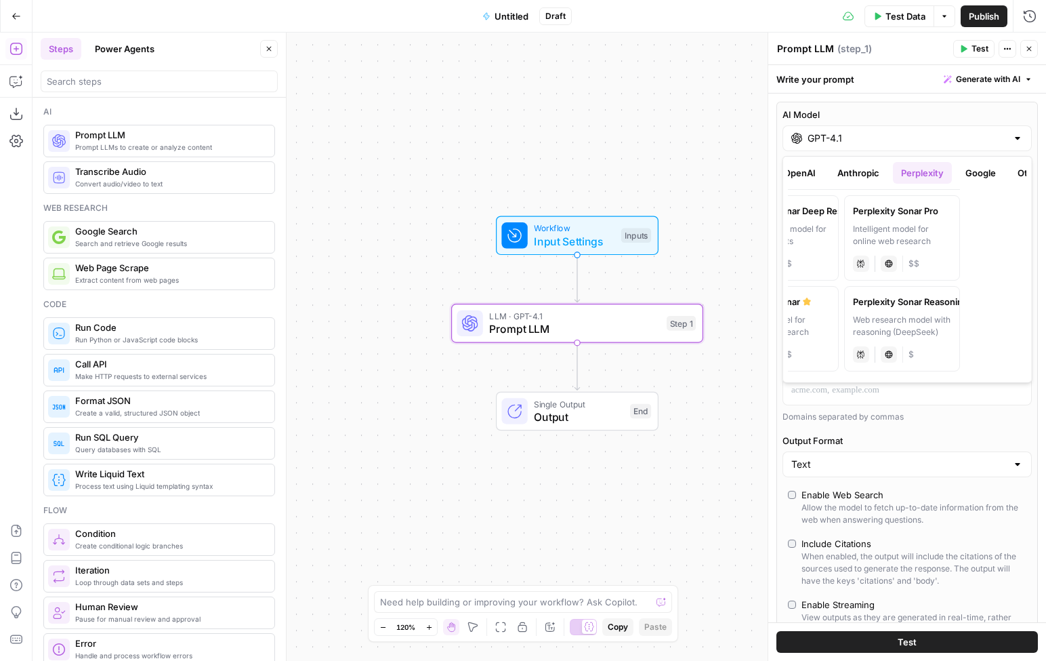
scroll to position [0, 68]
click at [969, 175] on button "Google" at bounding box center [978, 173] width 47 height 22
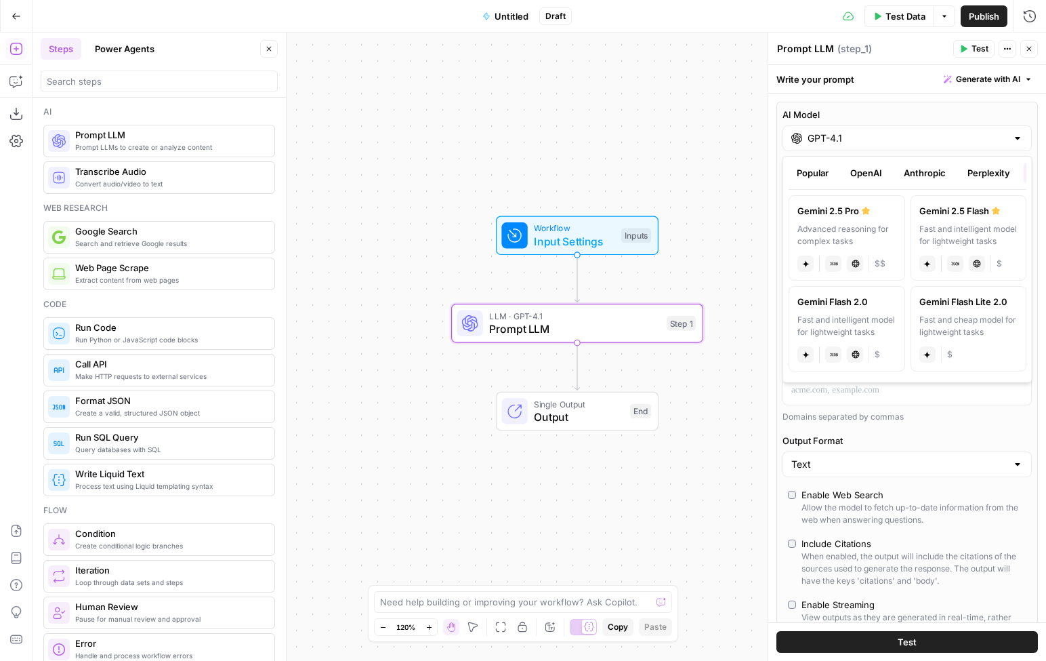
click at [873, 173] on button "OpenAI" at bounding box center [866, 173] width 48 height 22
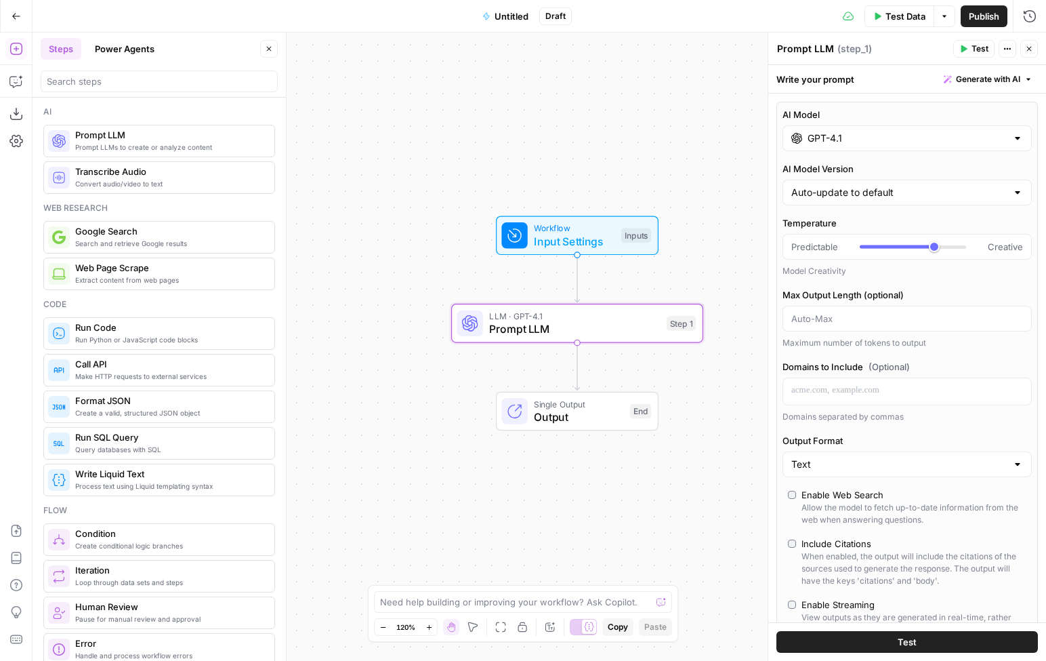
click at [353, 272] on div "Workflow Input Settings Inputs LLM · GPT-4.1 Prompt LLM Step 1 Single Output Ou…" at bounding box center [540, 347] width 1014 height 628
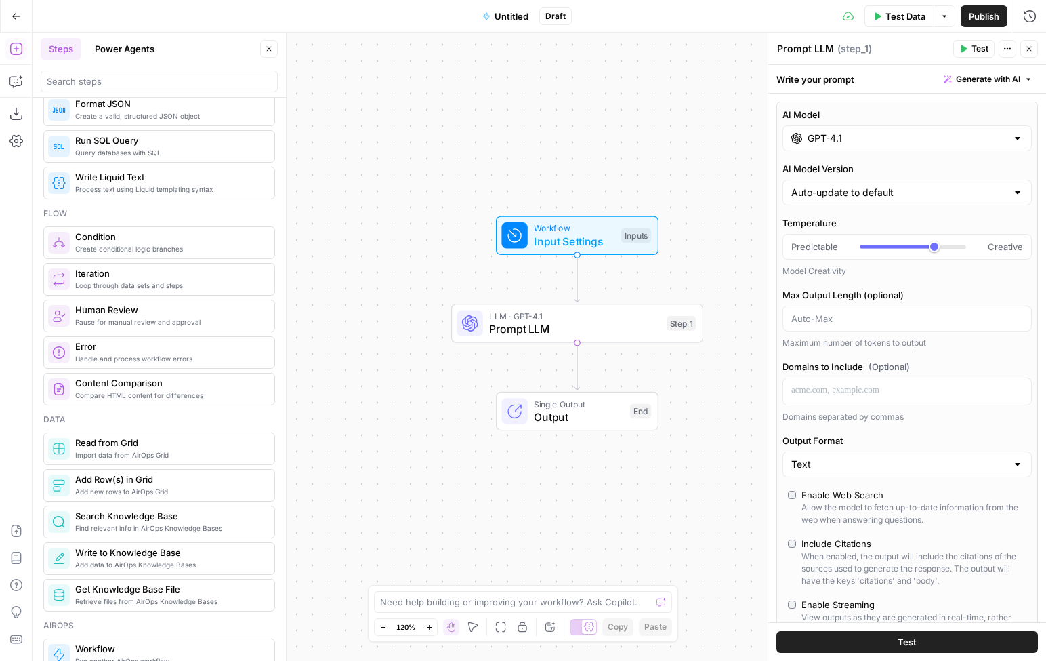
scroll to position [299, 0]
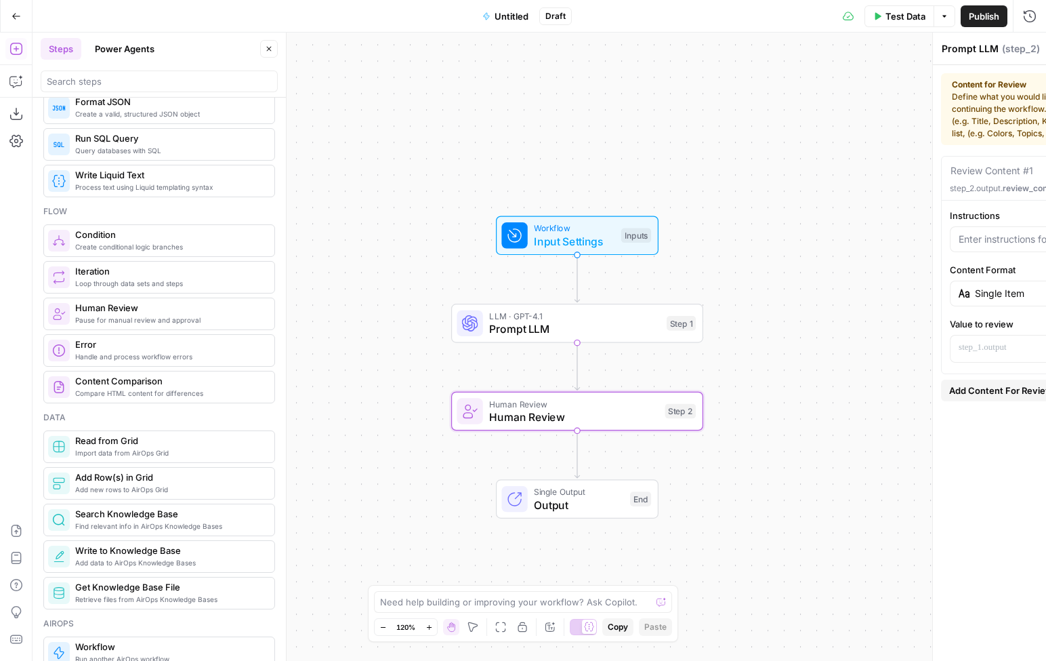
type textarea "Human Review"
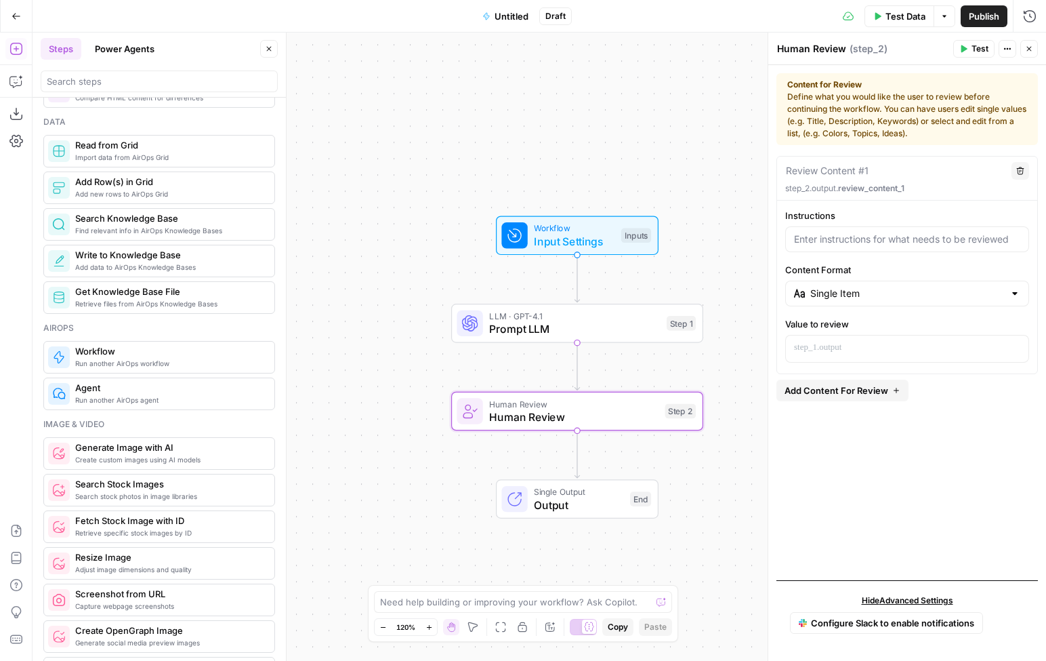
scroll to position [560, 0]
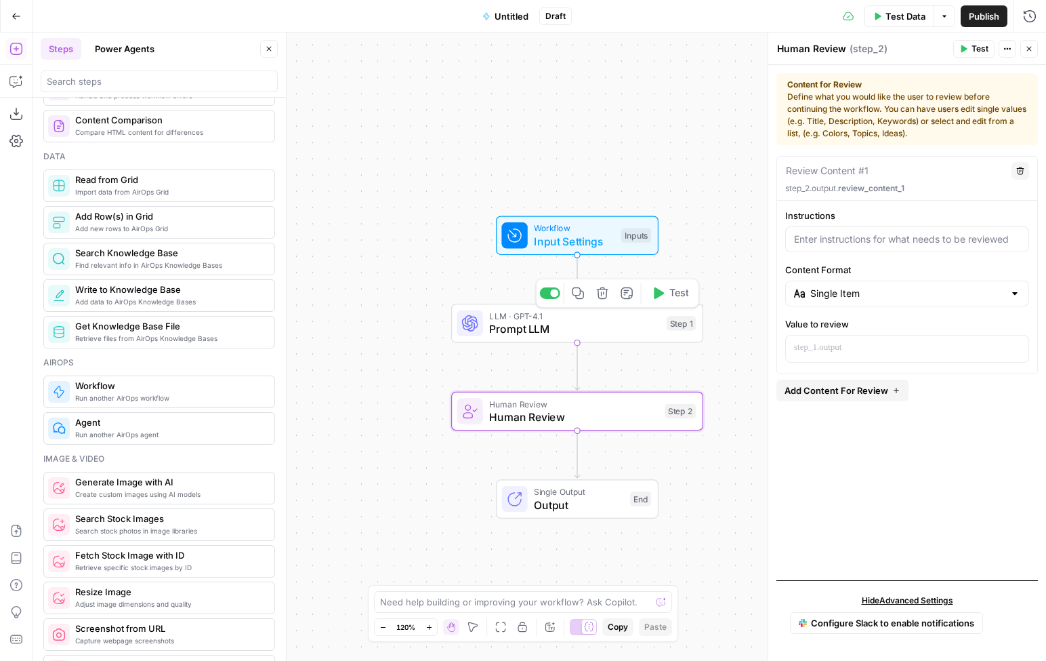
click at [602, 295] on icon "button" at bounding box center [602, 293] width 13 height 13
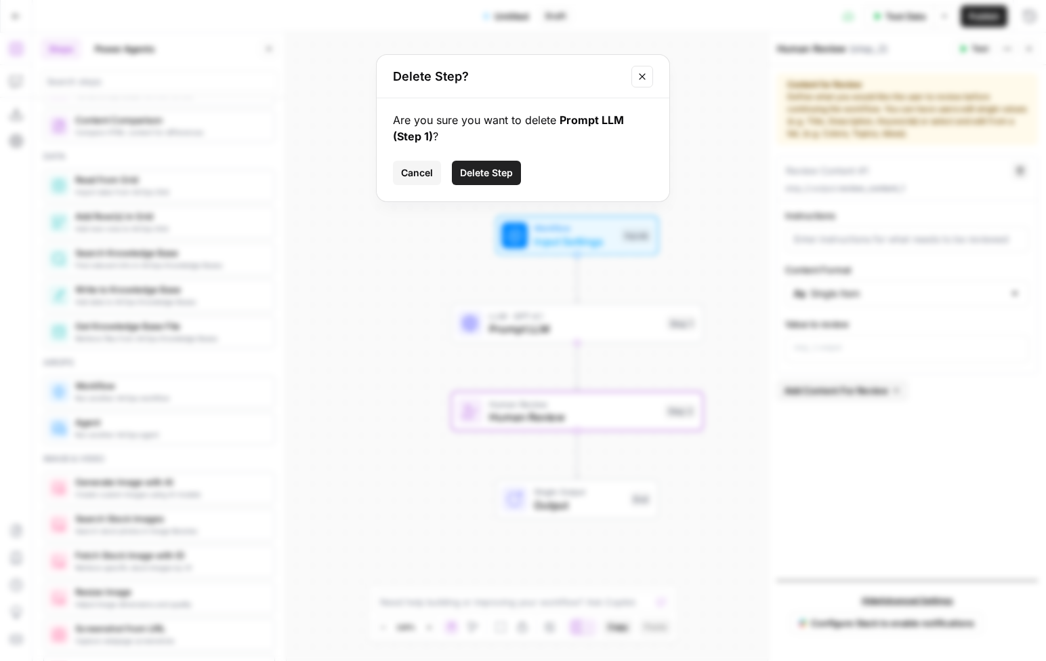
click at [502, 172] on span "Delete Step" at bounding box center [486, 173] width 53 height 14
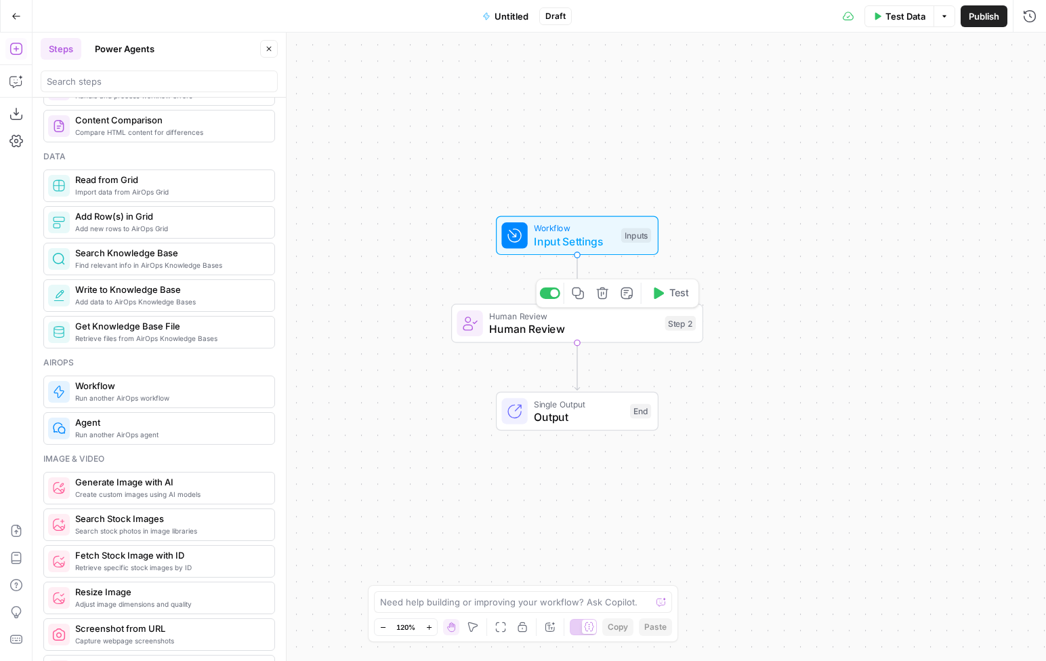
click at [608, 296] on icon "button" at bounding box center [602, 293] width 13 height 13
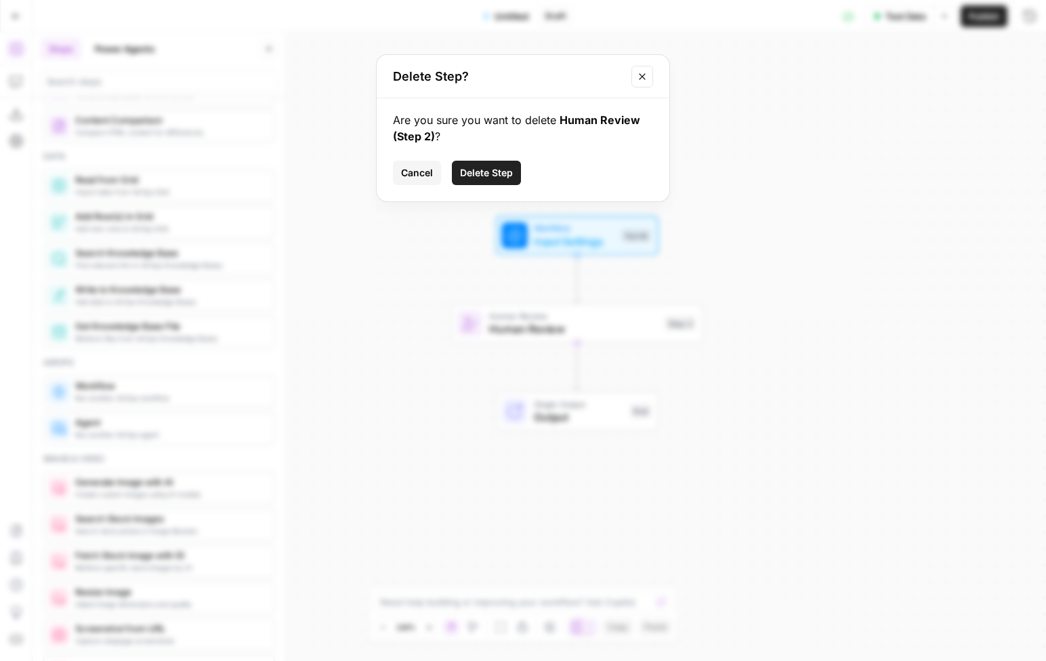
click at [480, 170] on span "Delete Step" at bounding box center [486, 173] width 53 height 14
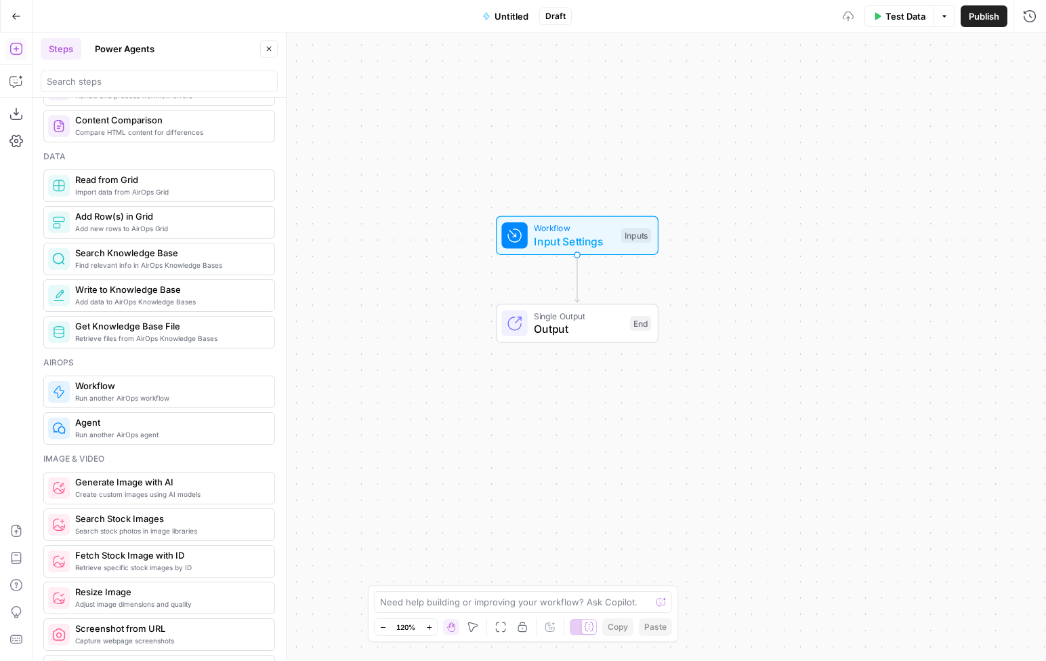
click at [127, 48] on button "Power Agents" at bounding box center [125, 49] width 76 height 22
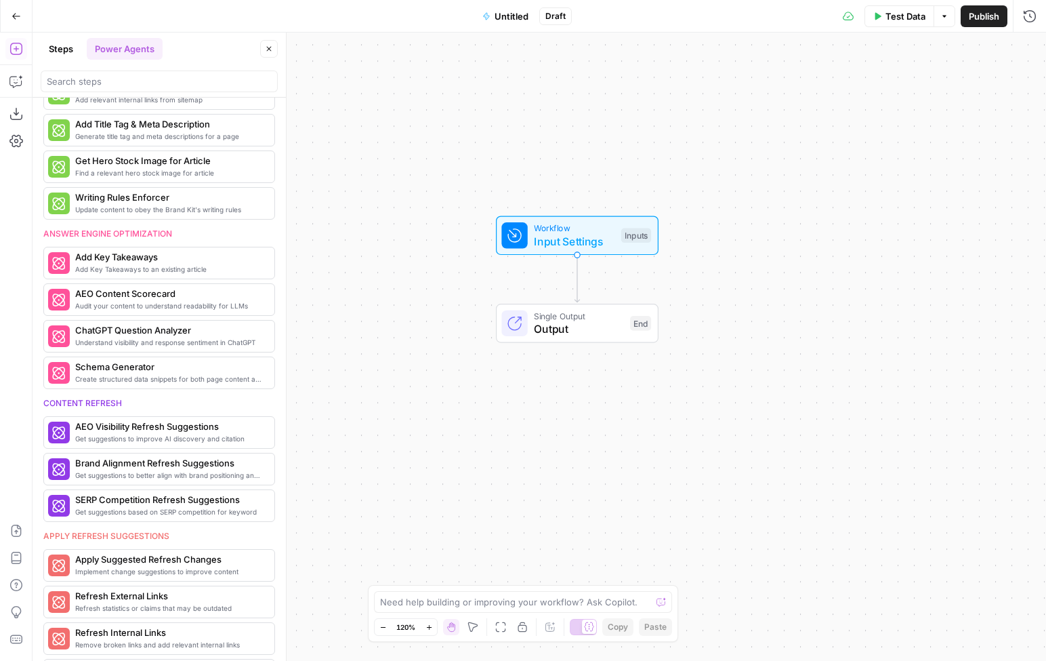
scroll to position [0, 0]
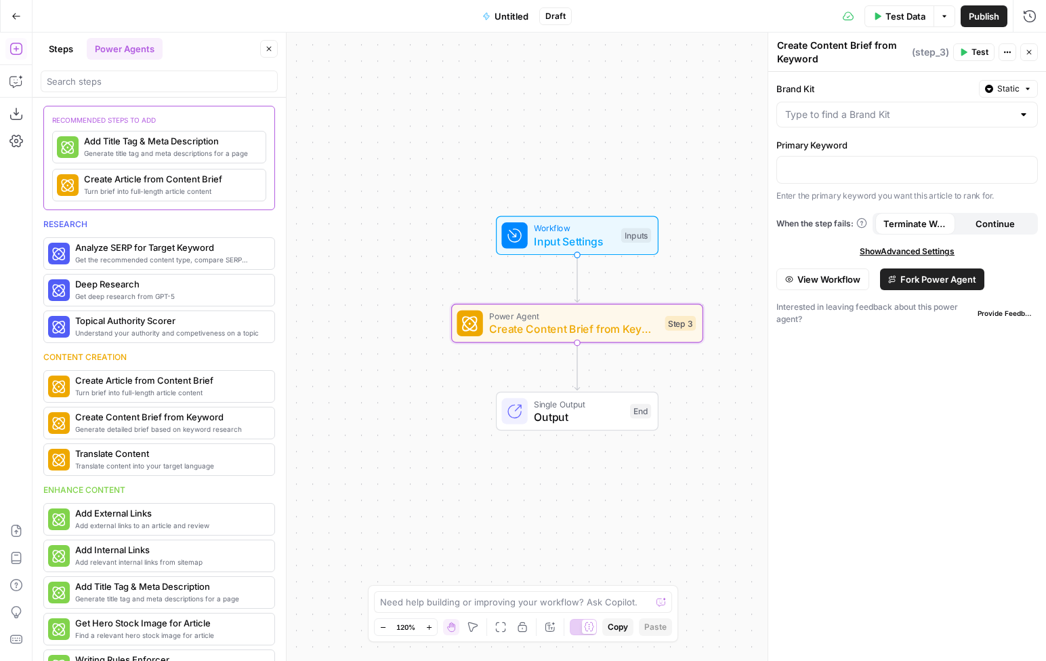
click at [939, 273] on span "Fork Power Agent" at bounding box center [938, 279] width 76 height 14
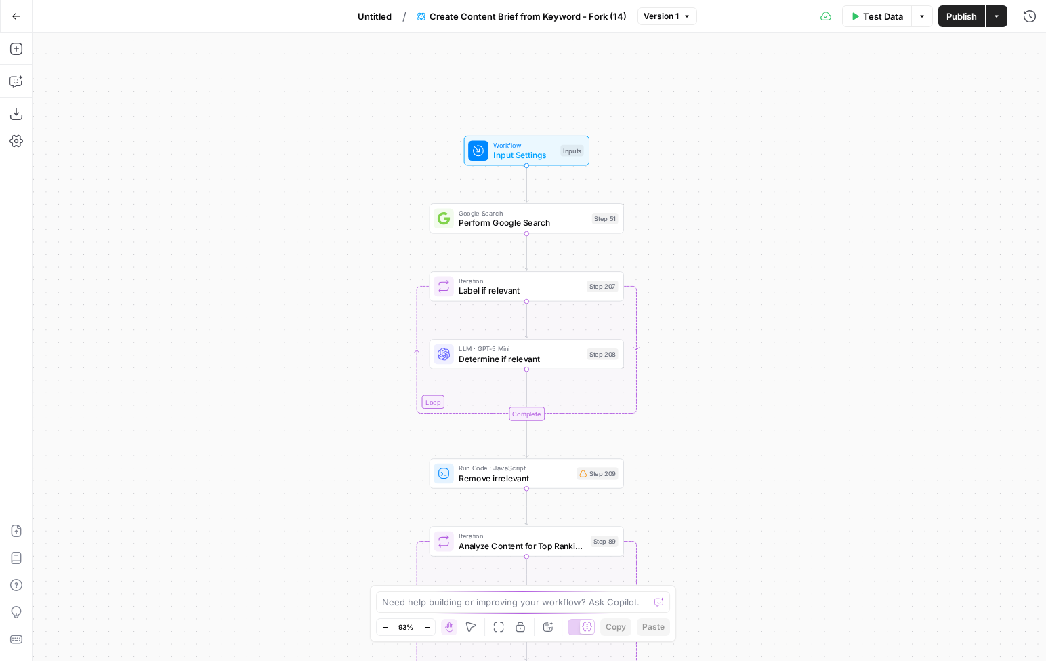
drag, startPoint x: 619, startPoint y: 113, endPoint x: 676, endPoint y: 419, distance: 310.8
click at [676, 419] on div "Workflow Input Settings Inputs Google Search Perform Google Search Step 51 Loop…" at bounding box center [540, 347] width 1014 height 628
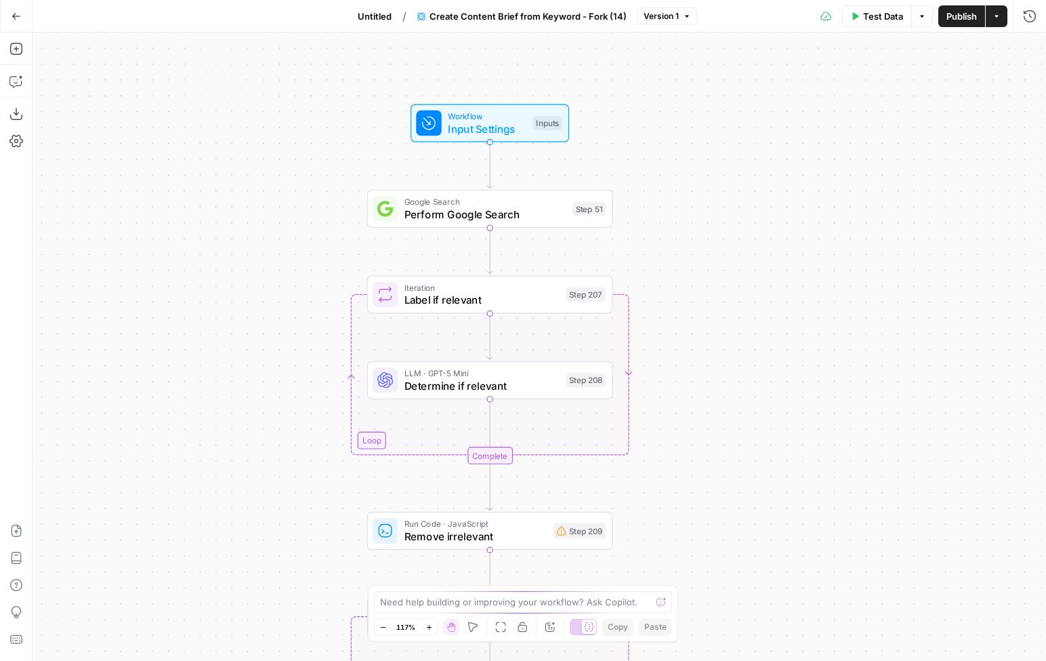
click at [497, 373] on span "LLM · GPT-5 Mini" at bounding box center [481, 373] width 155 height 13
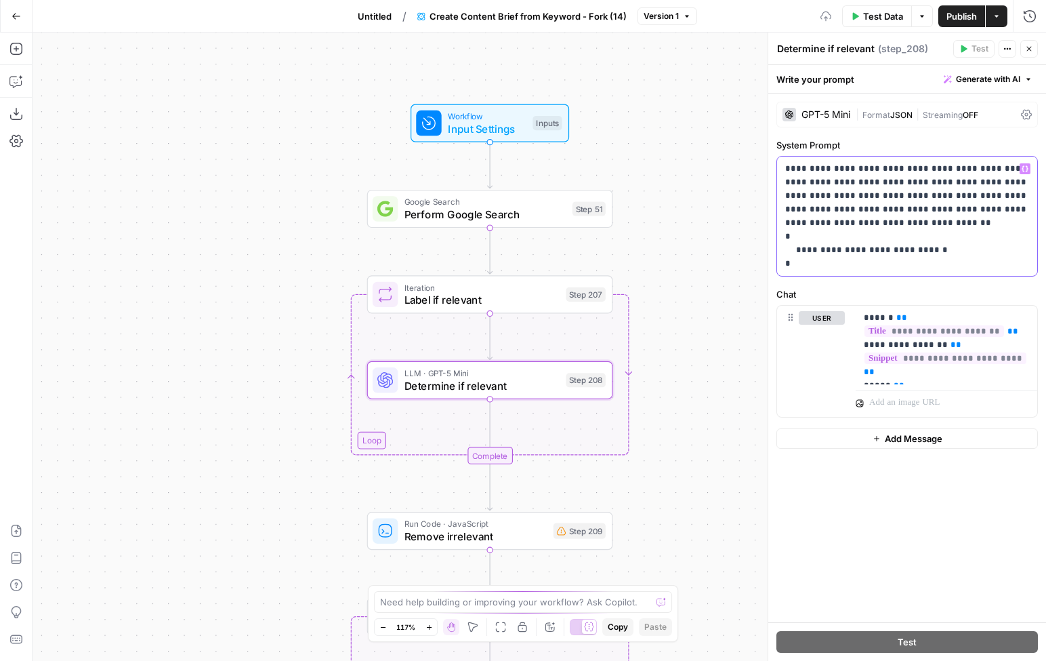
click at [849, 188] on p "**********" at bounding box center [907, 216] width 245 height 108
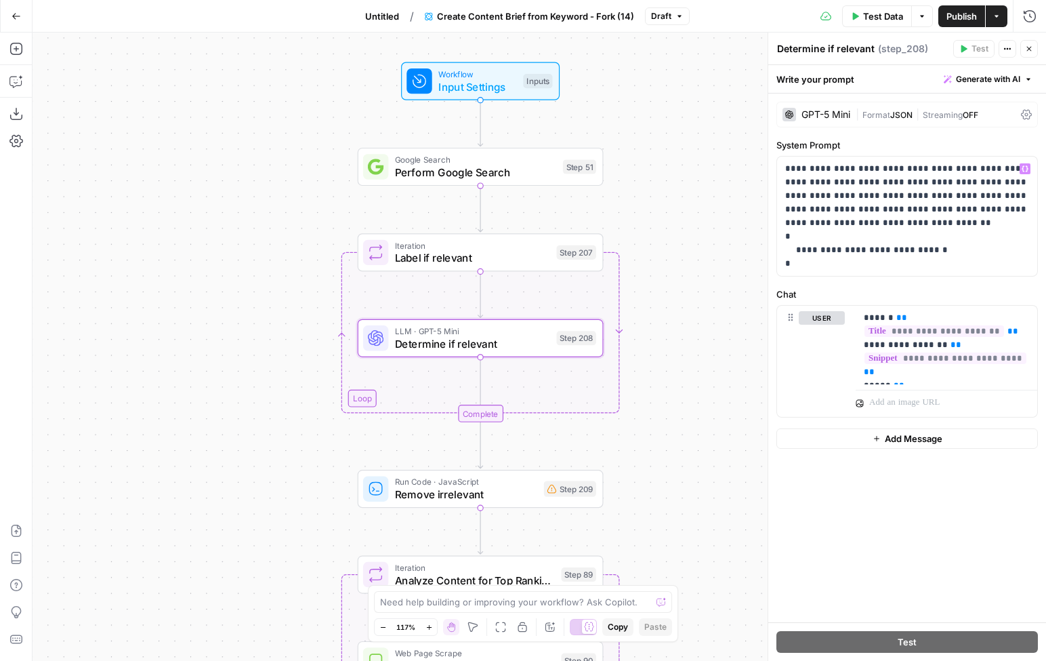
drag, startPoint x: 650, startPoint y: 530, endPoint x: 654, endPoint y: 516, distance: 14.8
click at [654, 516] on div "Workflow Input Settings Inputs Google Search Perform Google Search Step 51 Loop…" at bounding box center [540, 347] width 1014 height 628
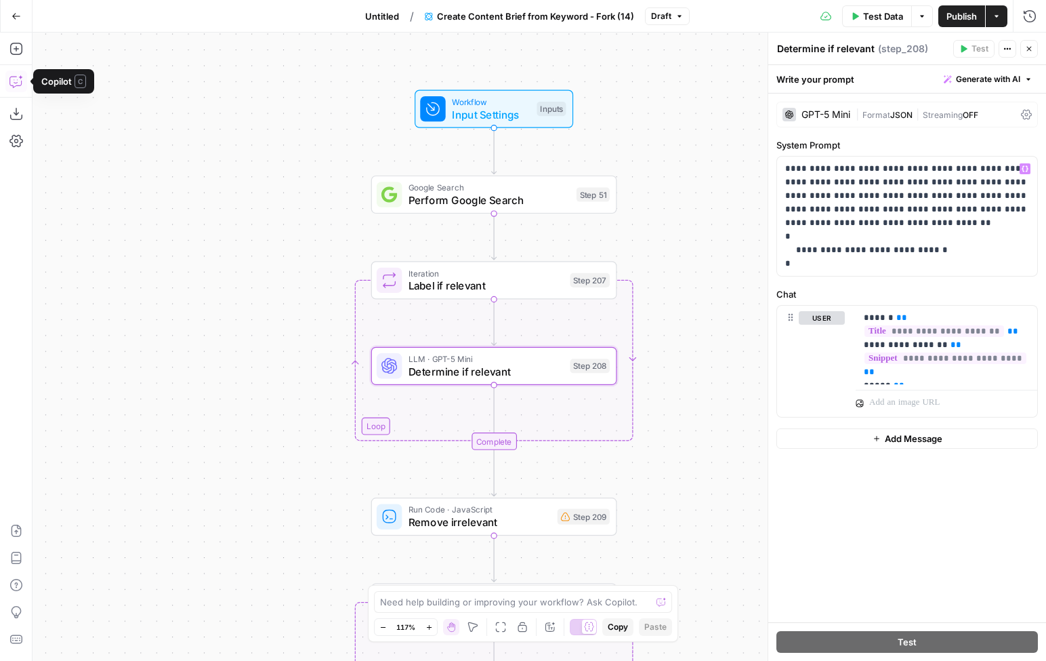
click at [16, 85] on icon "button" at bounding box center [16, 82] width 14 height 14
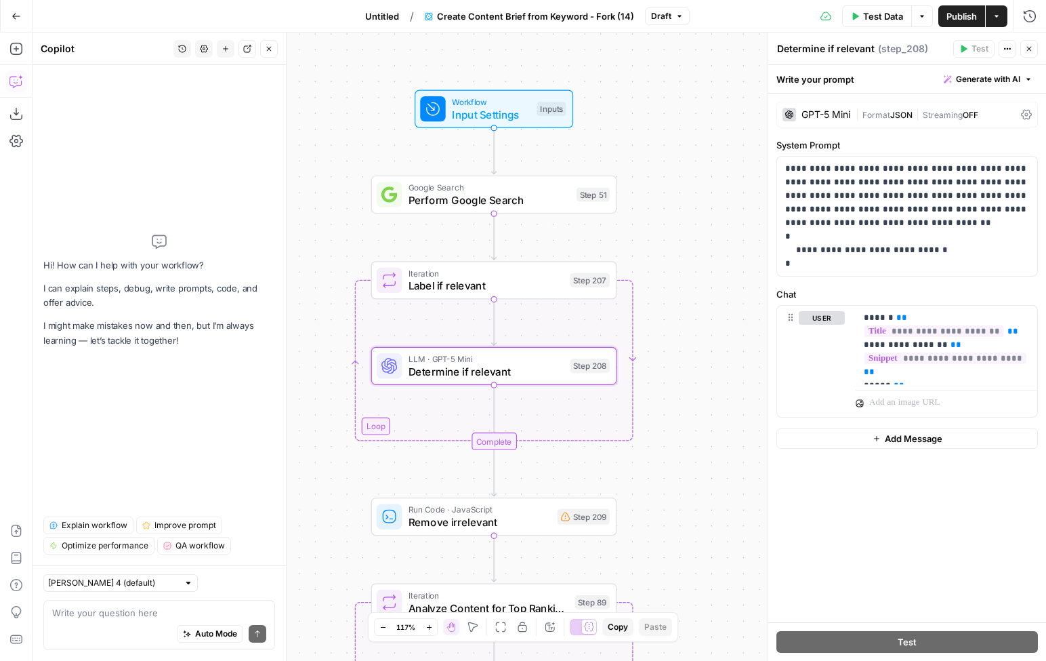
click at [91, 526] on span "Explain workflow" at bounding box center [95, 525] width 66 height 12
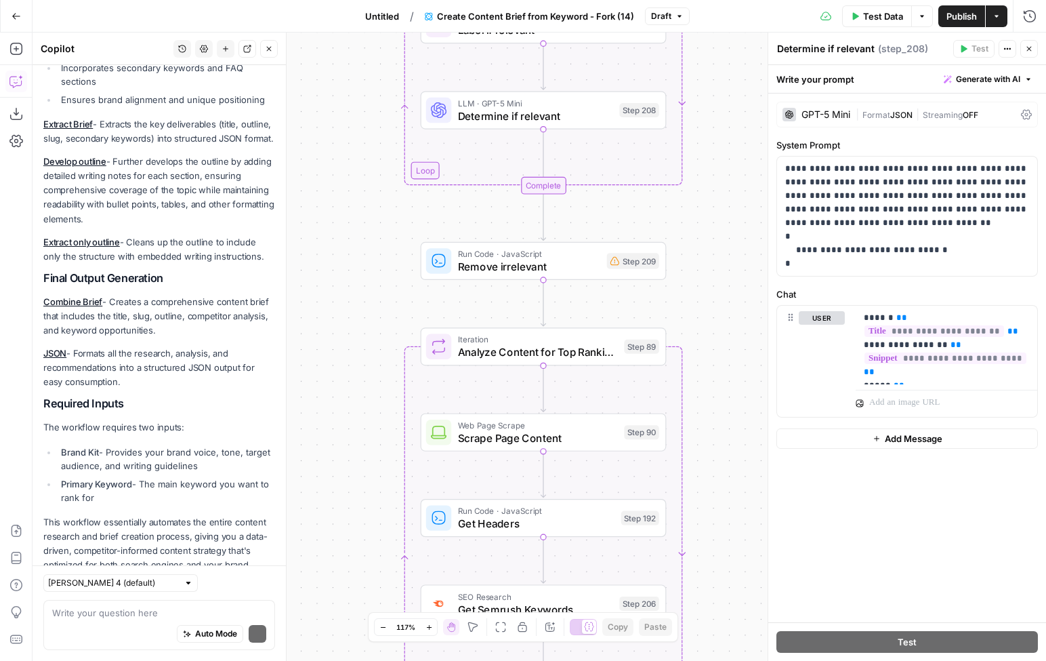
scroll to position [1036, 0]
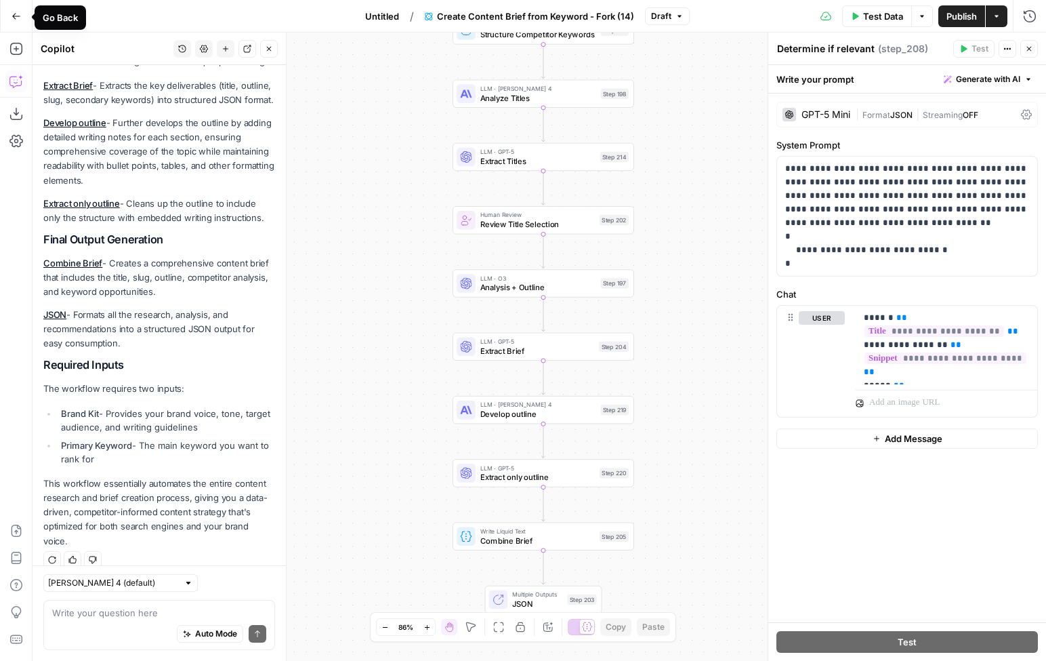
click at [12, 12] on icon "button" at bounding box center [16, 16] width 9 height 9
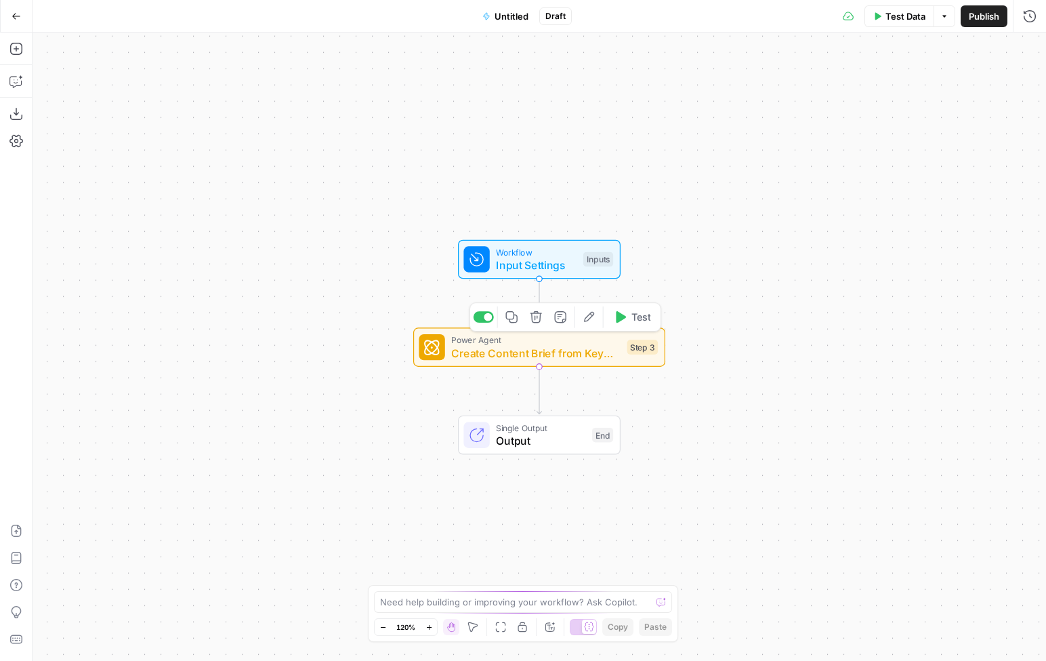
click at [534, 314] on icon "button" at bounding box center [536, 316] width 13 height 13
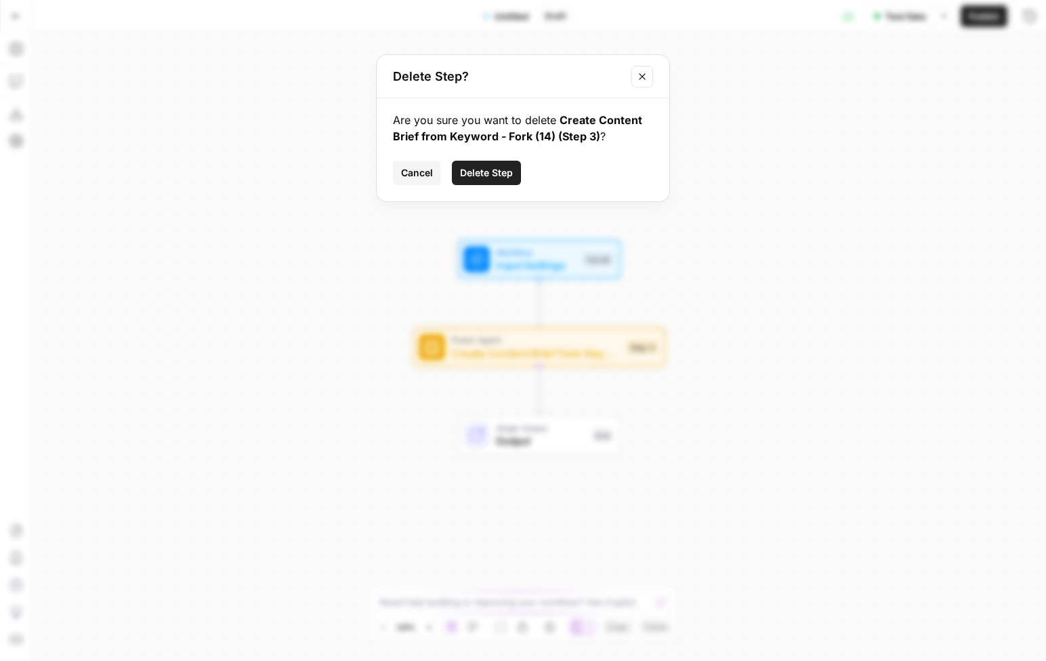
click at [484, 171] on span "Delete Step" at bounding box center [486, 173] width 53 height 14
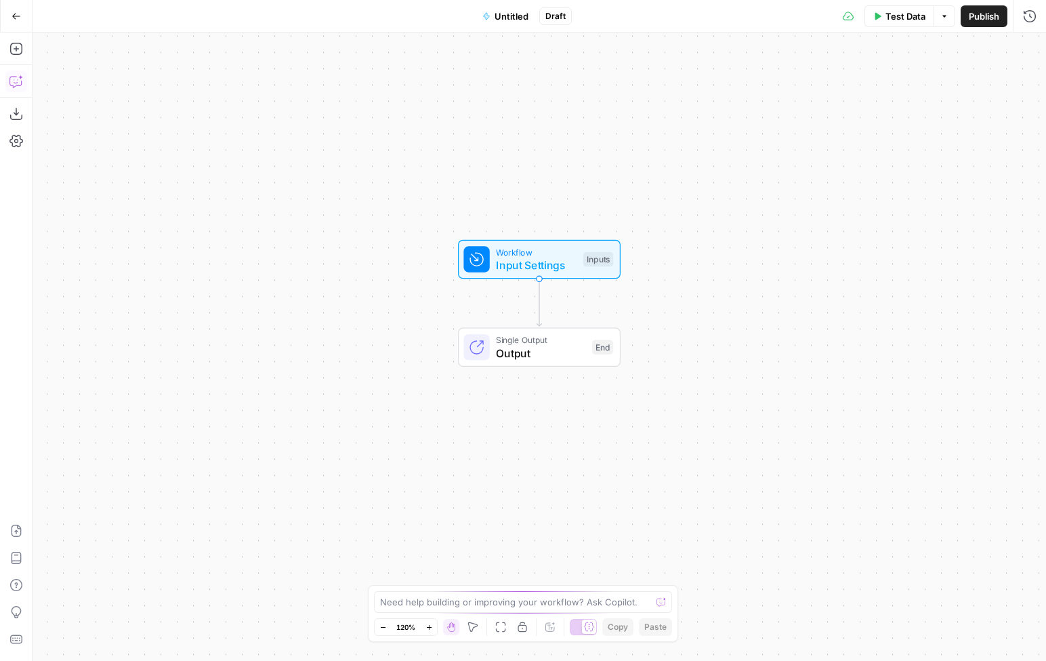
click at [14, 77] on icon "button" at bounding box center [16, 82] width 14 height 14
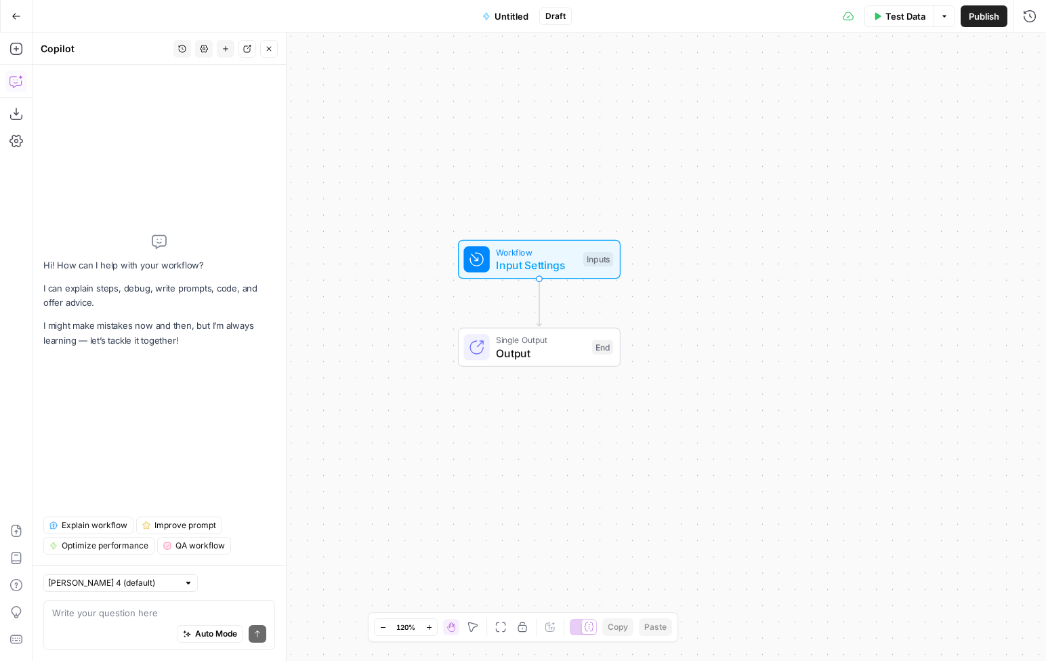
click at [116, 619] on div "Auto Mode Send" at bounding box center [159, 634] width 214 height 30
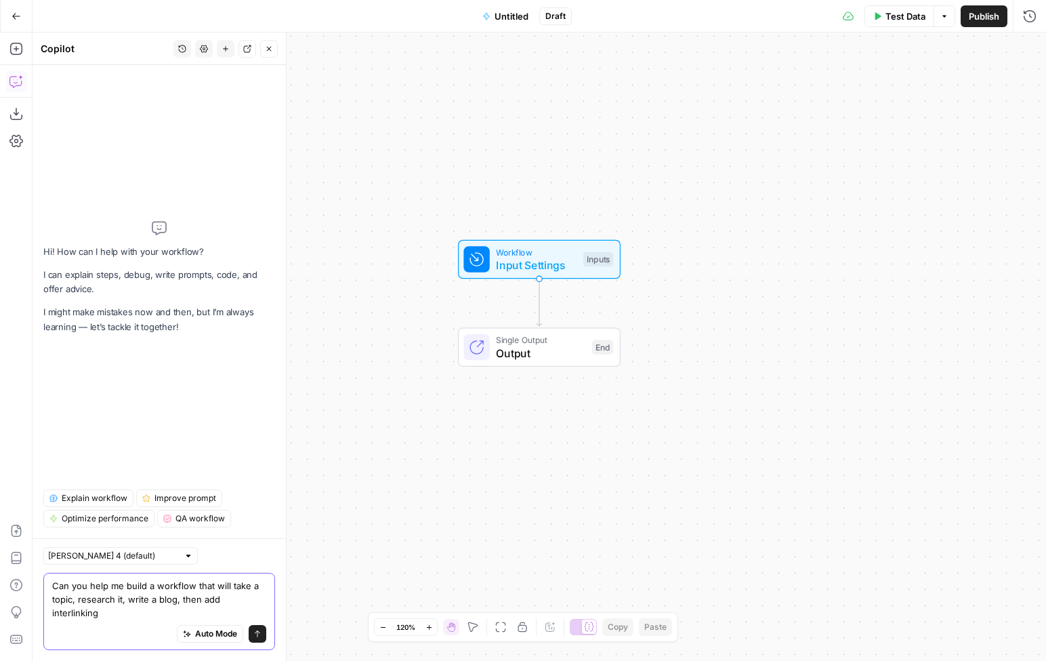
type textarea "Can you help me build a workflow that will take a topic, research it, write a b…"
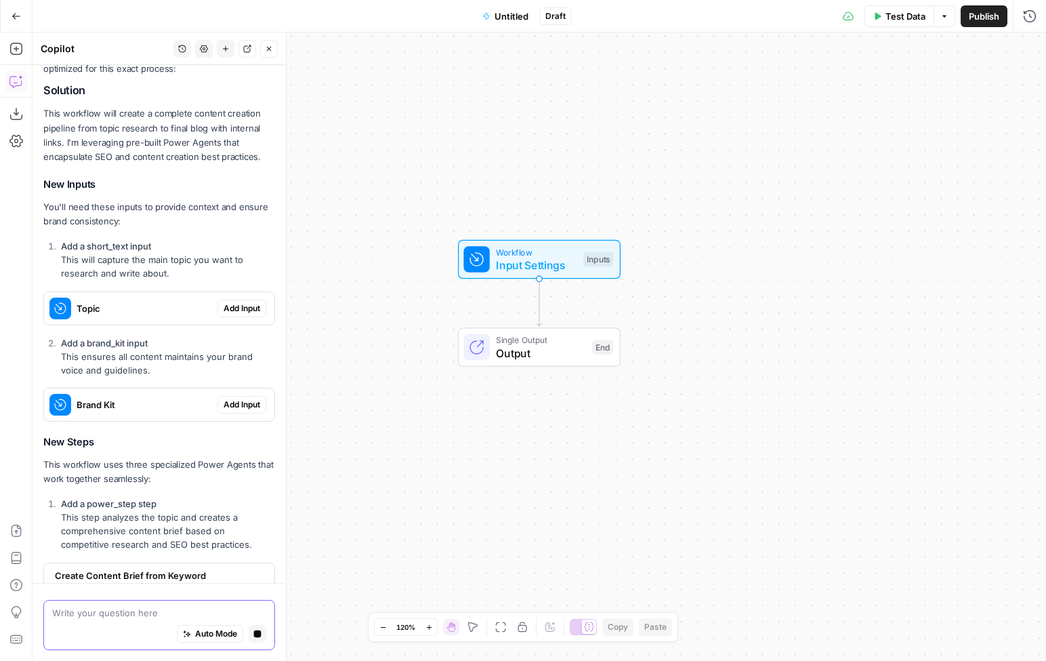
scroll to position [316, 0]
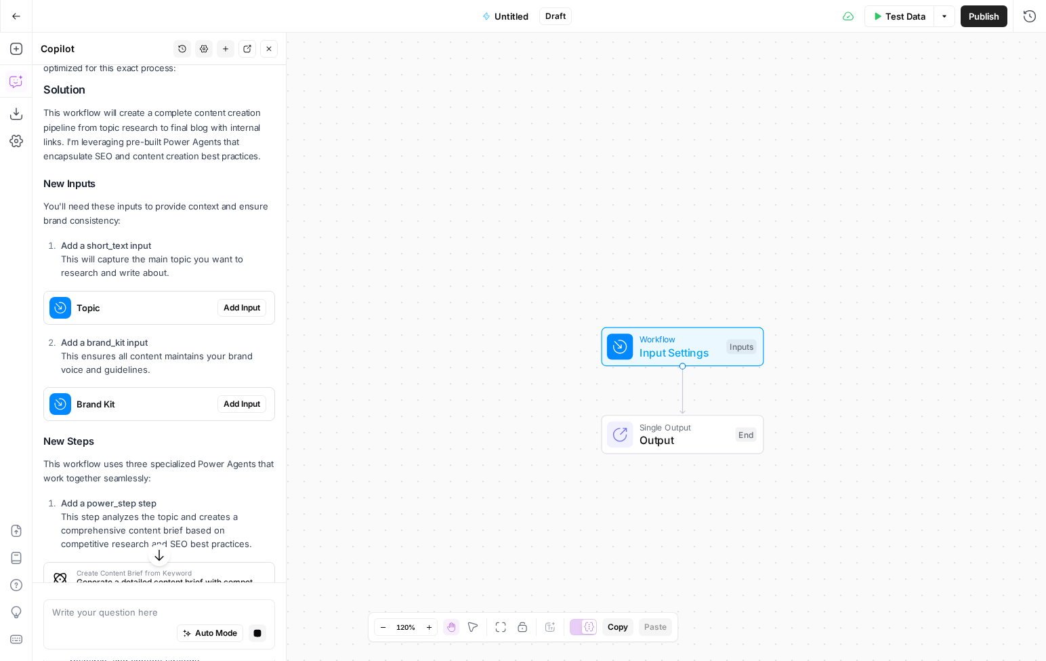
click at [240, 301] on span "Add Input" at bounding box center [242, 307] width 37 height 12
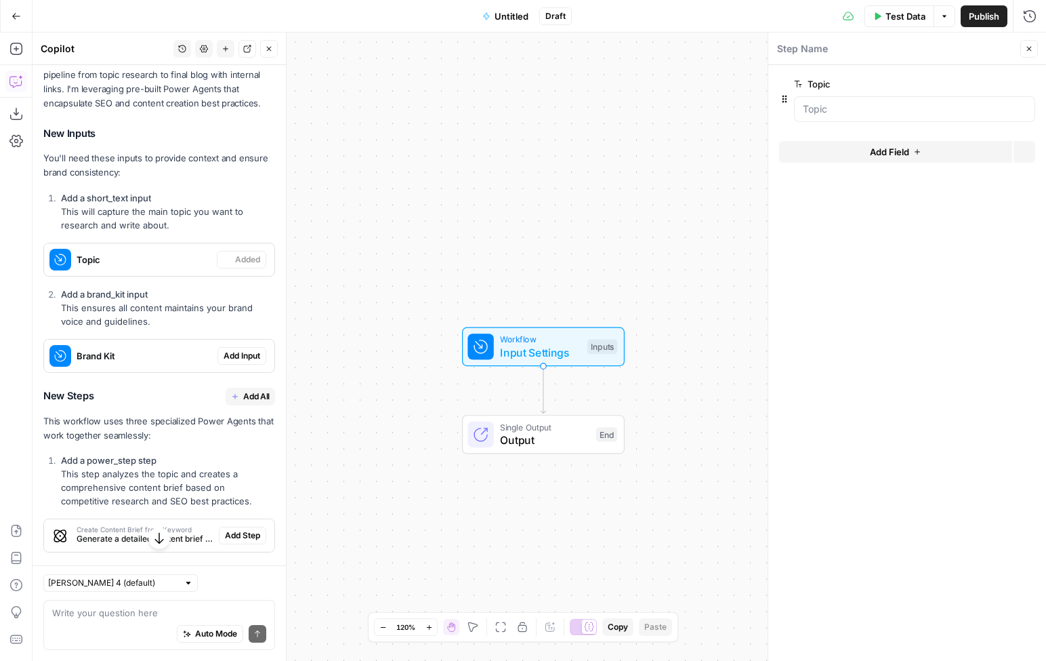
scroll to position [412, 0]
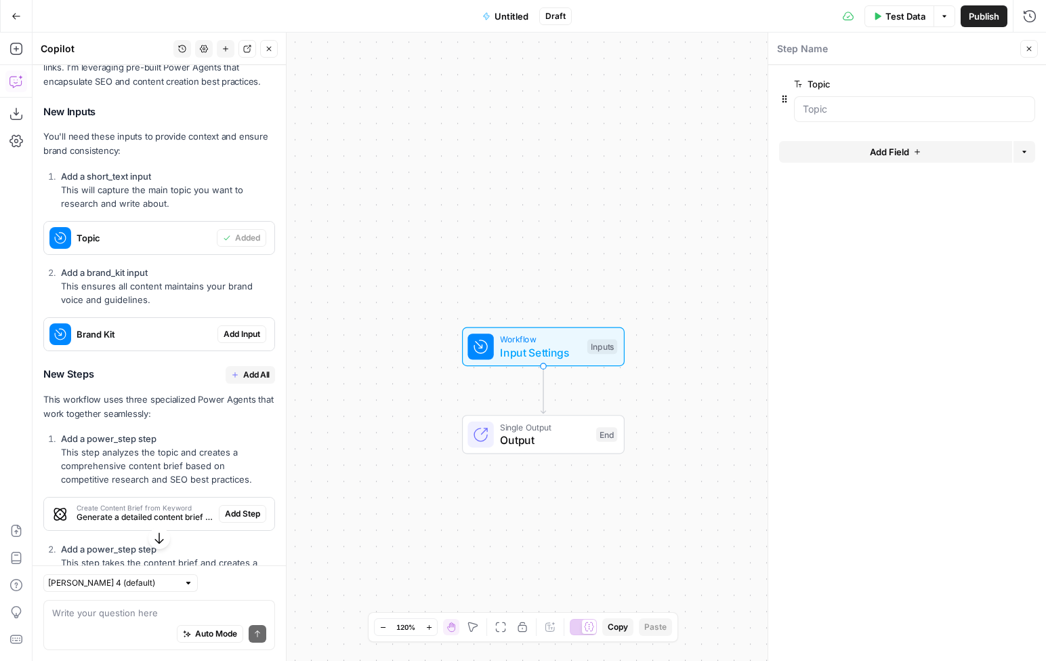
click at [245, 331] on span "Add Input" at bounding box center [242, 334] width 37 height 12
click at [245, 373] on span "Add All" at bounding box center [256, 375] width 26 height 12
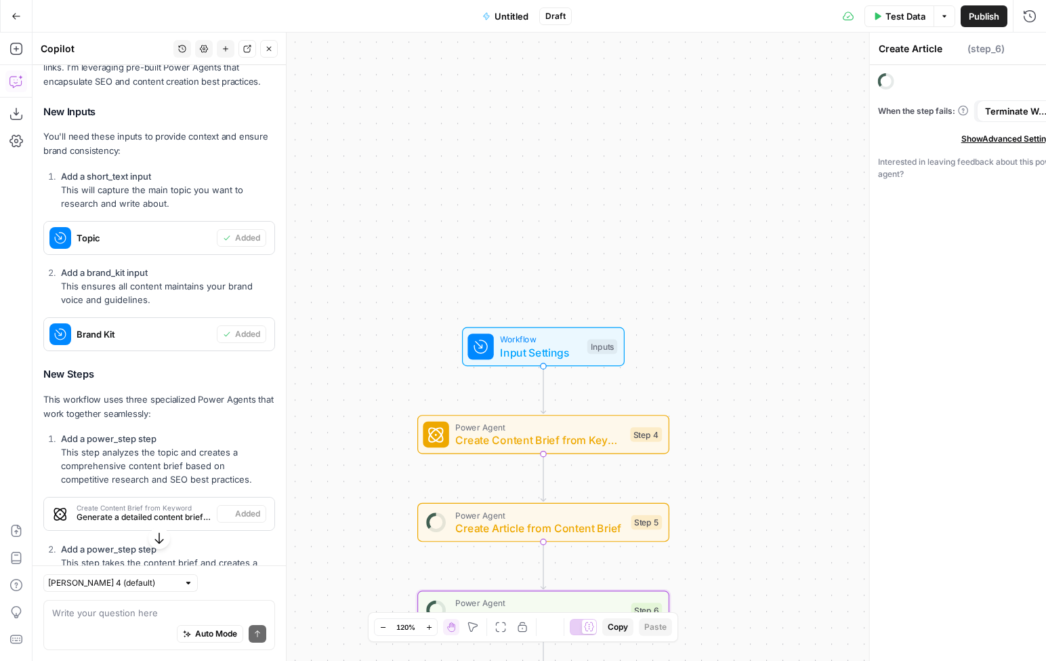
type textarea "Add Internal Links"
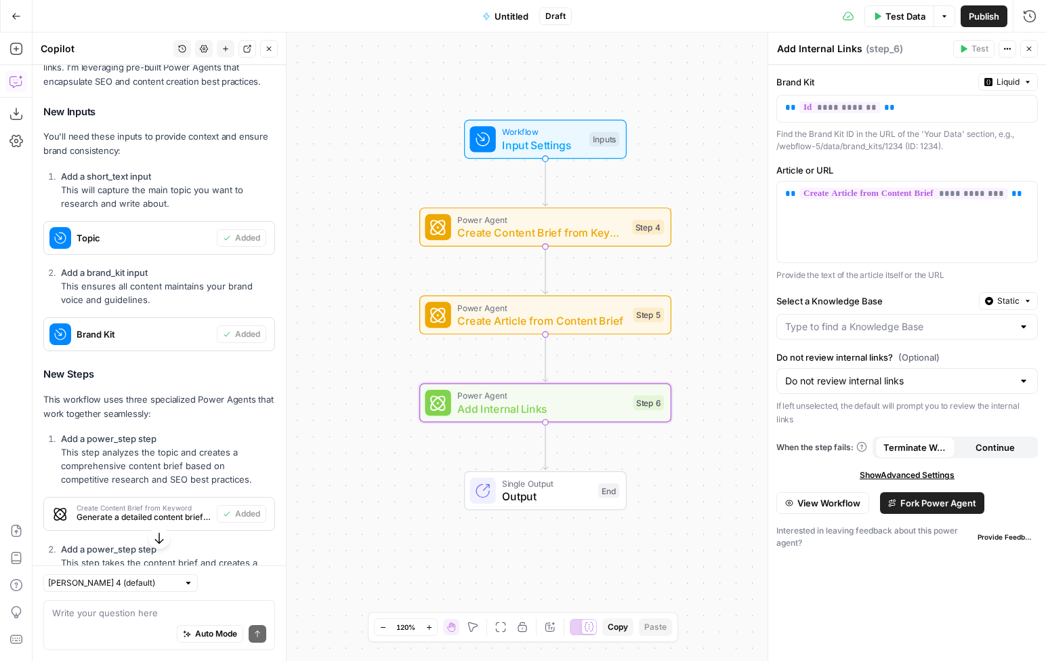
drag, startPoint x: 375, startPoint y: 451, endPoint x: 377, endPoint y: 243, distance: 207.3
click at [377, 243] on div "Workflow Input Settings Inputs Power Agent Create Content Brief from Keyword St…" at bounding box center [540, 347] width 1014 height 628
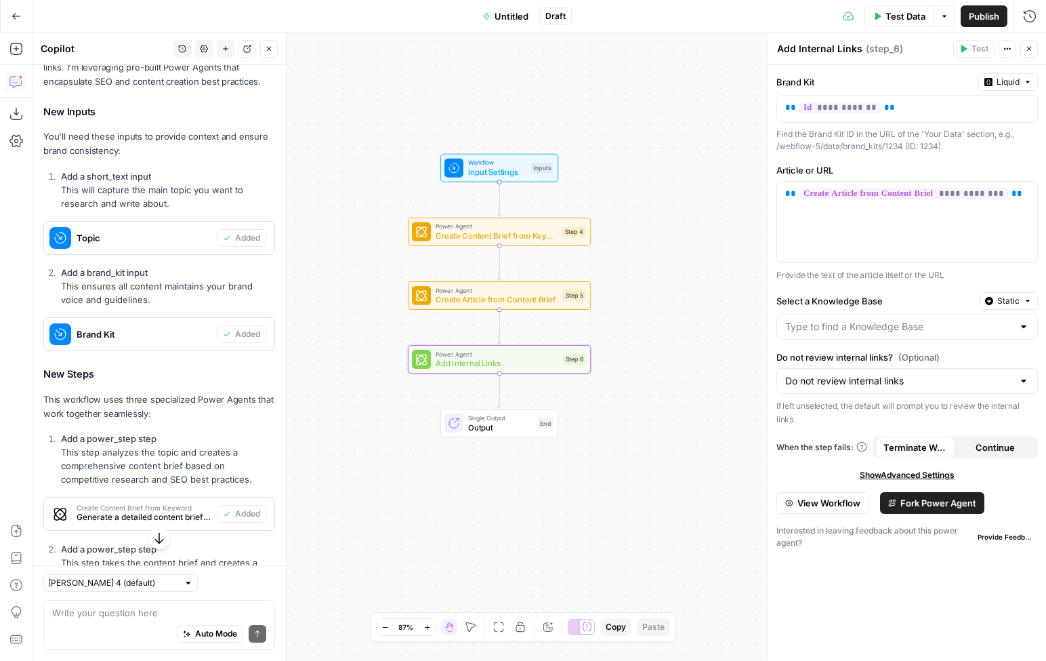
click at [377, 244] on div "Workflow Input Settings Inputs Power Agent Create Content Brief from Keyword St…" at bounding box center [540, 347] width 1014 height 628
click at [268, 49] on icon "button" at bounding box center [269, 49] width 8 height 8
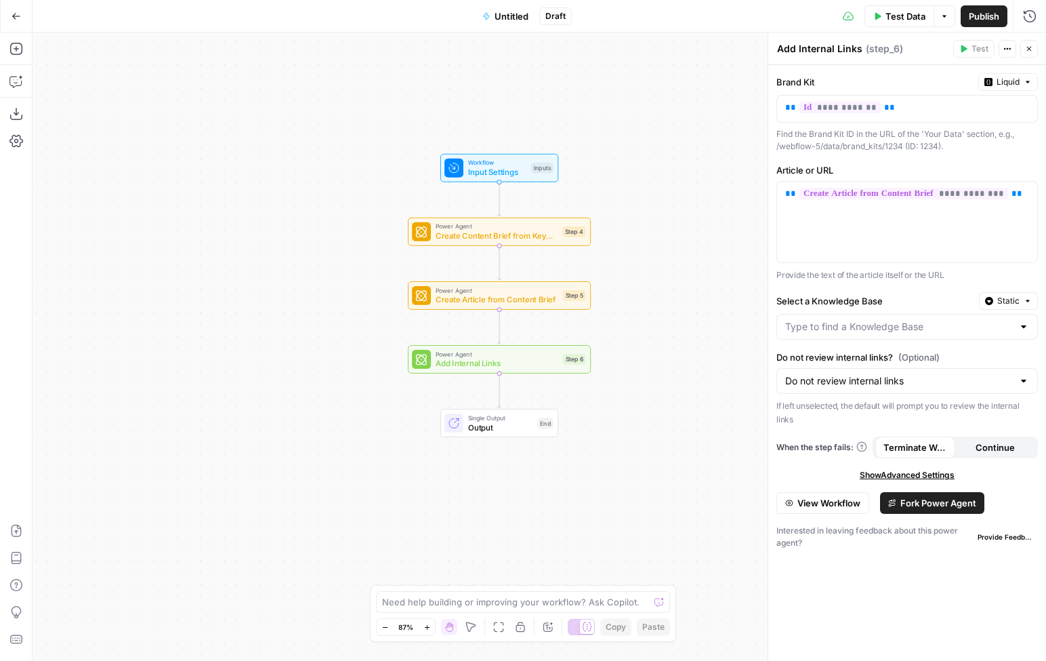
click at [331, 228] on div "Workflow Input Settings Inputs Power Agent Create Content Brief from Keyword St…" at bounding box center [540, 347] width 1014 height 628
click at [380, 280] on div "Workflow Input Settings Inputs Power Agent Create Content Brief from Keyword St…" at bounding box center [540, 347] width 1014 height 628
click at [1028, 50] on icon "button" at bounding box center [1029, 49] width 8 height 8
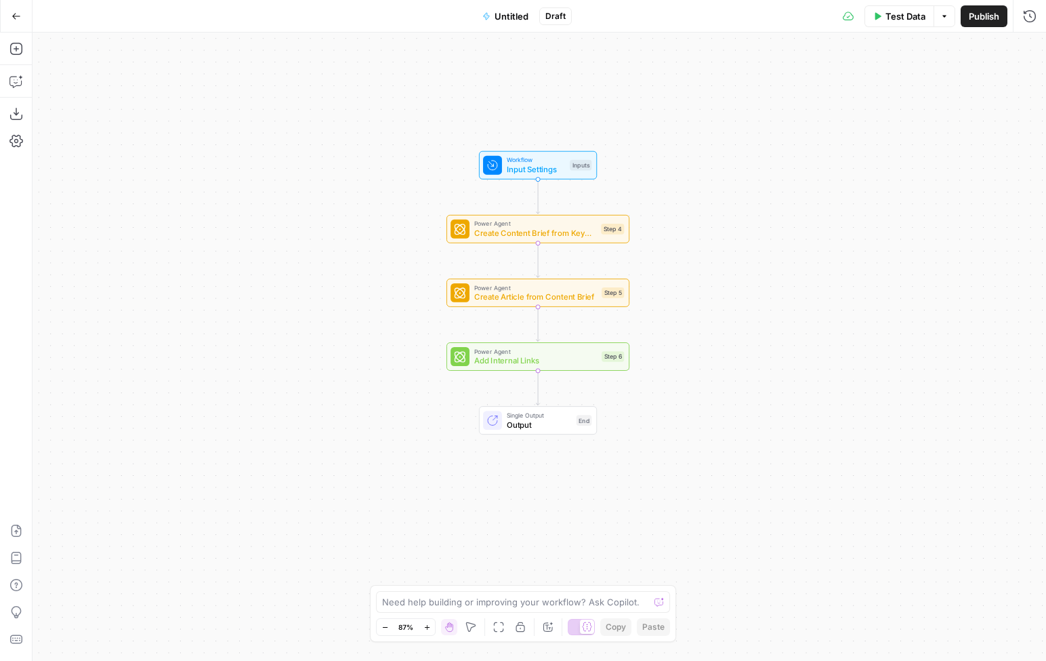
drag, startPoint x: 598, startPoint y: 167, endPoint x: 638, endPoint y: 164, distance: 40.8
click at [638, 164] on div "Workflow Input Settings Inputs Power Agent Create Content Brief from Keyword St…" at bounding box center [540, 347] width 1014 height 628
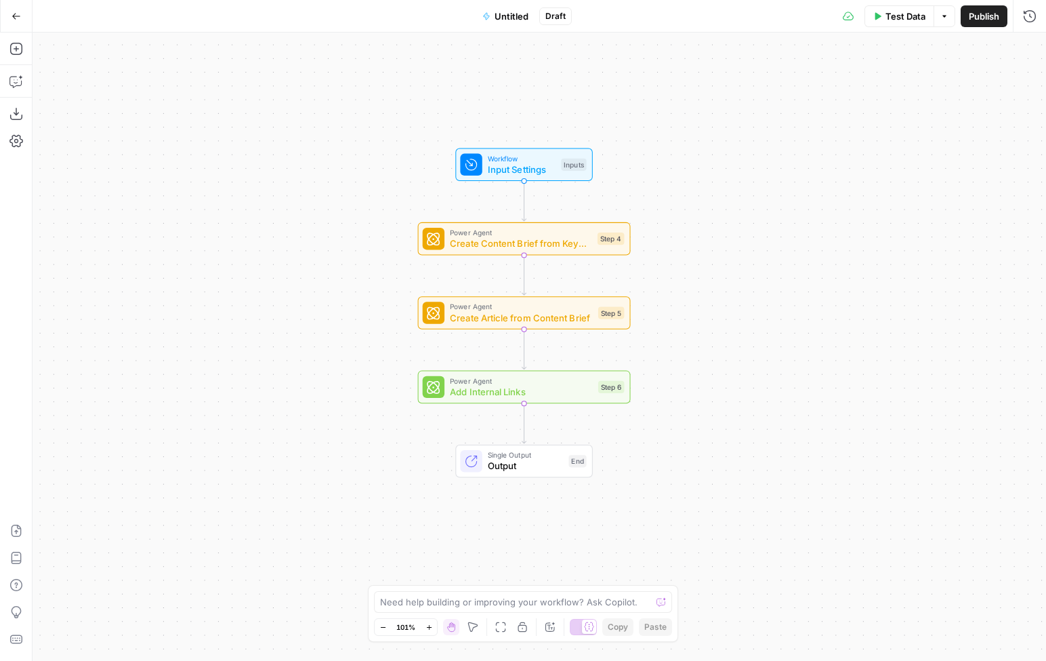
click at [638, 164] on div "Workflow Input Settings Inputs Power Agent Create Content Brief from Keyword St…" at bounding box center [540, 347] width 1014 height 628
click at [386, 263] on div "Workflow Input Settings Inputs Power Agent Create Content Brief from Keyword St…" at bounding box center [540, 347] width 1014 height 628
click at [369, 240] on div "Workflow Input Settings Inputs Power Agent Create Content Brief from Keyword St…" at bounding box center [540, 347] width 1014 height 628
click at [393, 423] on div "Workflow Input Settings Inputs Power Agent Create Content Brief from Keyword St…" at bounding box center [540, 347] width 1014 height 628
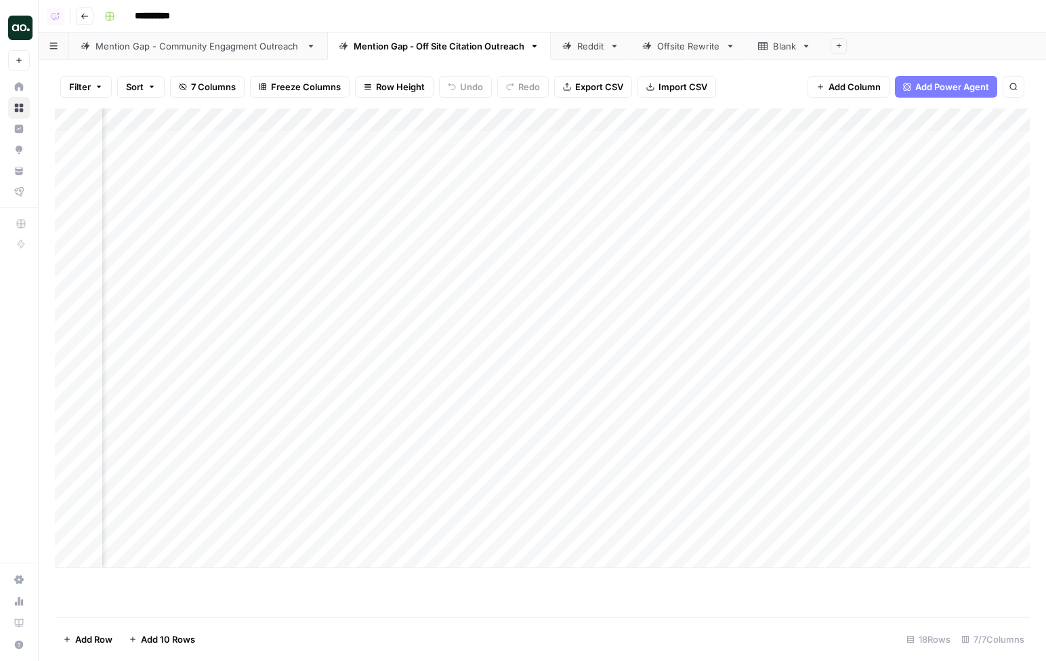
scroll to position [0, 284]
